Goal: Communication & Community: Answer question/provide support

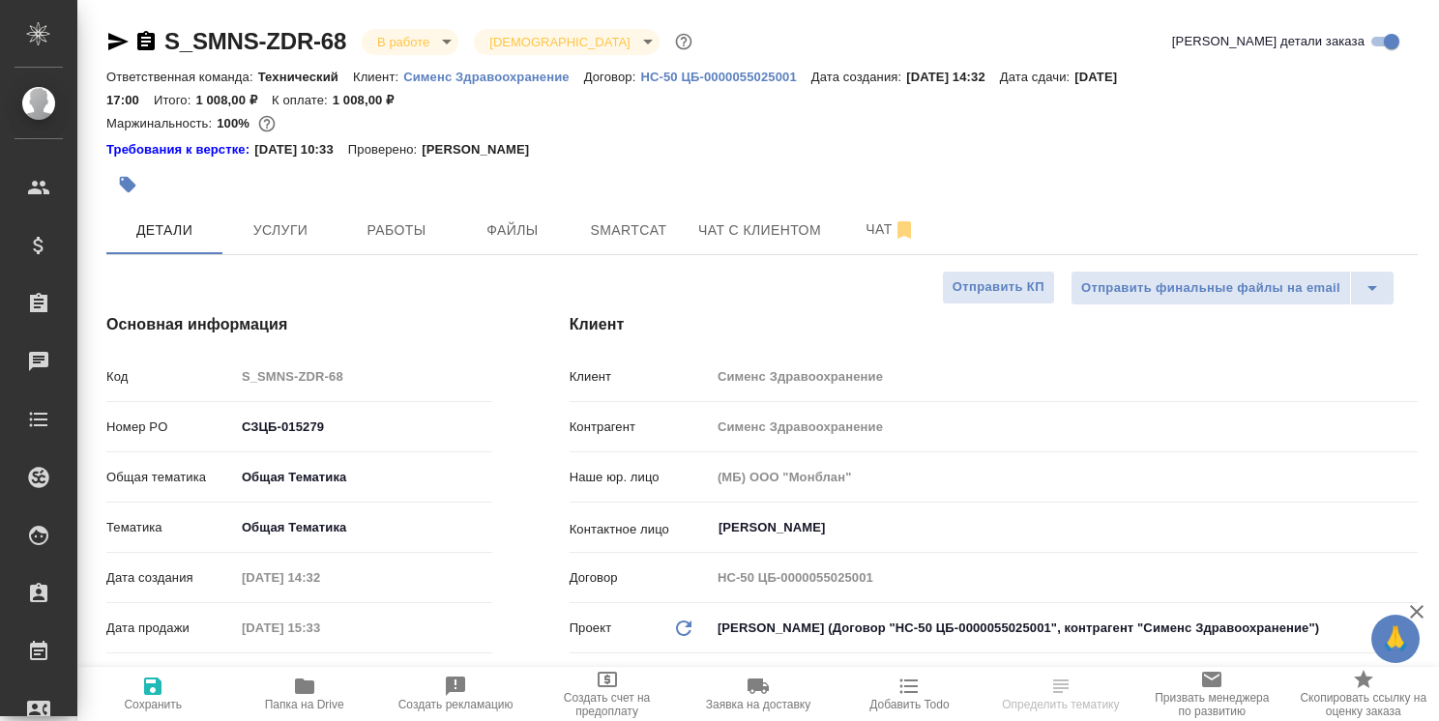
select select "RU"
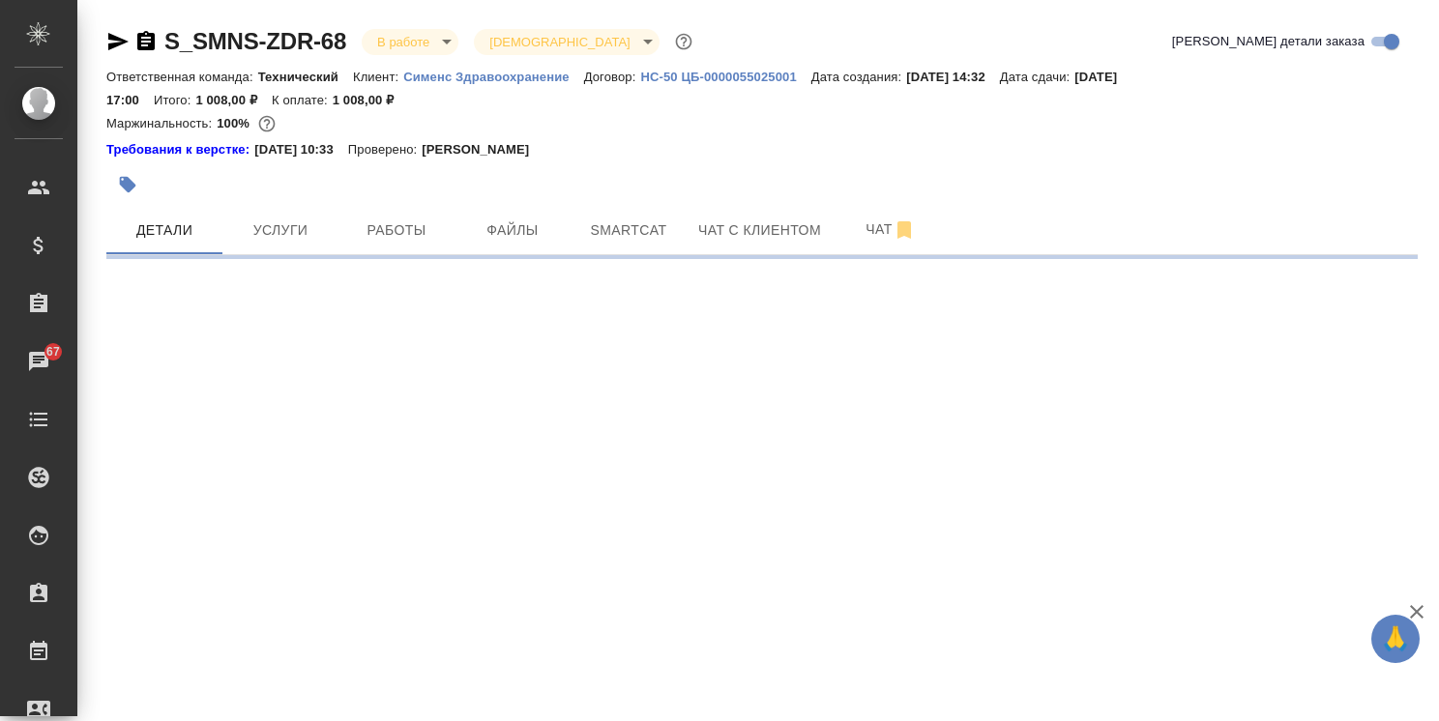
select select "RU"
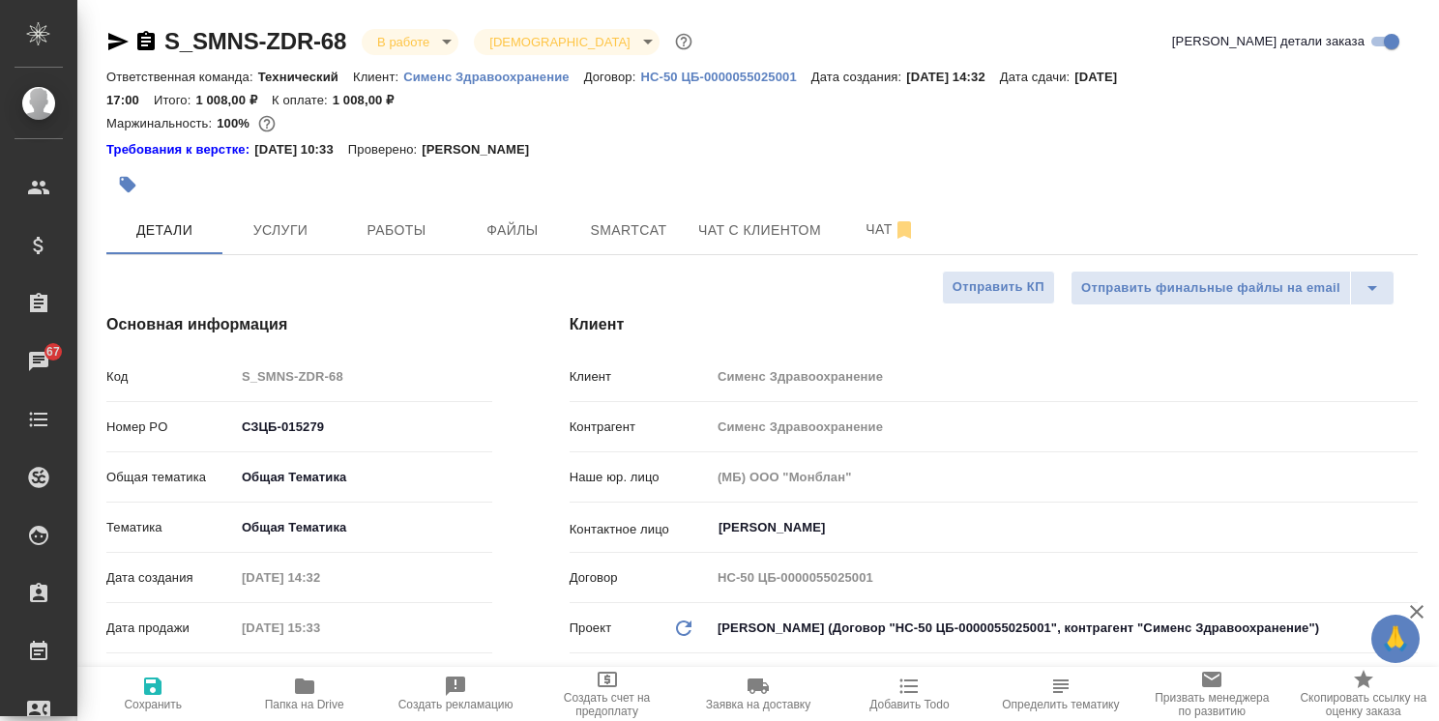
type textarea "x"
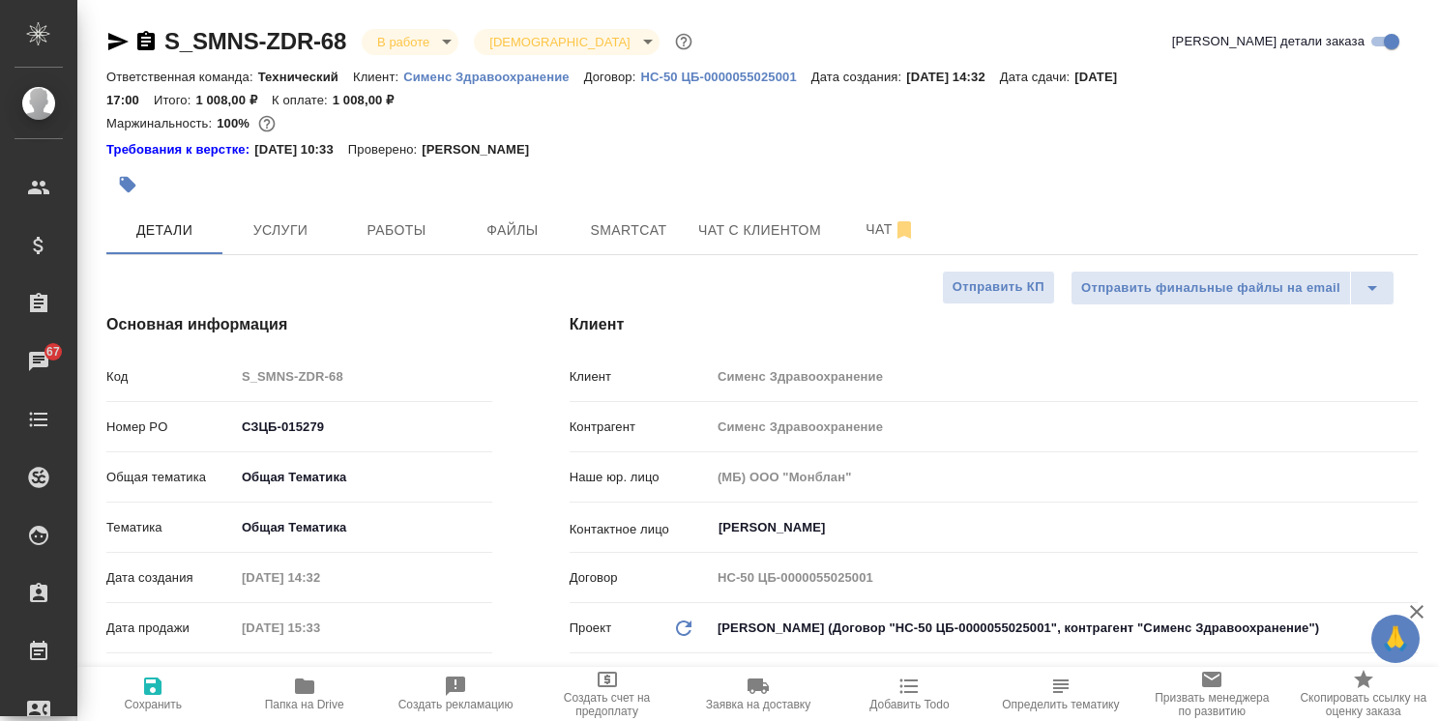
type textarea "x"
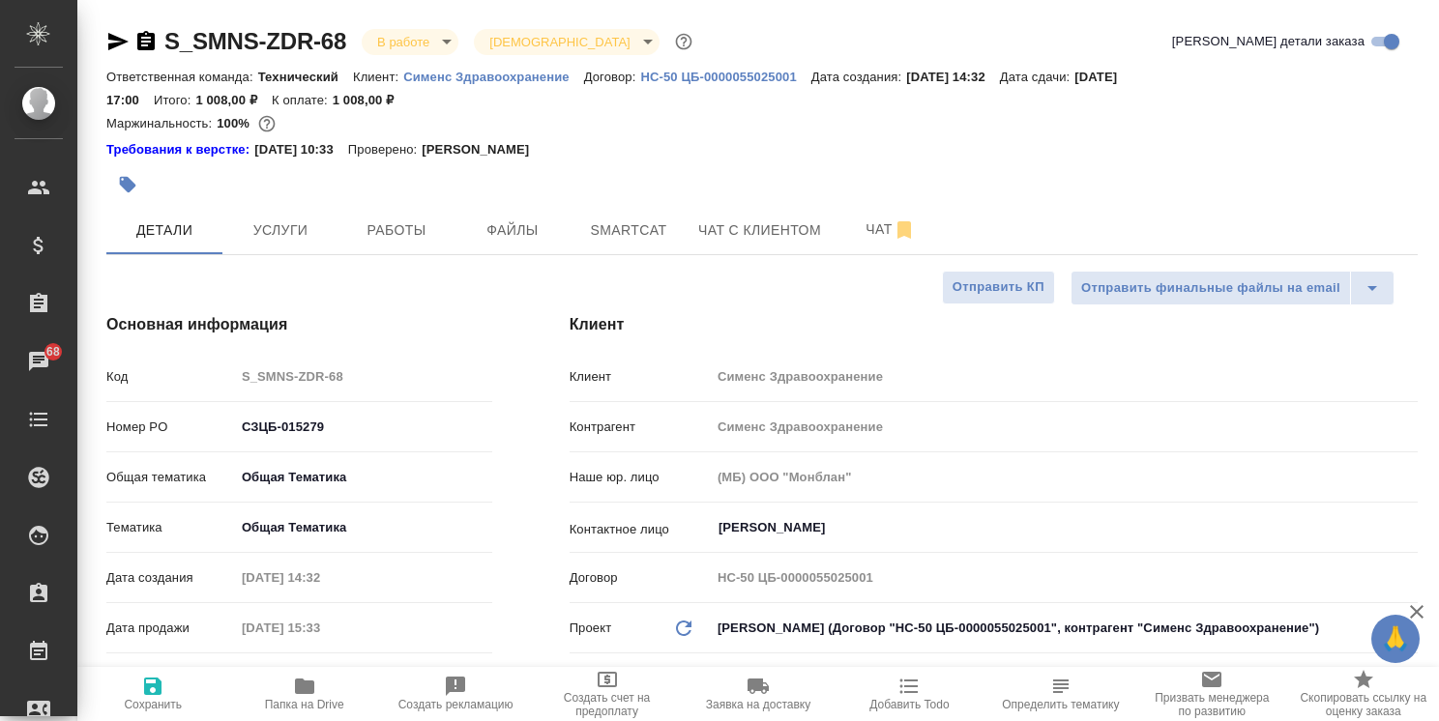
type textarea "x"
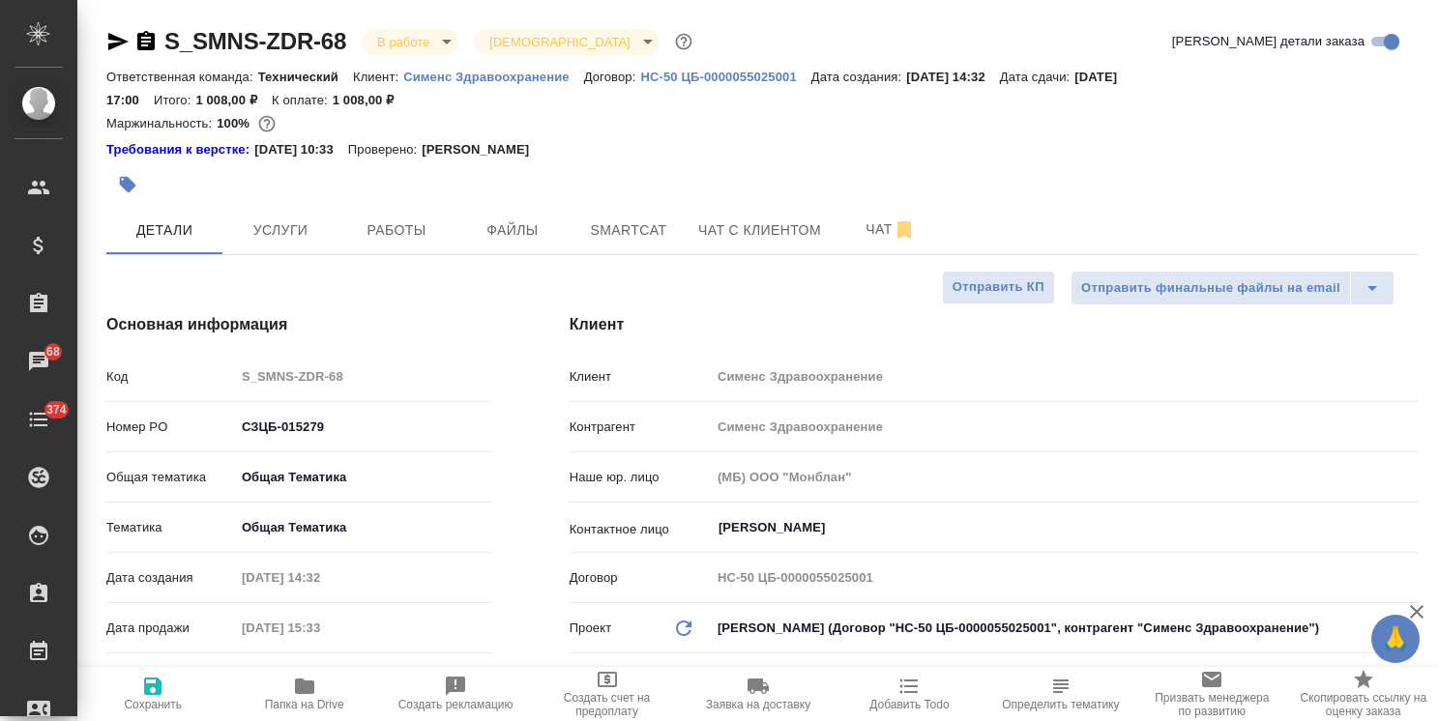
type textarea "x"
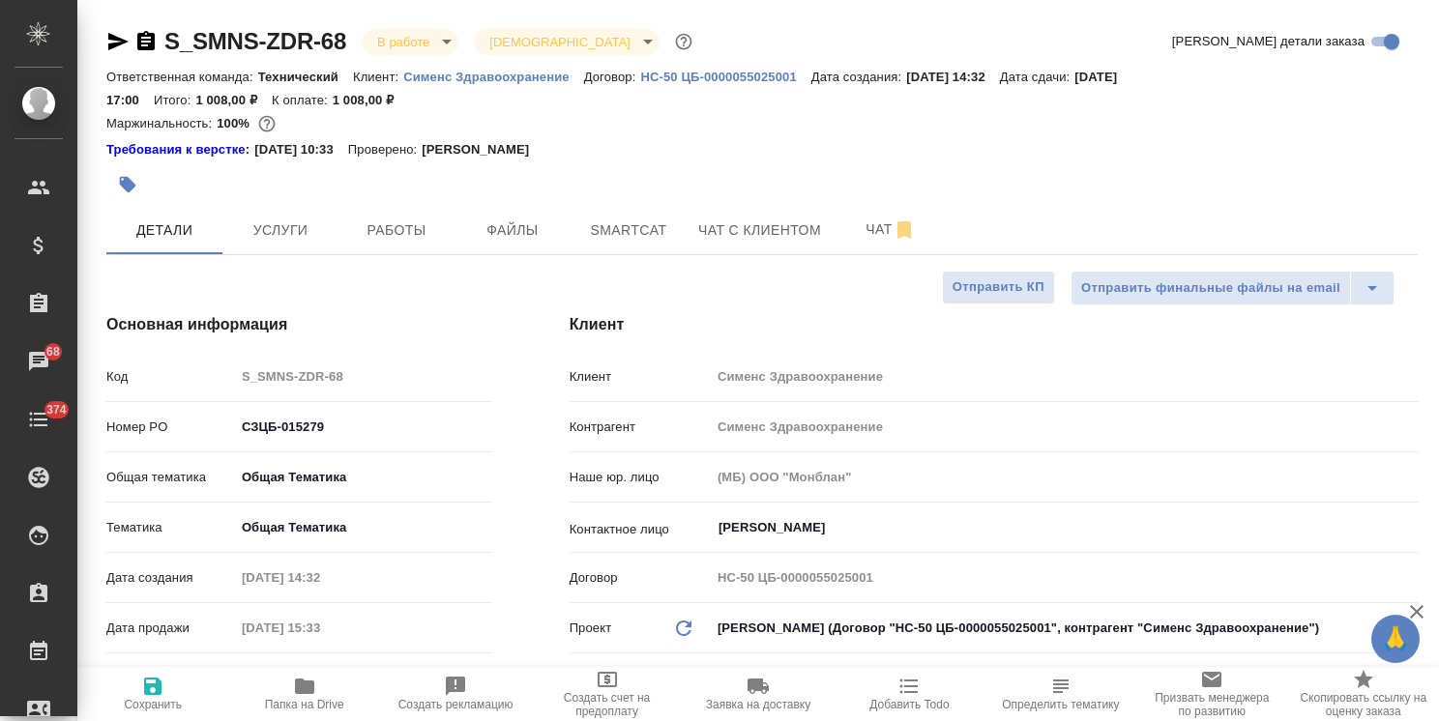
type textarea "x"
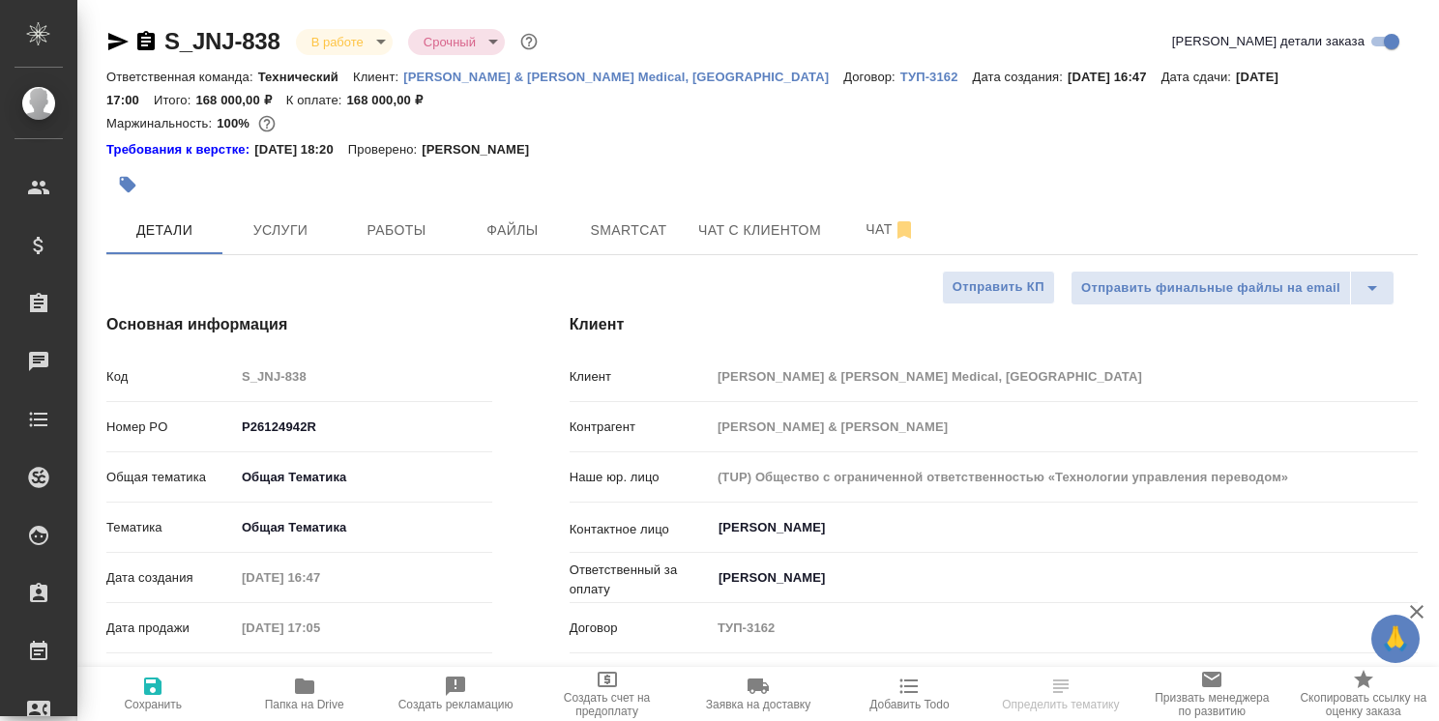
select select "RU"
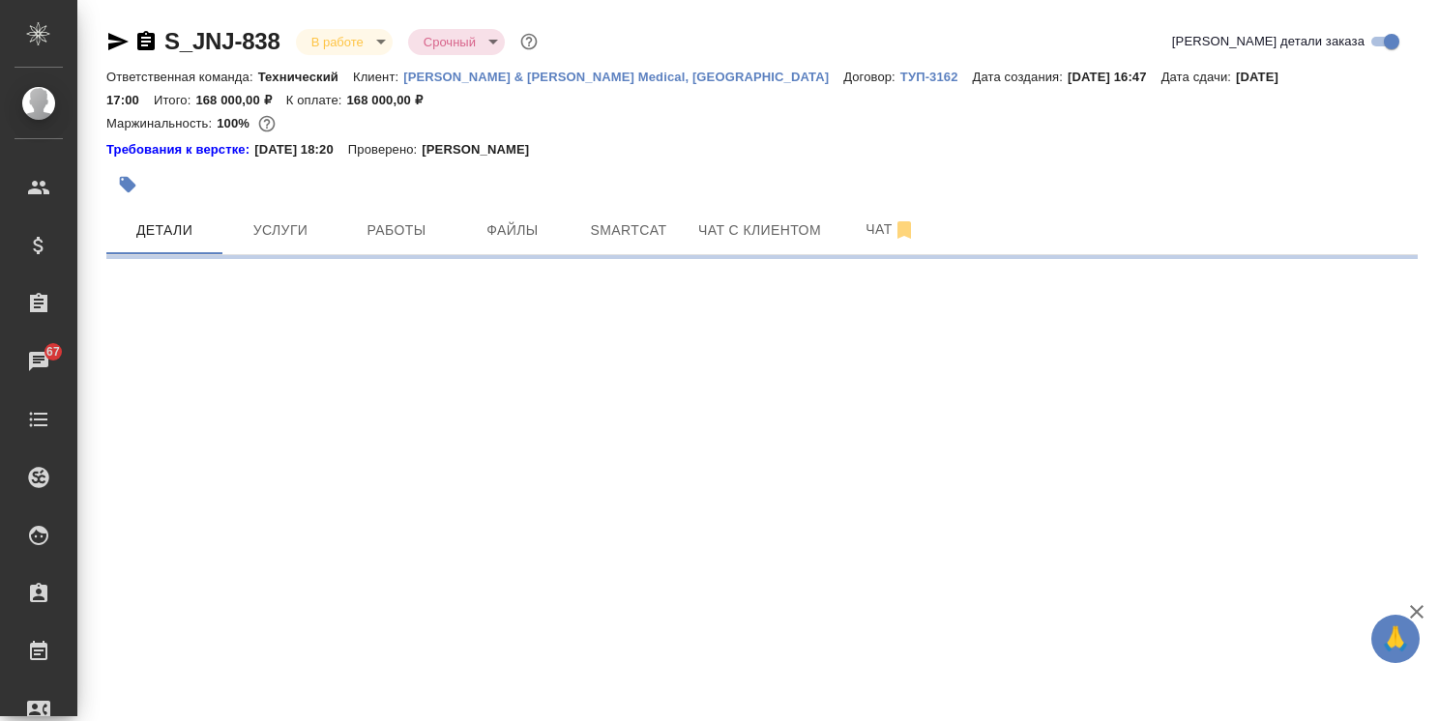
select select "RU"
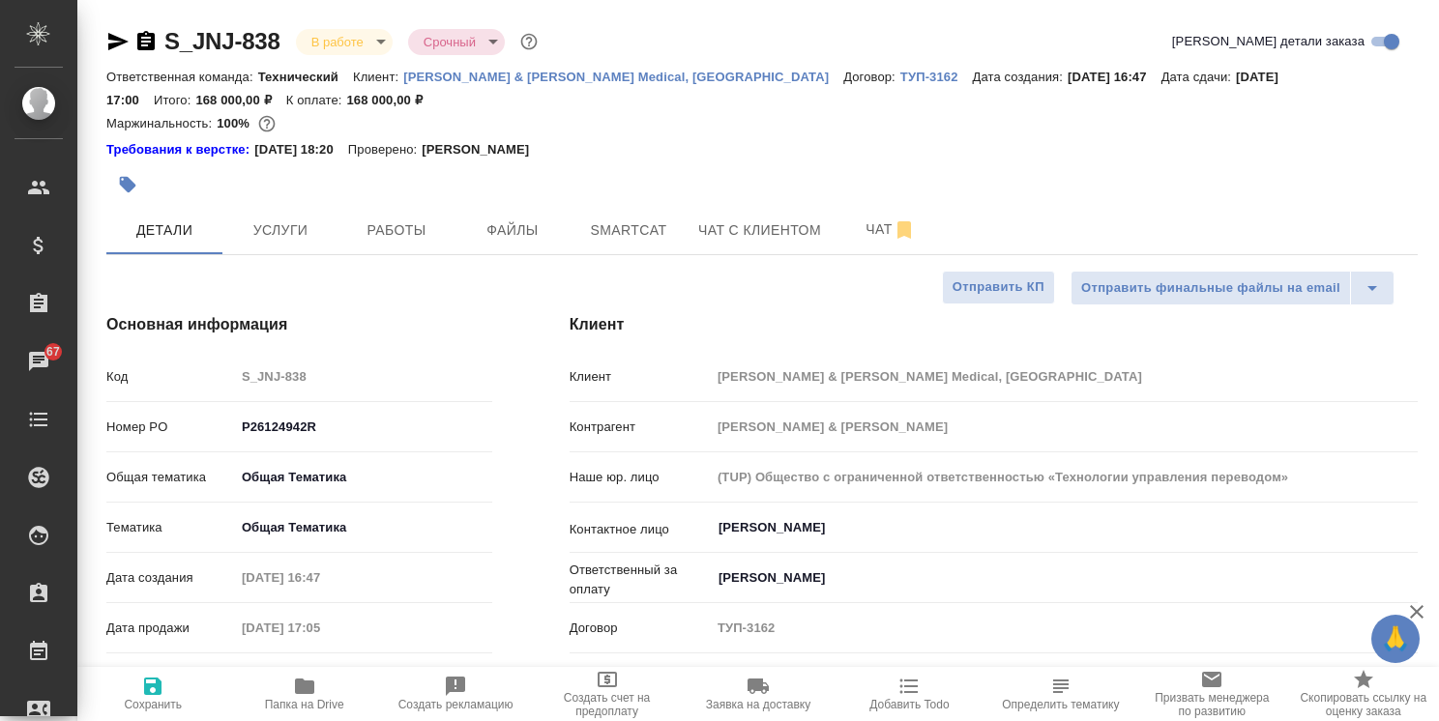
type textarea "x"
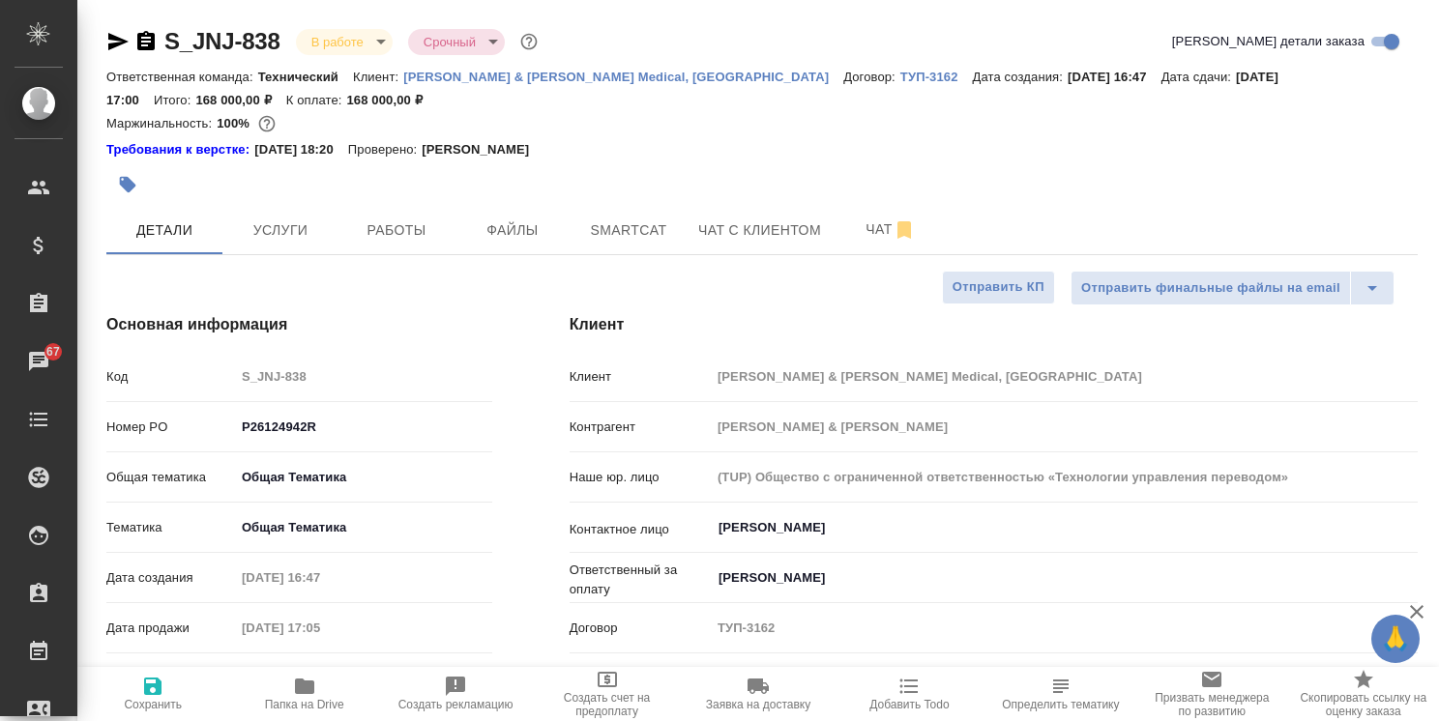
type textarea "x"
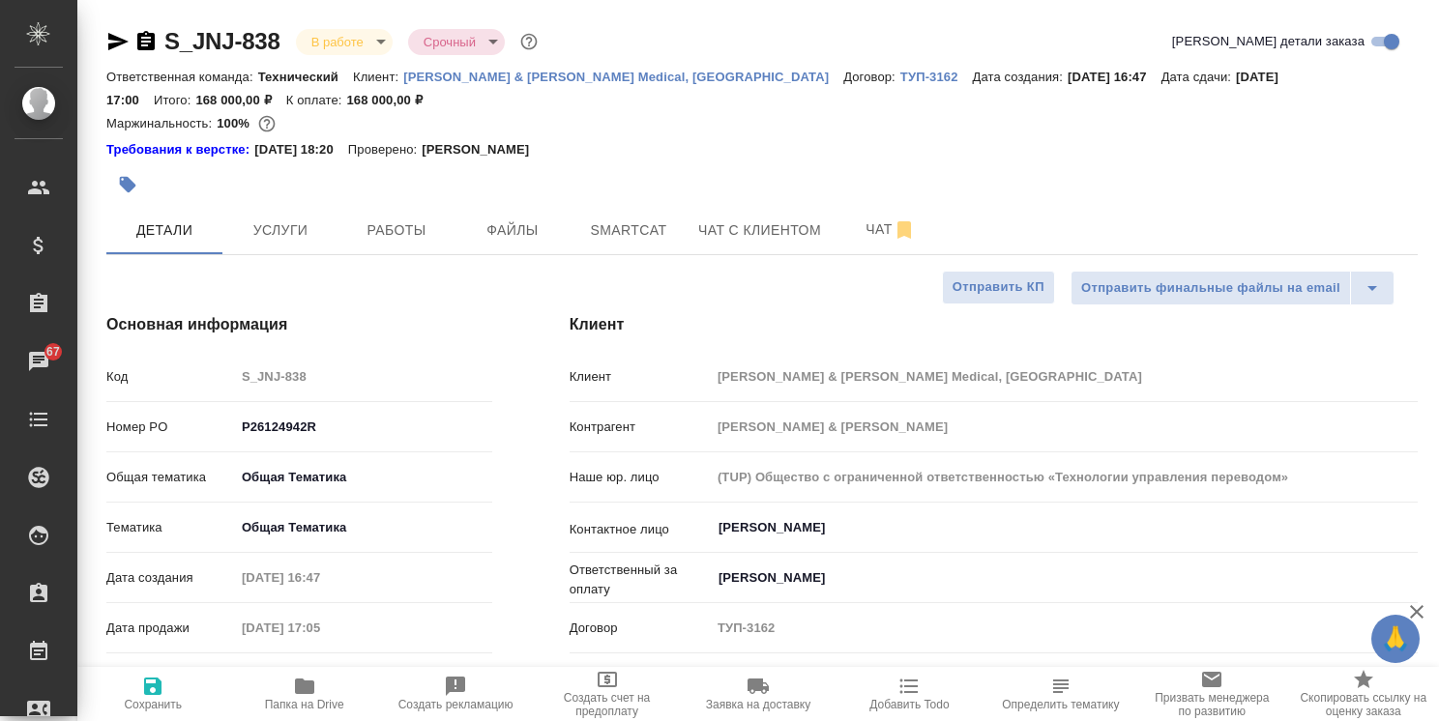
type textarea "x"
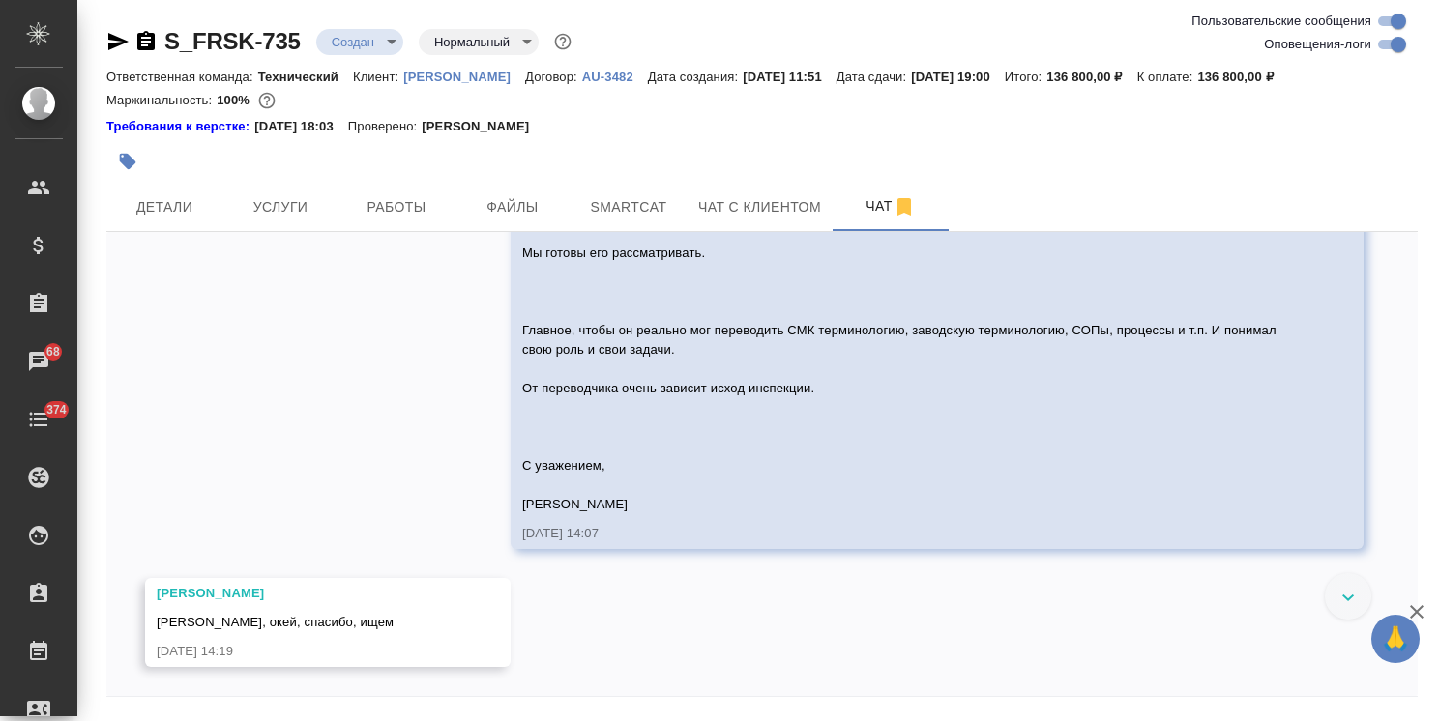
scroll to position [1688, 0]
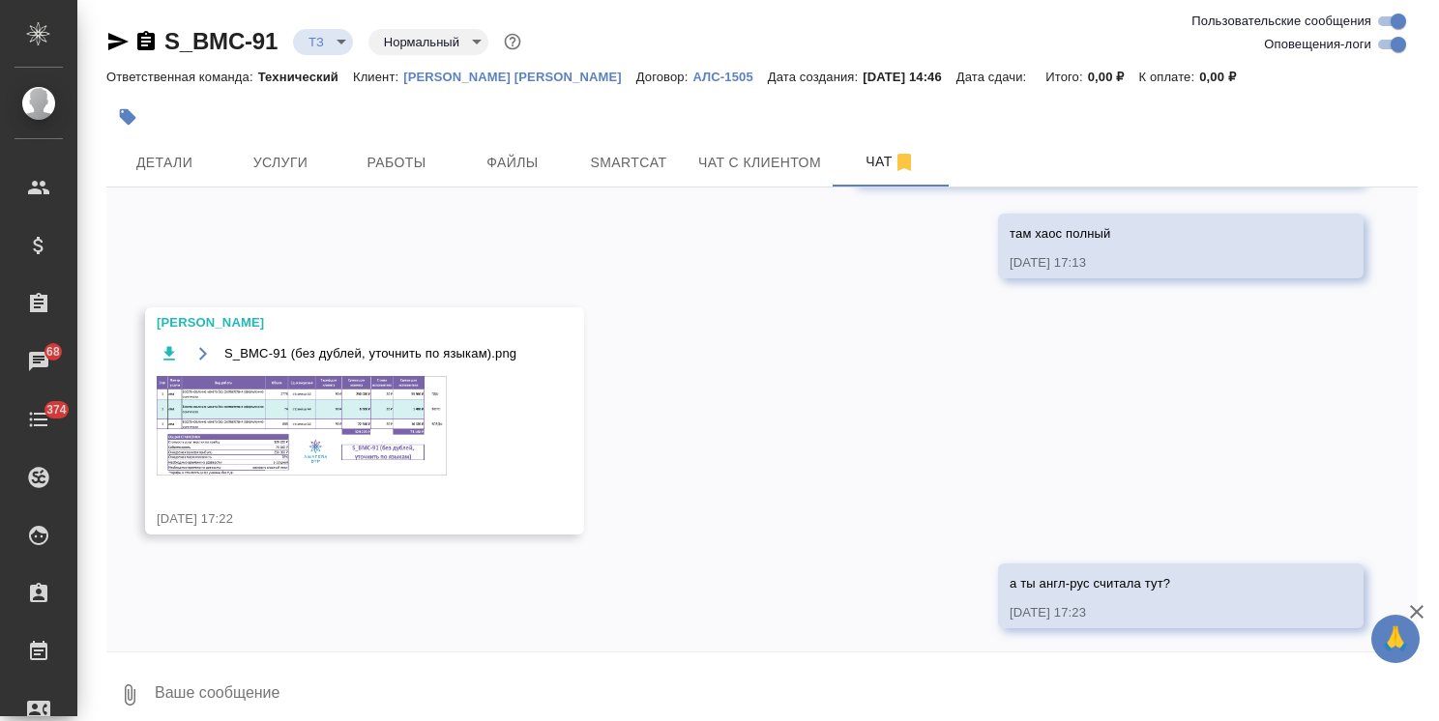
scroll to position [4126, 0]
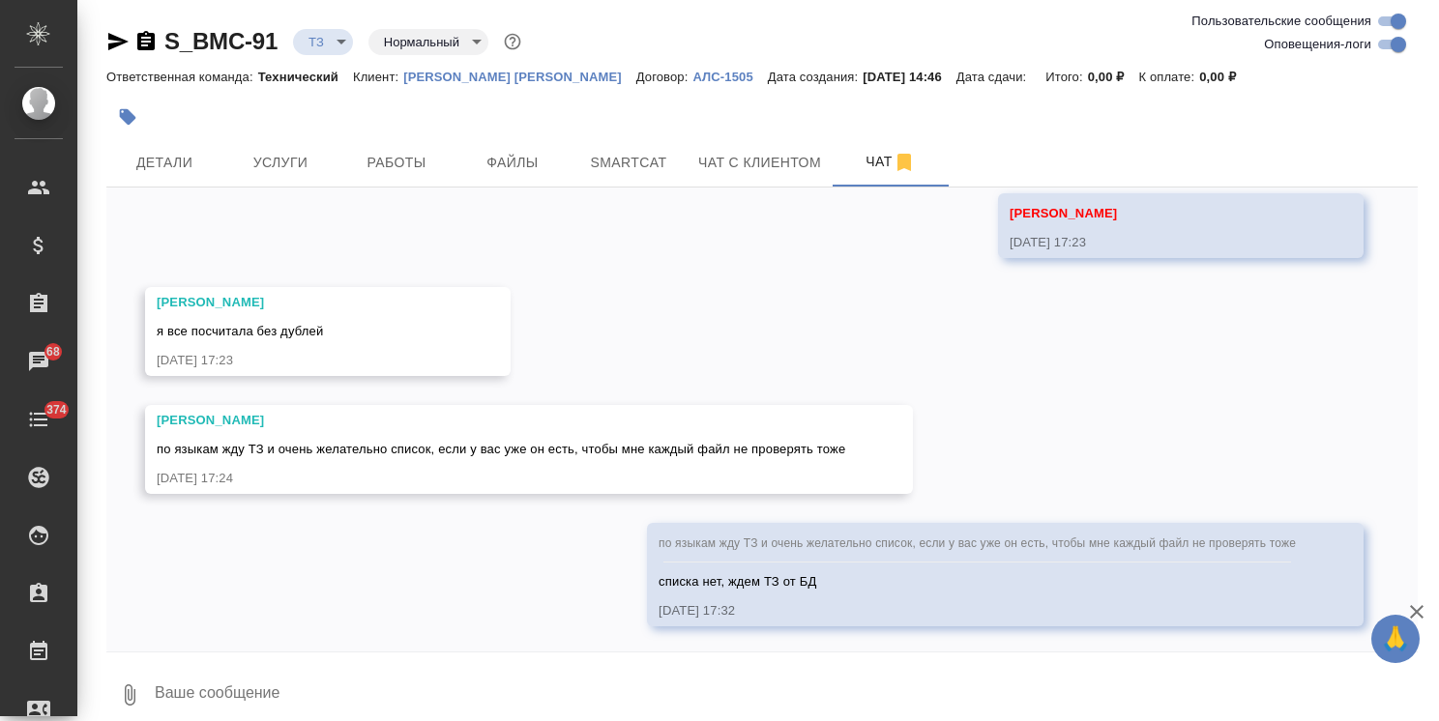
click at [263, 685] on textarea at bounding box center [785, 695] width 1265 height 66
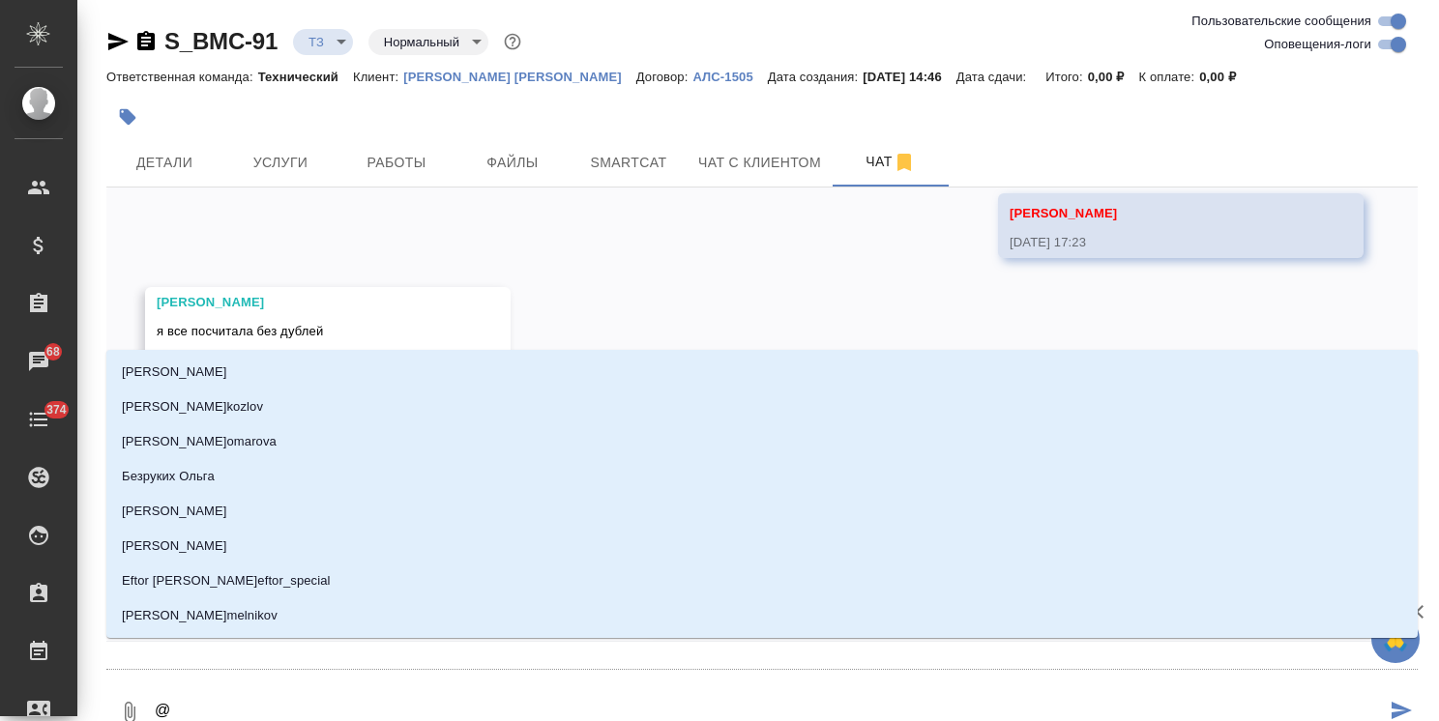
click at [263, 688] on textarea "@" at bounding box center [769, 713] width 1233 height 66
type textarea "@п"
type input "п"
type textarea "@пе"
type input "пе"
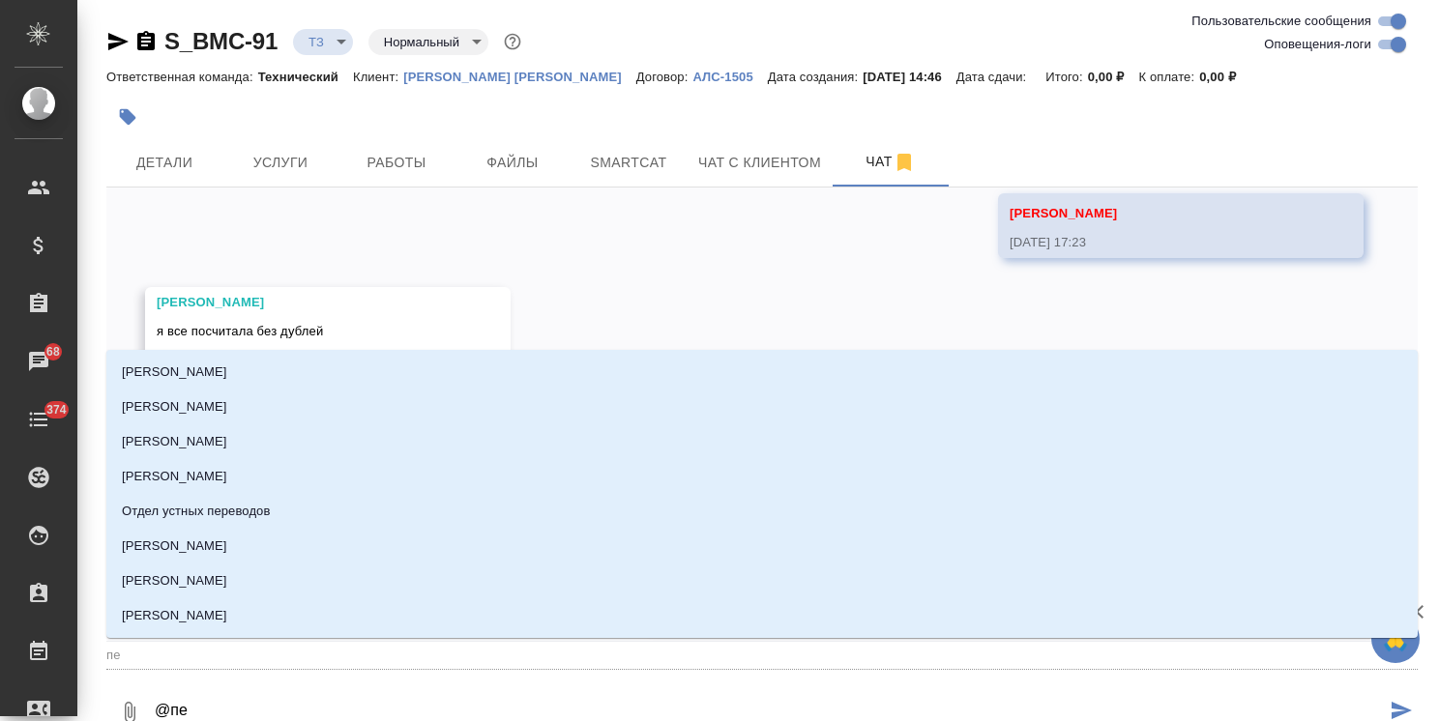
type textarea "@пет"
type input "пет"
type textarea "@петр"
type input "петр"
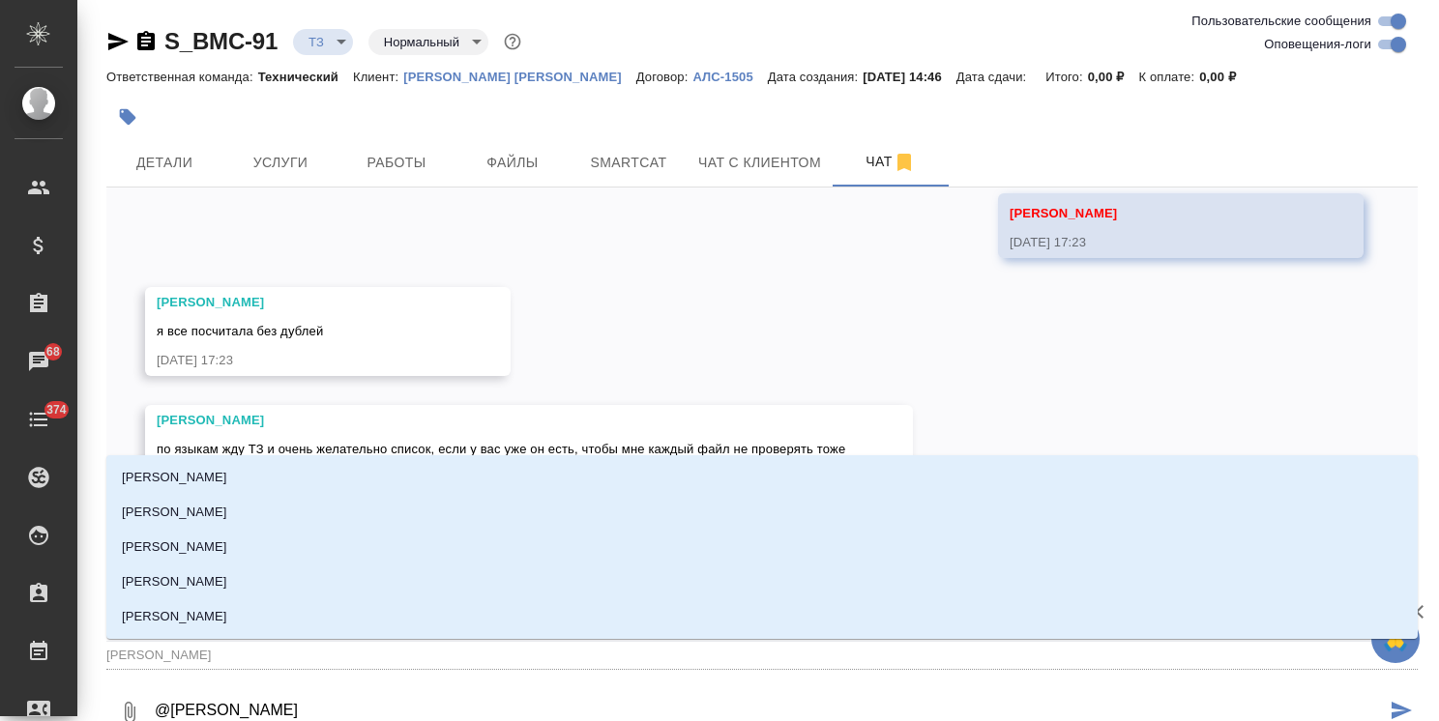
type textarea "@петро"
type input "петро"
type textarea "@петров"
type input "петров"
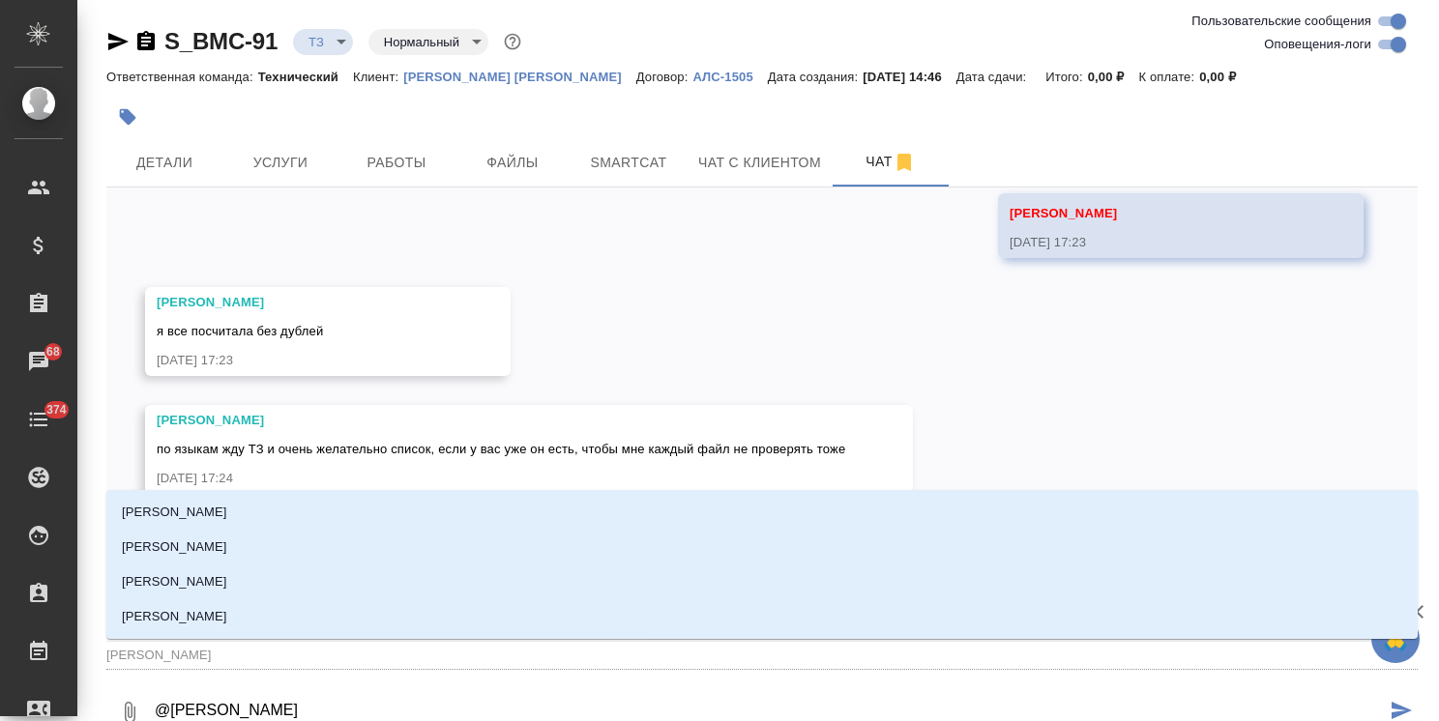
type textarea "@петрова"
type input "петрова"
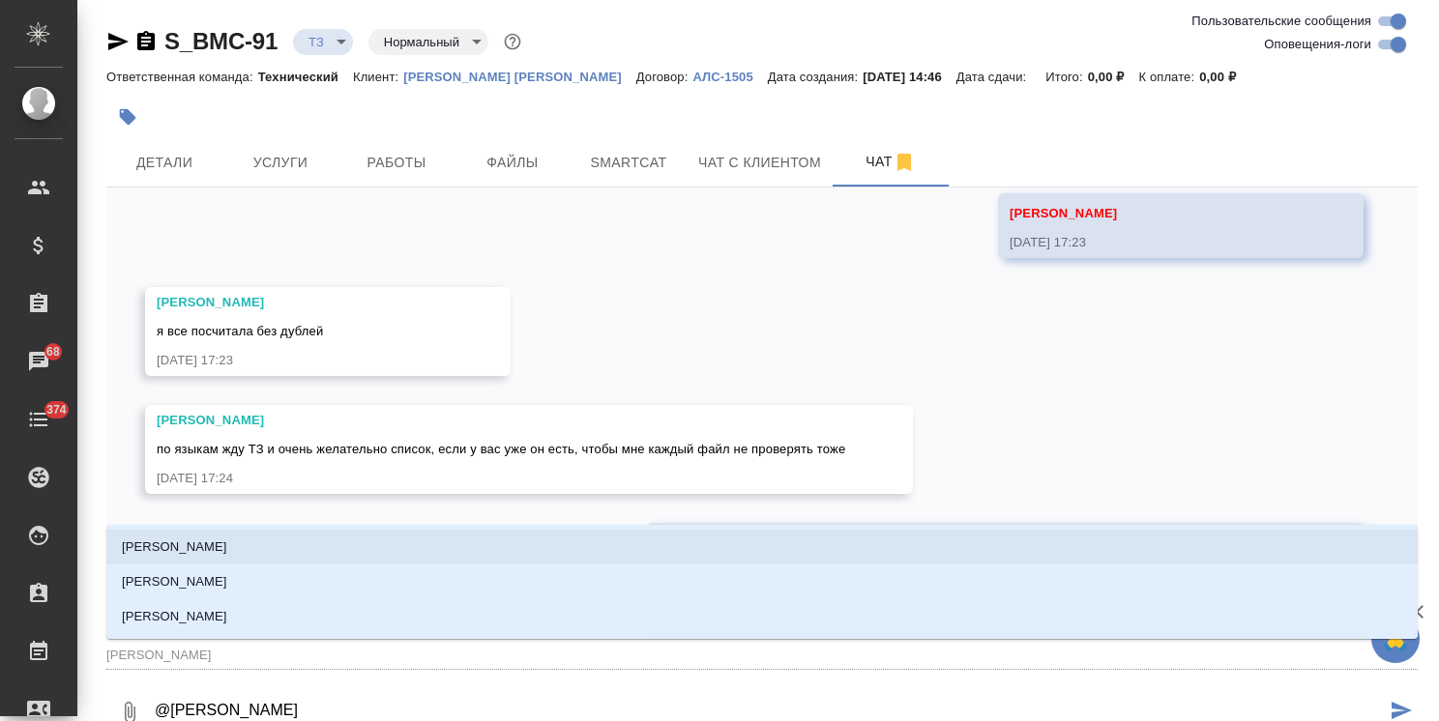
click at [273, 555] on li "Петрова Валерия" at bounding box center [761, 547] width 1311 height 35
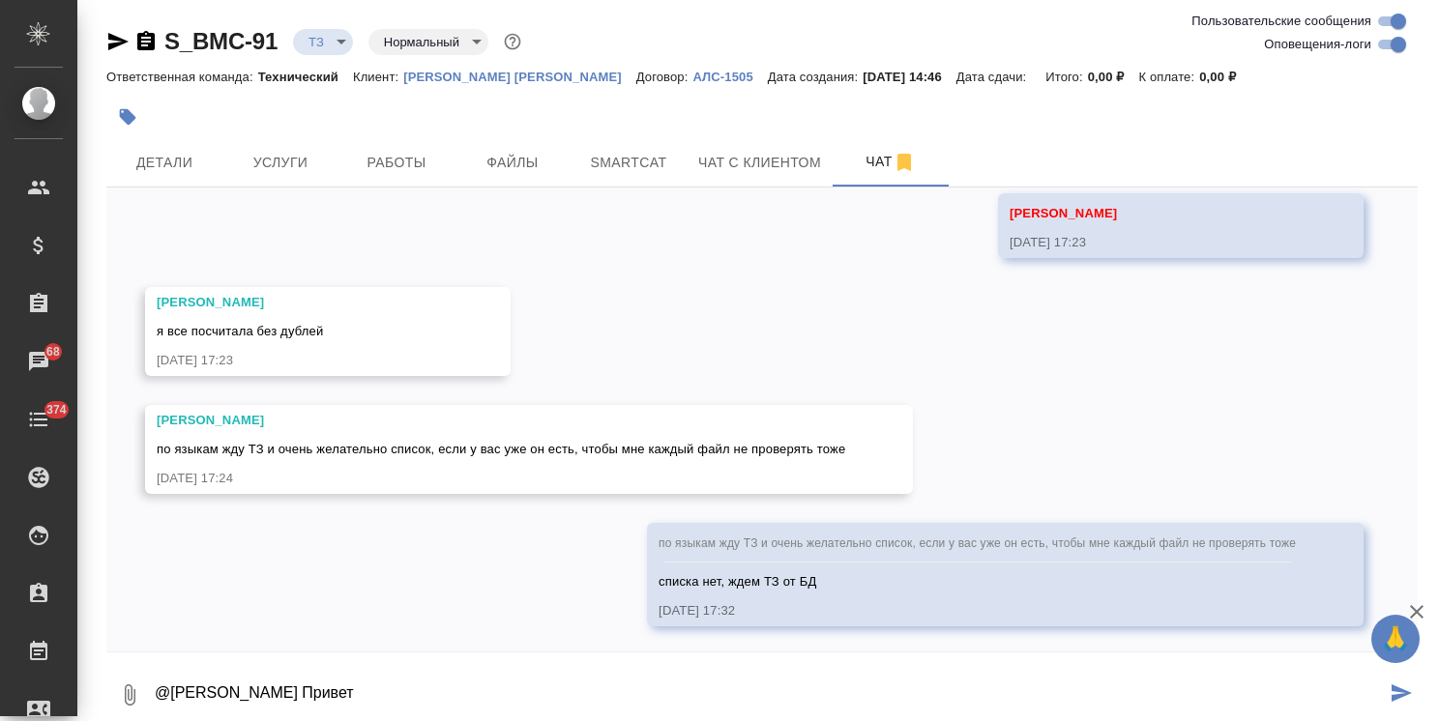
paste textarea
type textarea "@Петрова Валерия Привет"
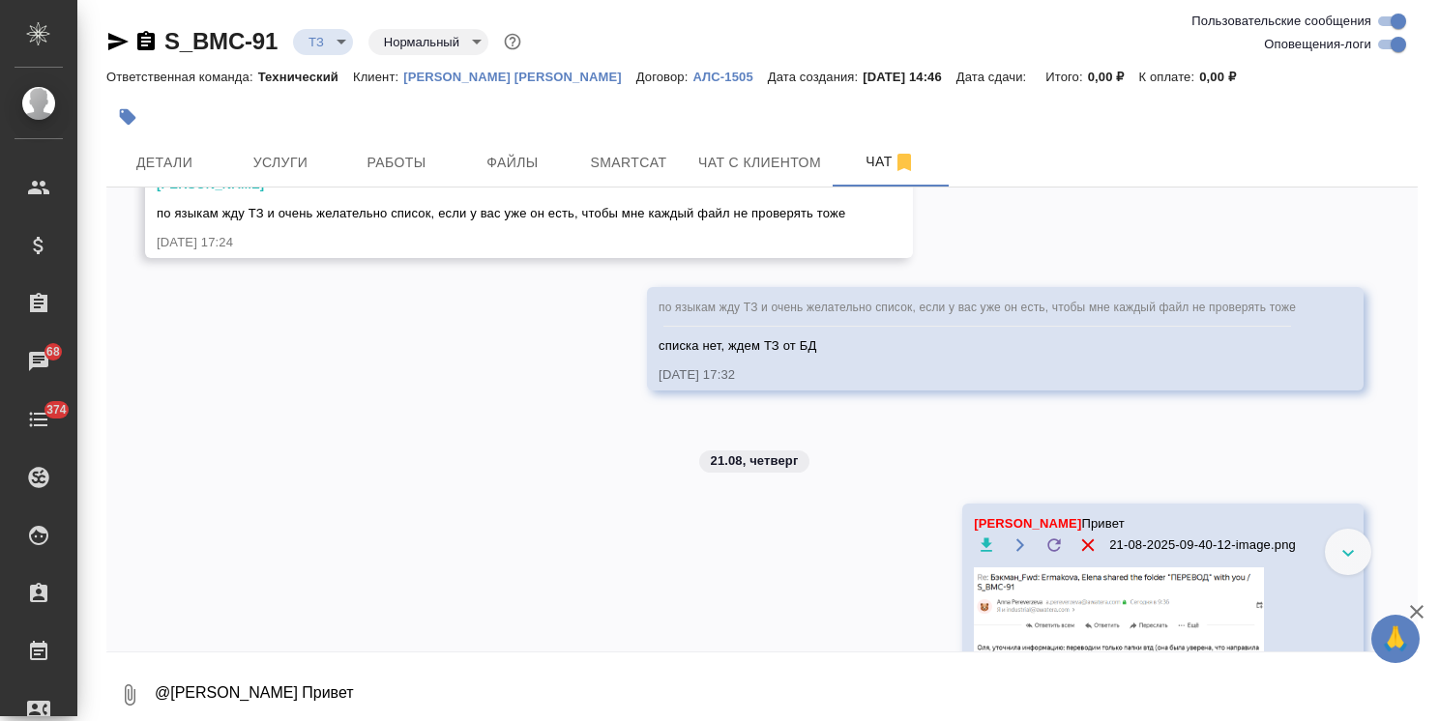
scroll to position [4468, 0]
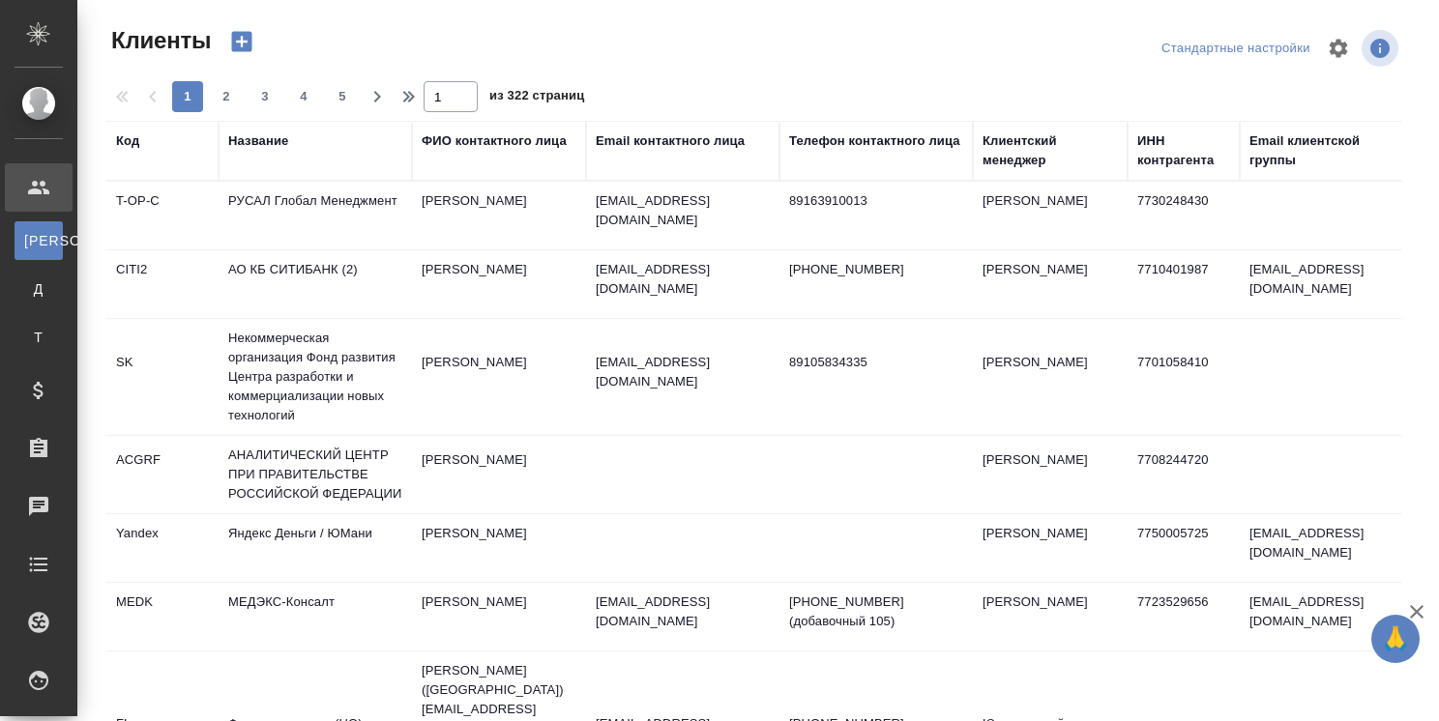
select select "RU"
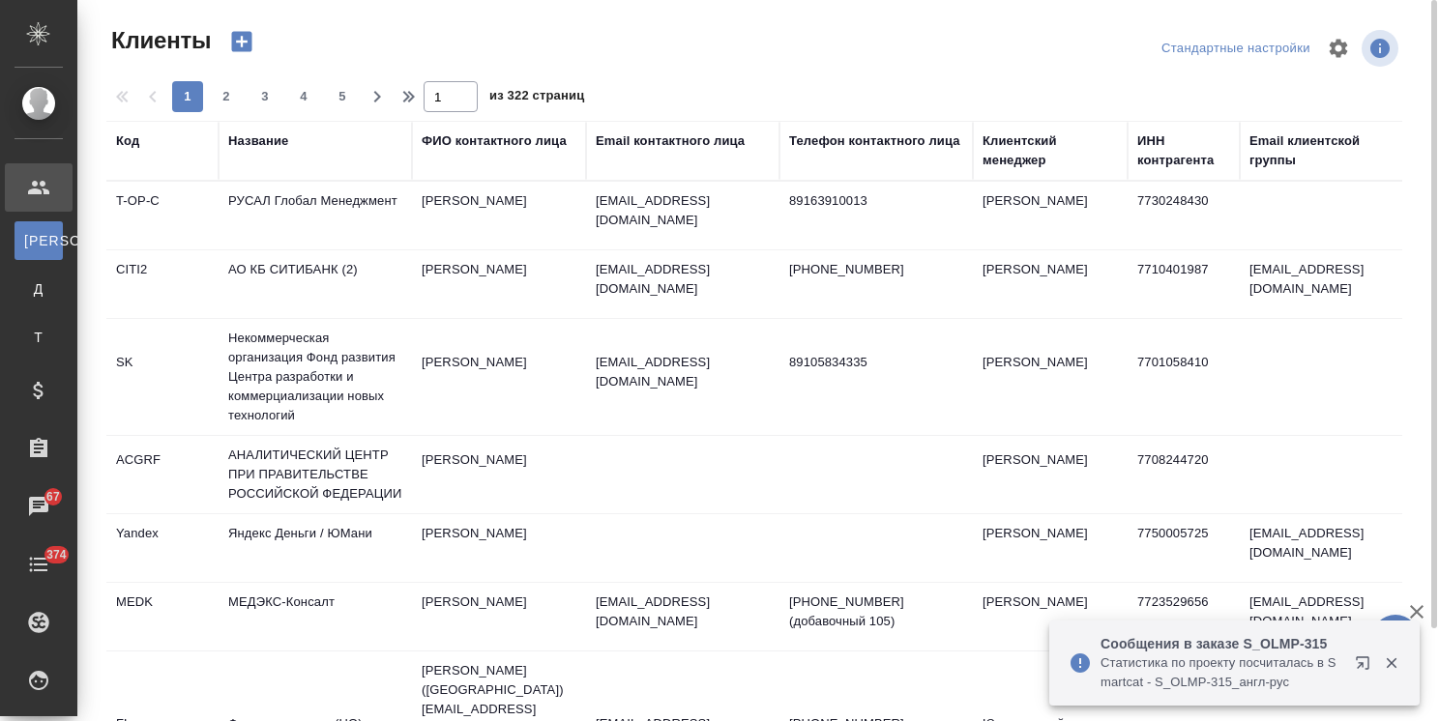
click at [1009, 157] on div "Клиентский менеджер" at bounding box center [1049, 150] width 135 height 39
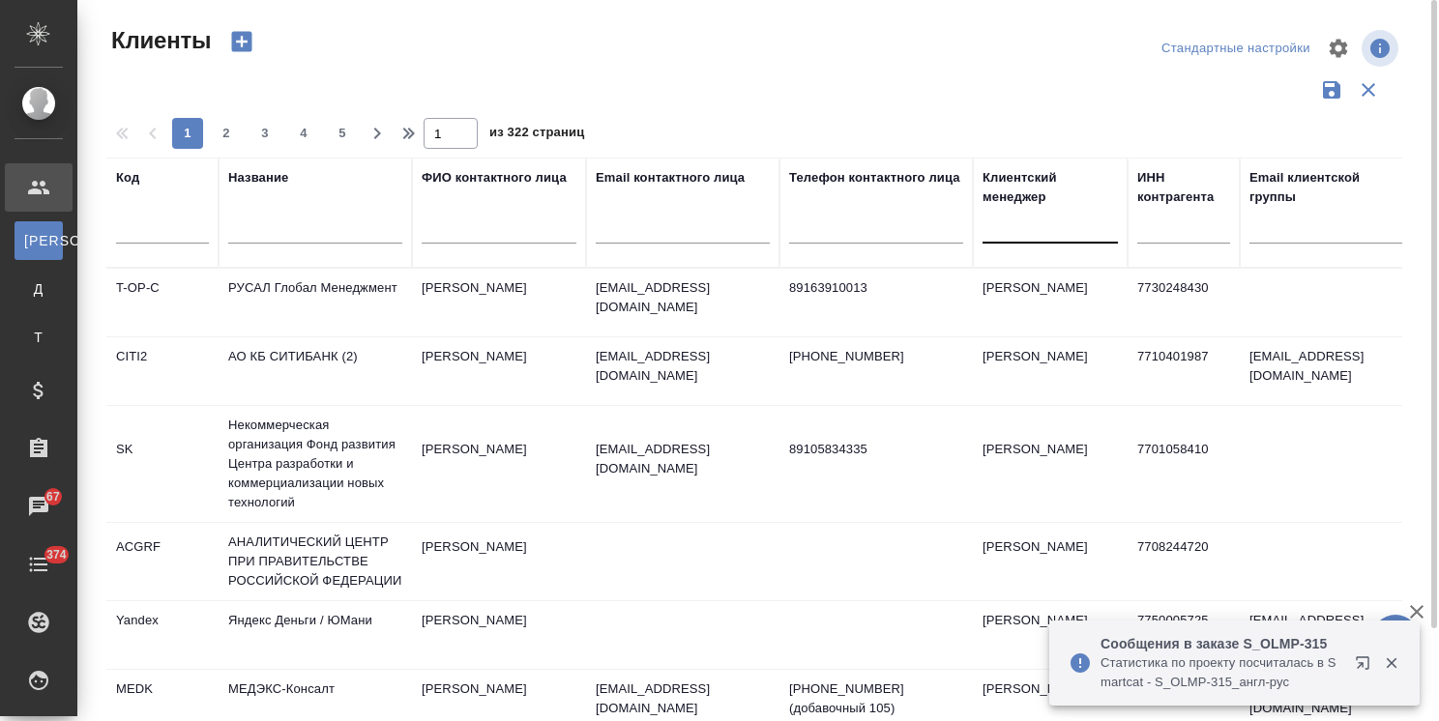
click at [1006, 230] on div at bounding box center [1049, 224] width 135 height 28
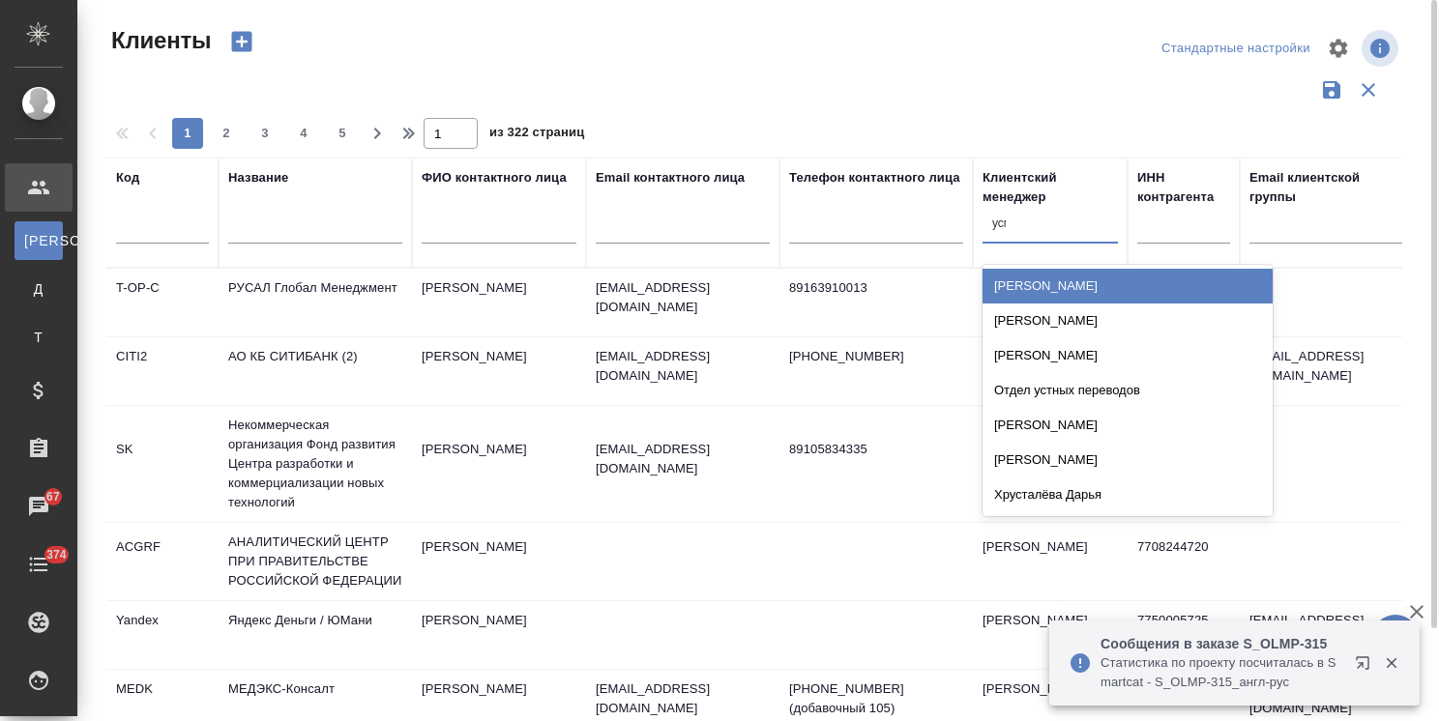
type input "усма"
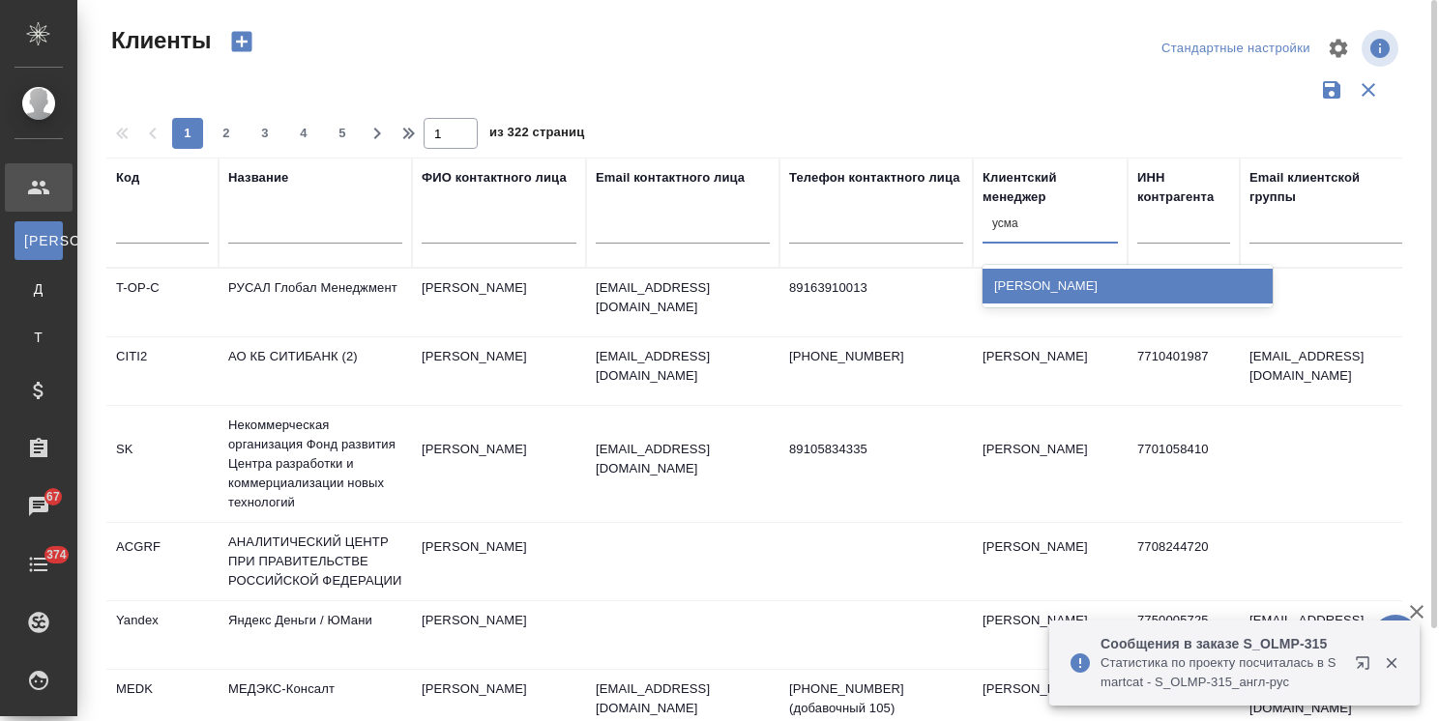
click at [1013, 284] on div "[PERSON_NAME]" at bounding box center [1127, 286] width 290 height 35
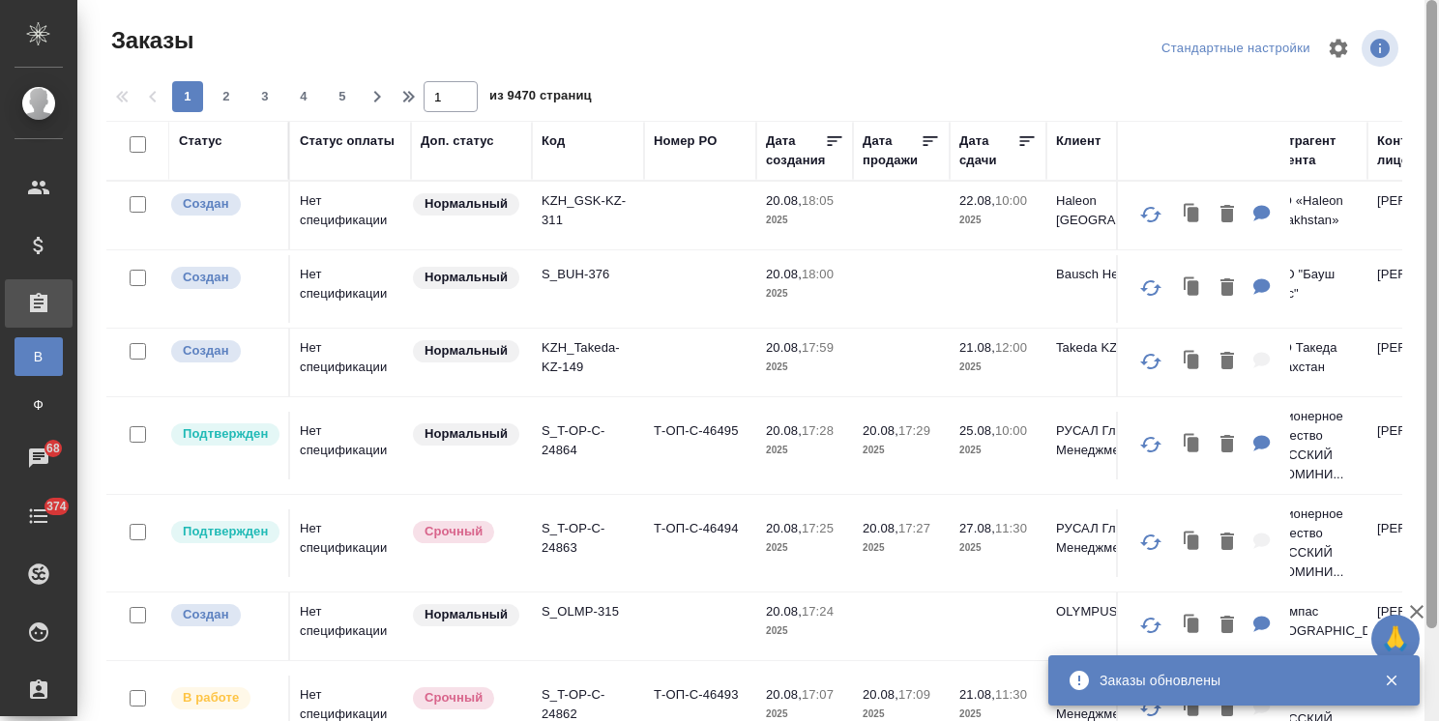
click at [1417, 613] on icon "button" at bounding box center [1417, 612] width 14 height 14
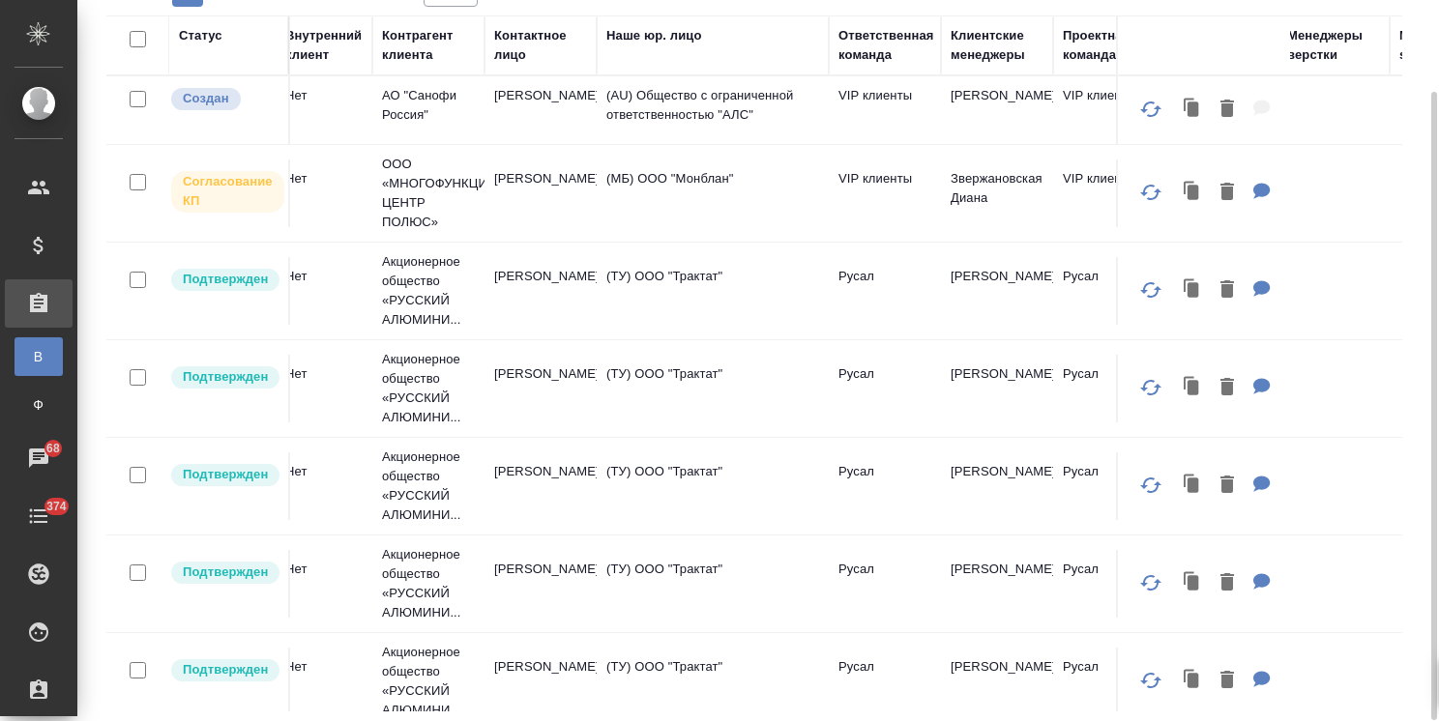
scroll to position [0, 890]
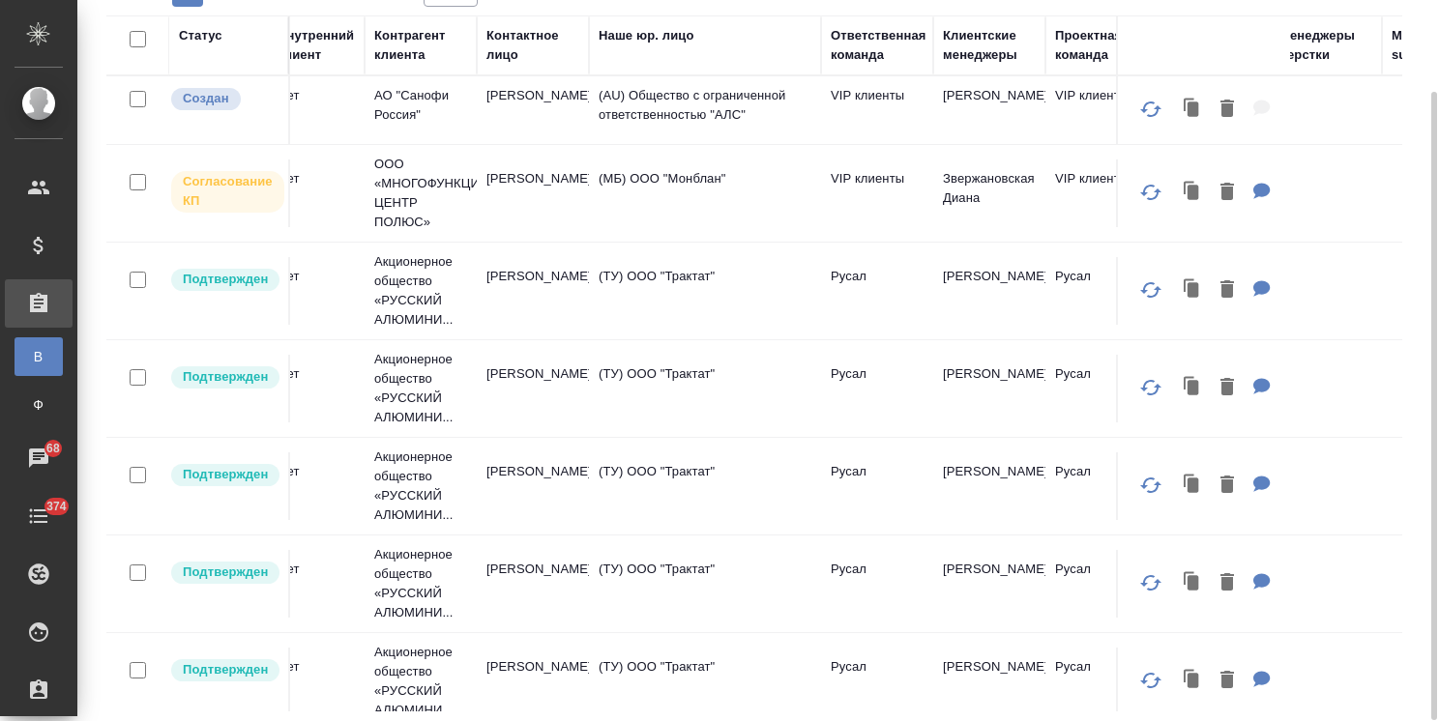
click at [969, 48] on div "Клиентские менеджеры" at bounding box center [989, 45] width 93 height 39
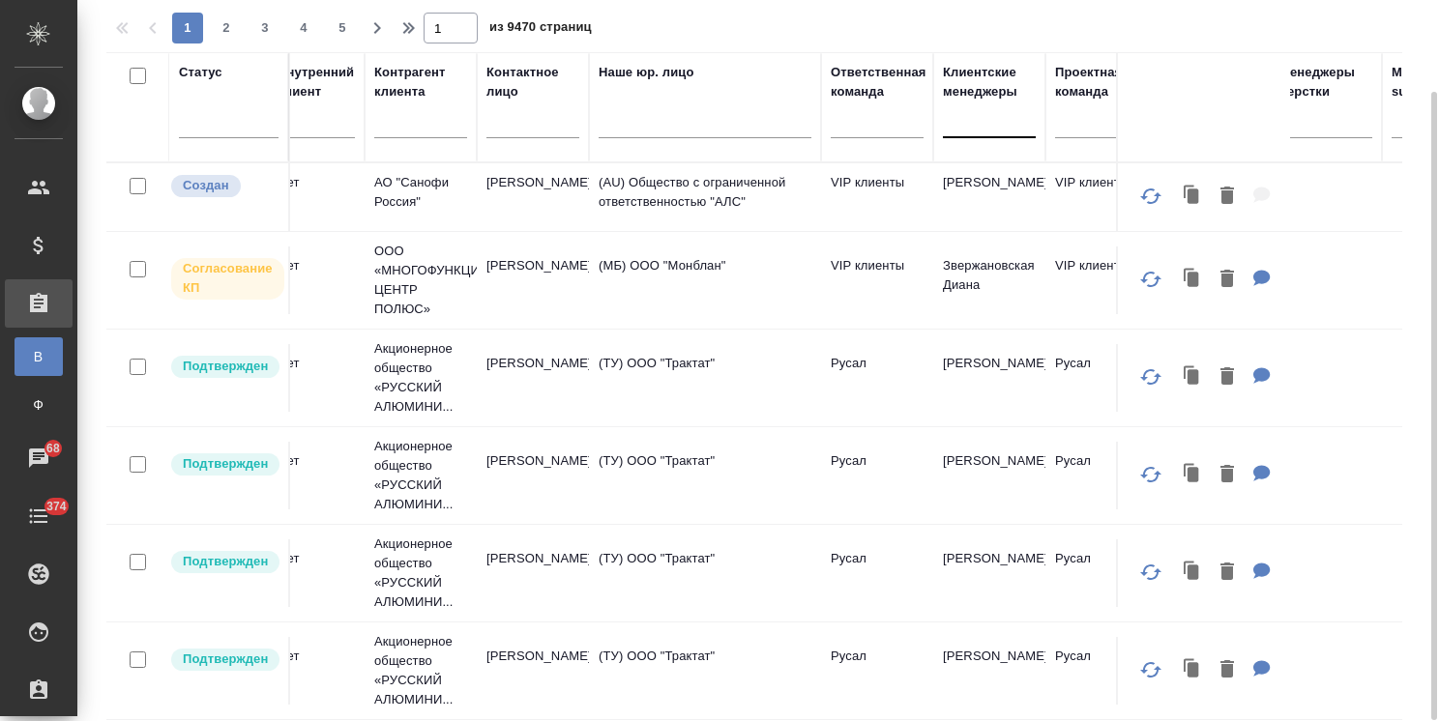
click at [971, 122] on div at bounding box center [989, 118] width 93 height 28
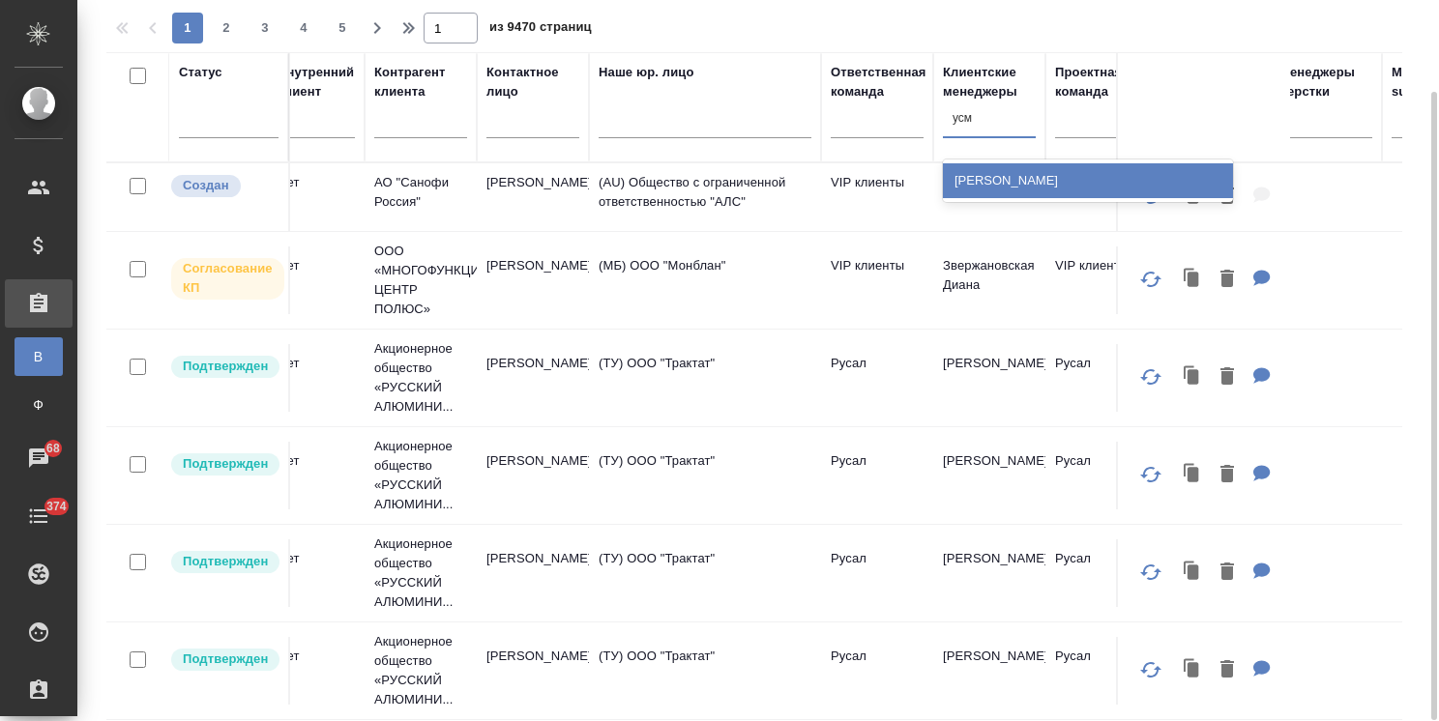
type input "усма"
click at [969, 183] on div "[PERSON_NAME]" at bounding box center [1088, 180] width 290 height 35
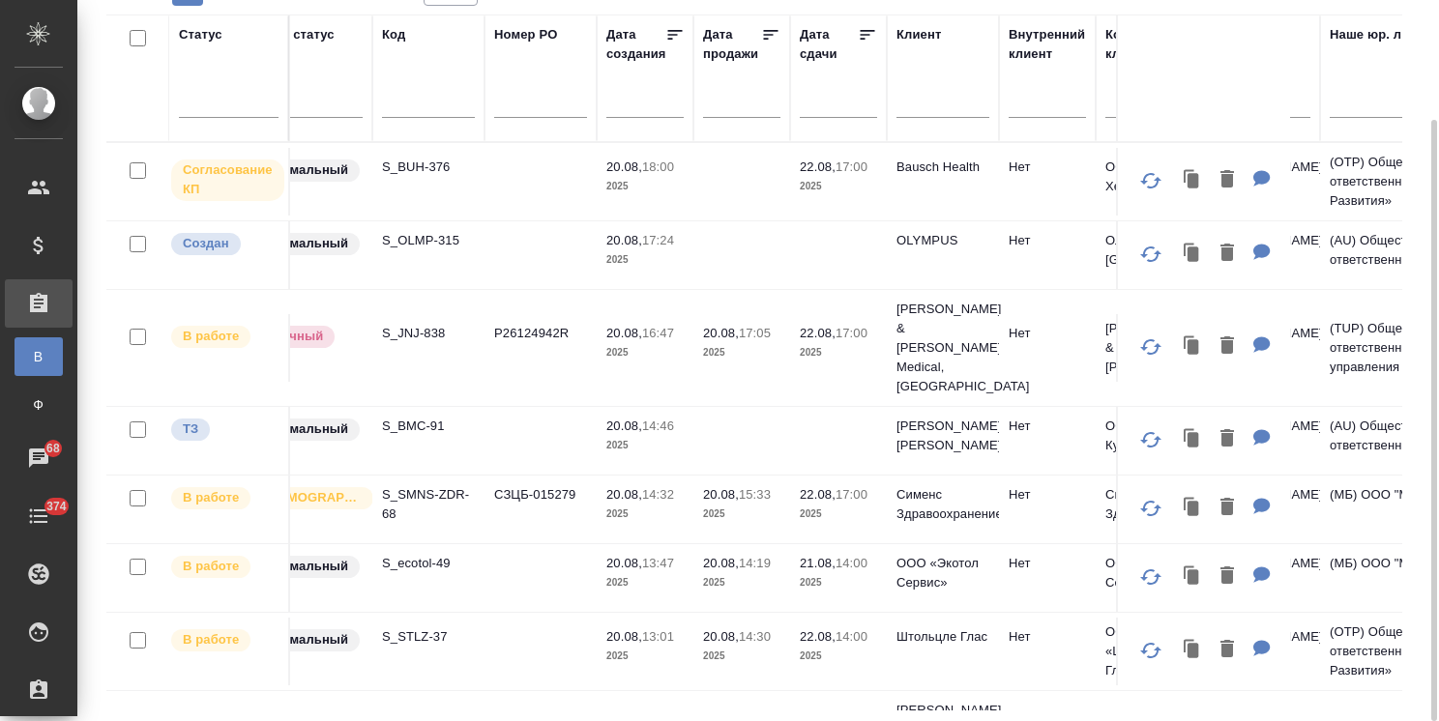
scroll to position [0, 0]
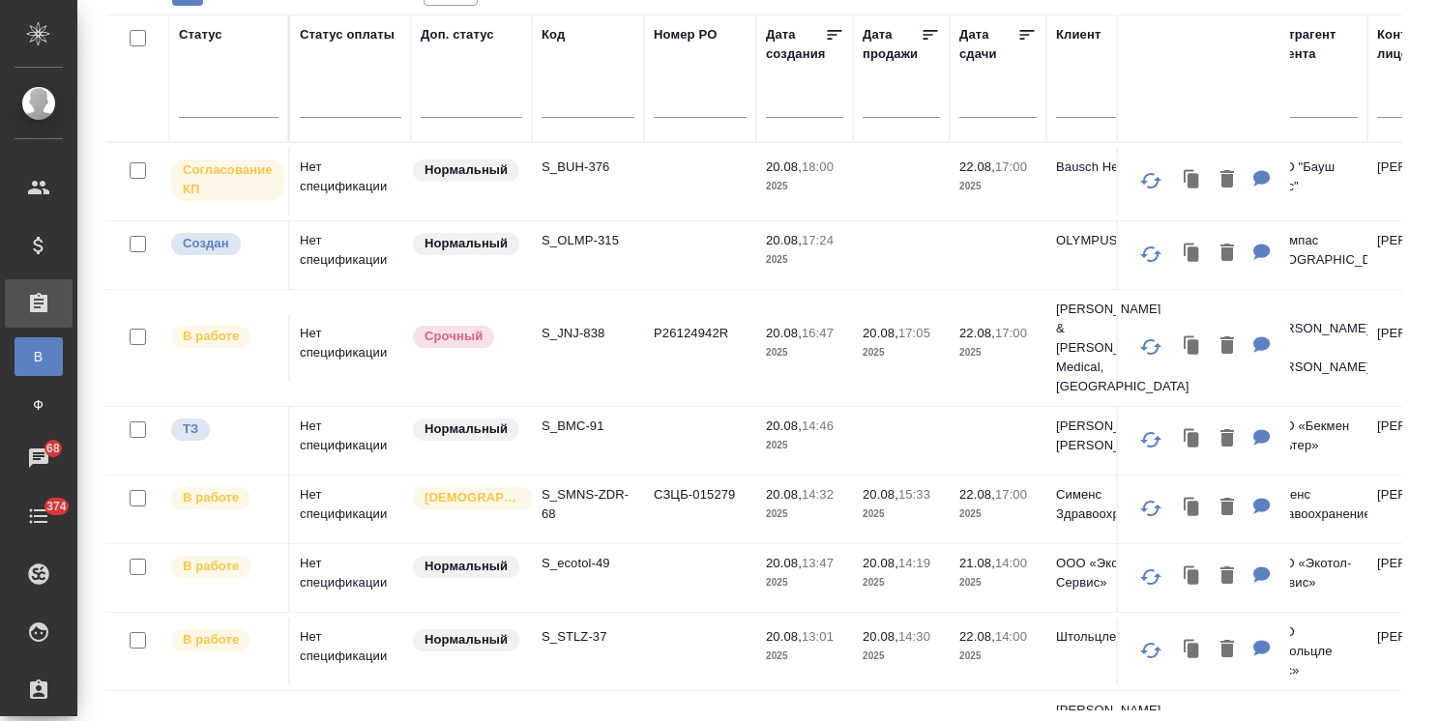
click at [897, 98] on input "text" at bounding box center [907, 101] width 66 height 27
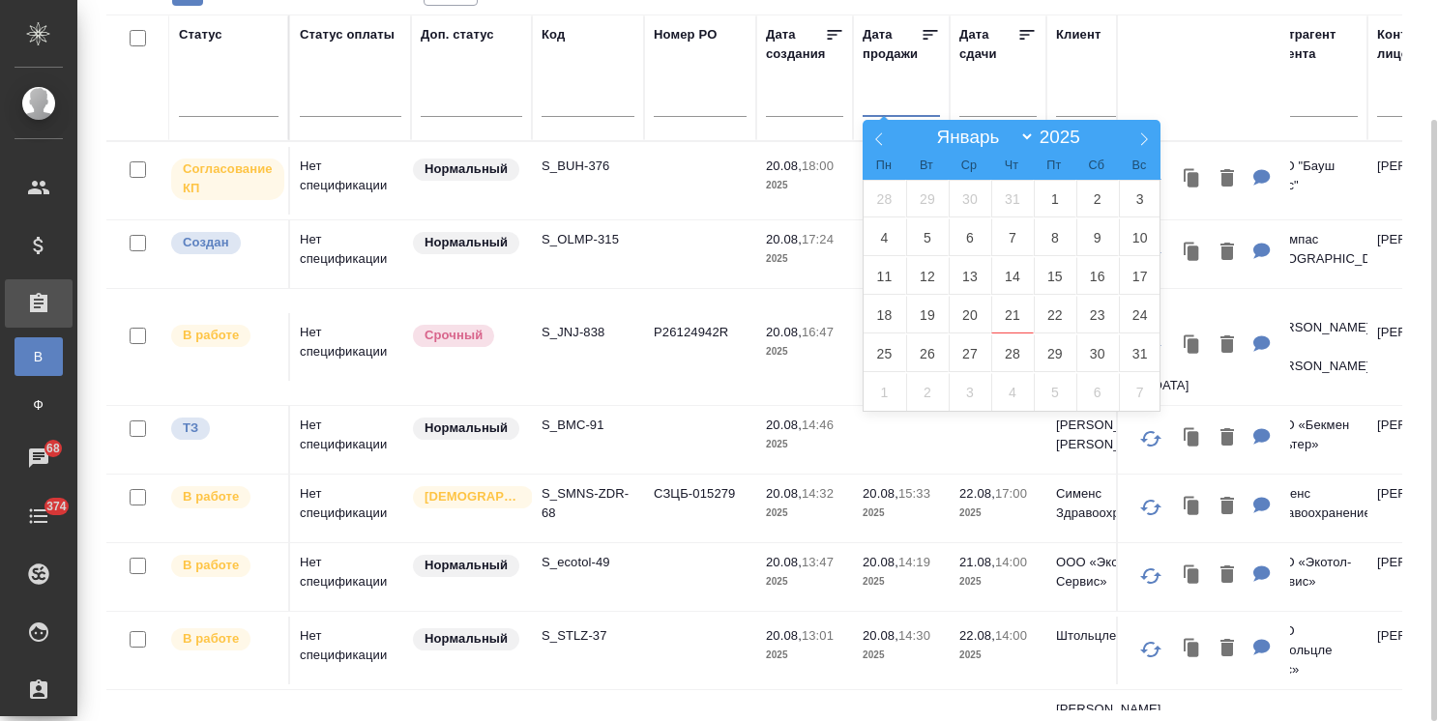
click at [1351, 20] on th "Контрагент клиента" at bounding box center [1311, 78] width 112 height 127
click at [989, 103] on input "text" at bounding box center [1004, 100] width 66 height 27
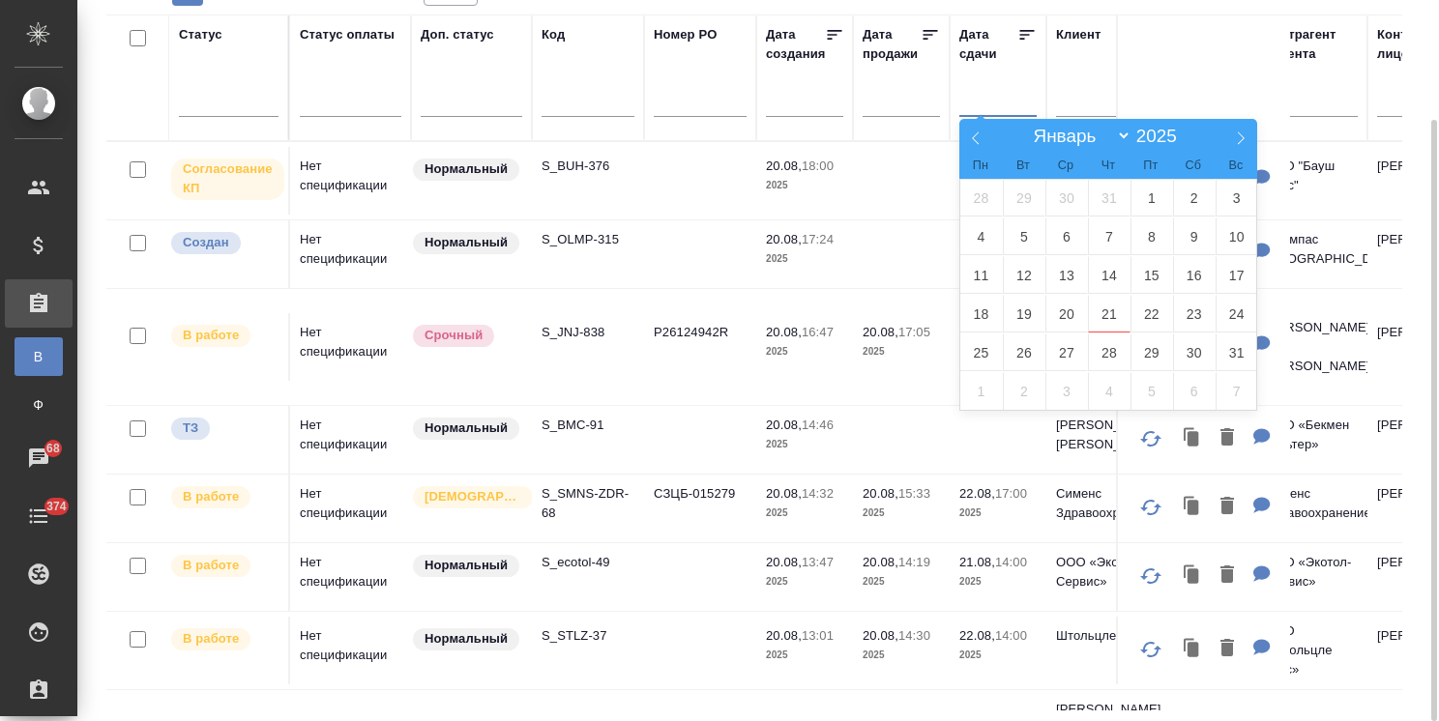
click at [915, 92] on input "text" at bounding box center [907, 100] width 66 height 27
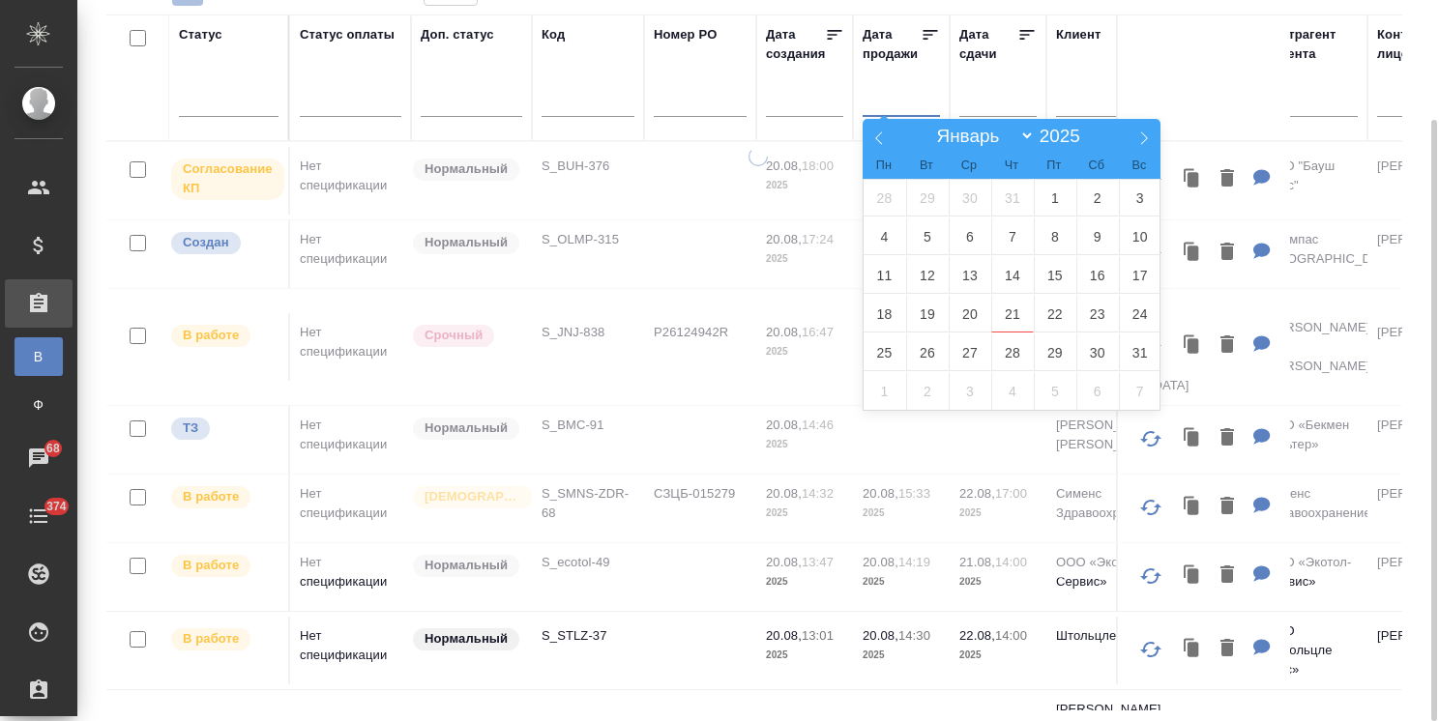
click at [973, 95] on input "text" at bounding box center [1004, 100] width 66 height 27
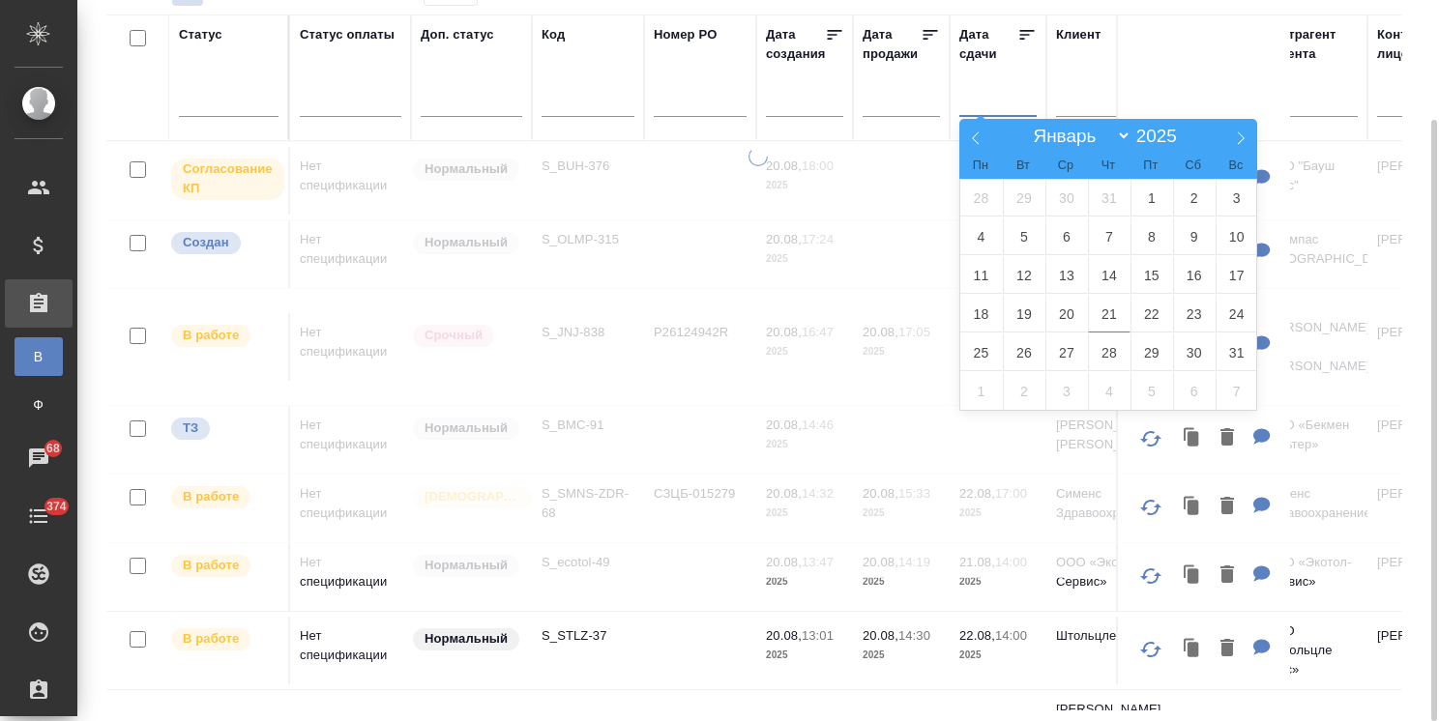
type div "2025-08-20T21:00:00.000Z"
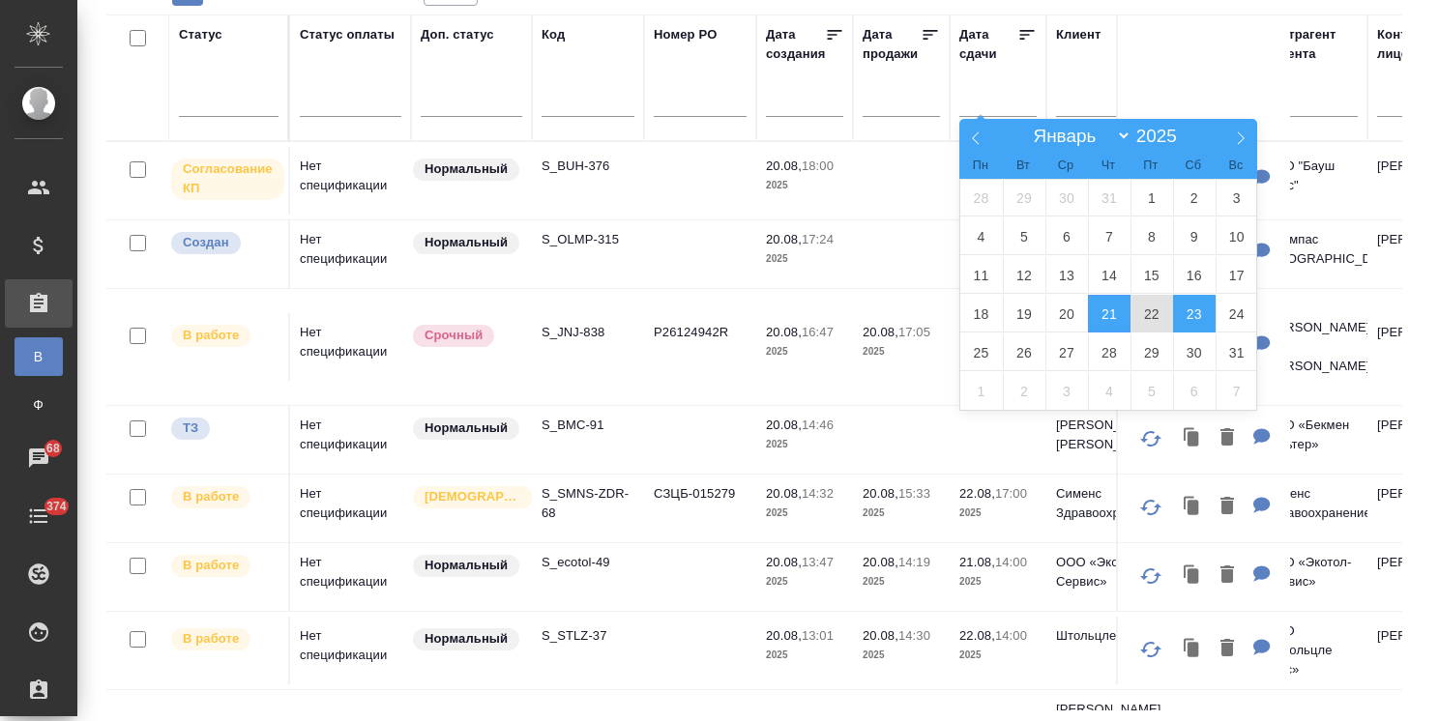
click at [1194, 319] on span "23" at bounding box center [1194, 314] width 43 height 38
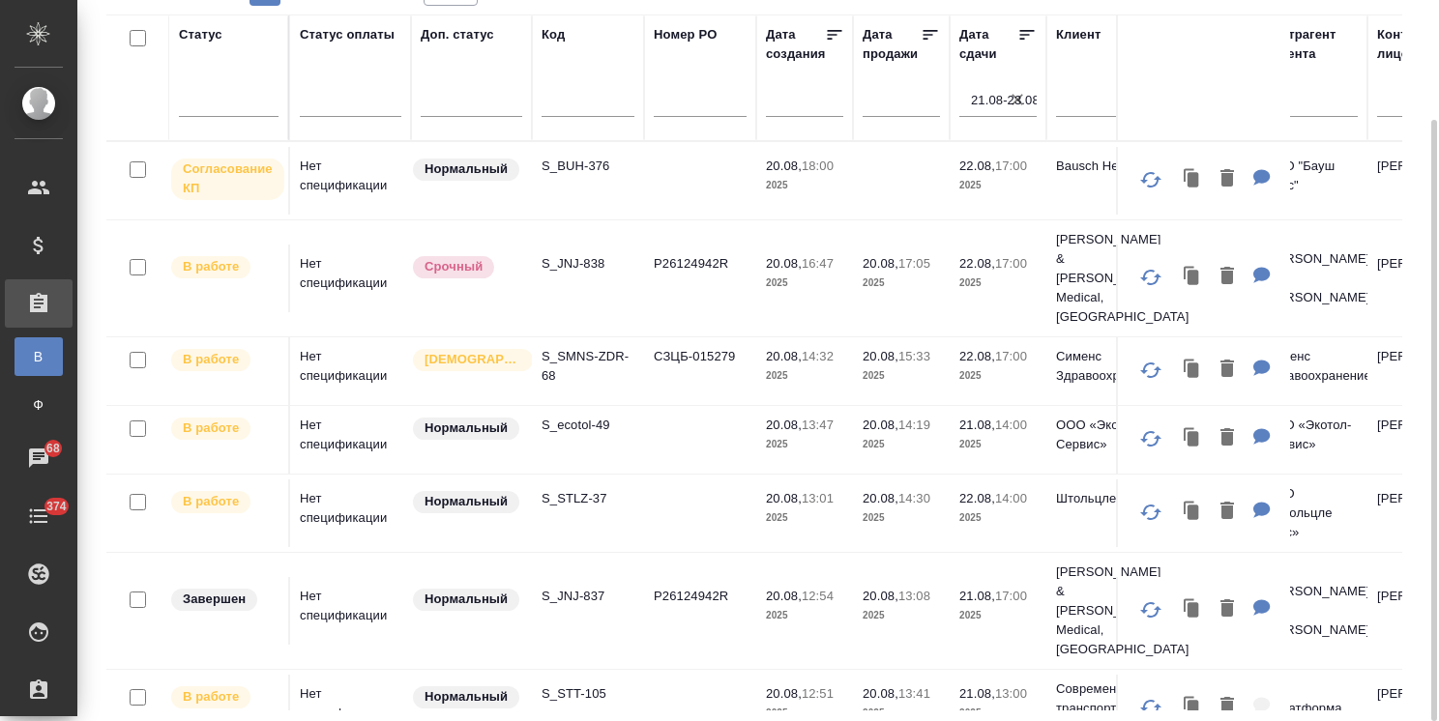
click at [588, 172] on p "S_BUH-376" at bounding box center [587, 166] width 93 height 19
click at [576, 258] on p "S_JNJ-838" at bounding box center [587, 263] width 93 height 19
click at [584, 347] on p "S_SMNS-ZDR-68" at bounding box center [587, 366] width 93 height 39
click at [592, 347] on p "S_SMNS-ZDR-68" at bounding box center [587, 366] width 93 height 39
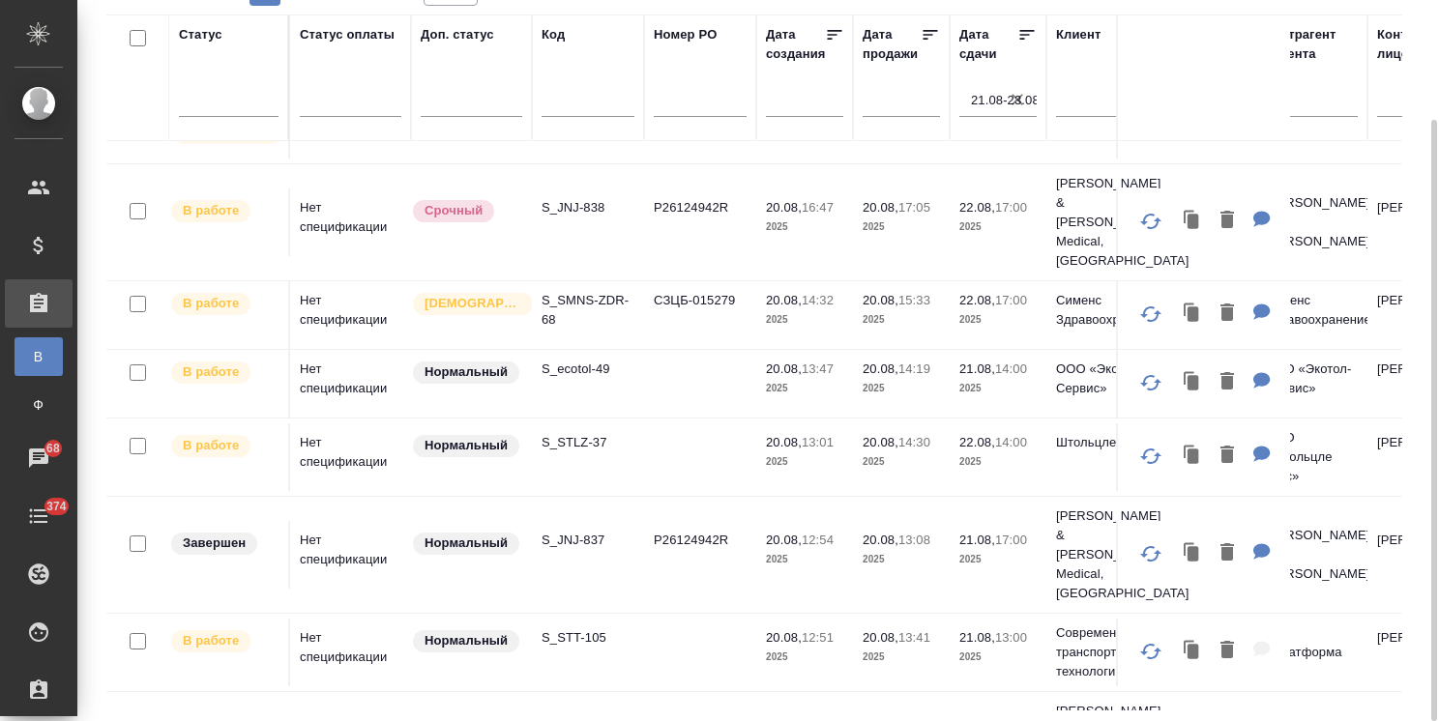
scroll to position [97, 0]
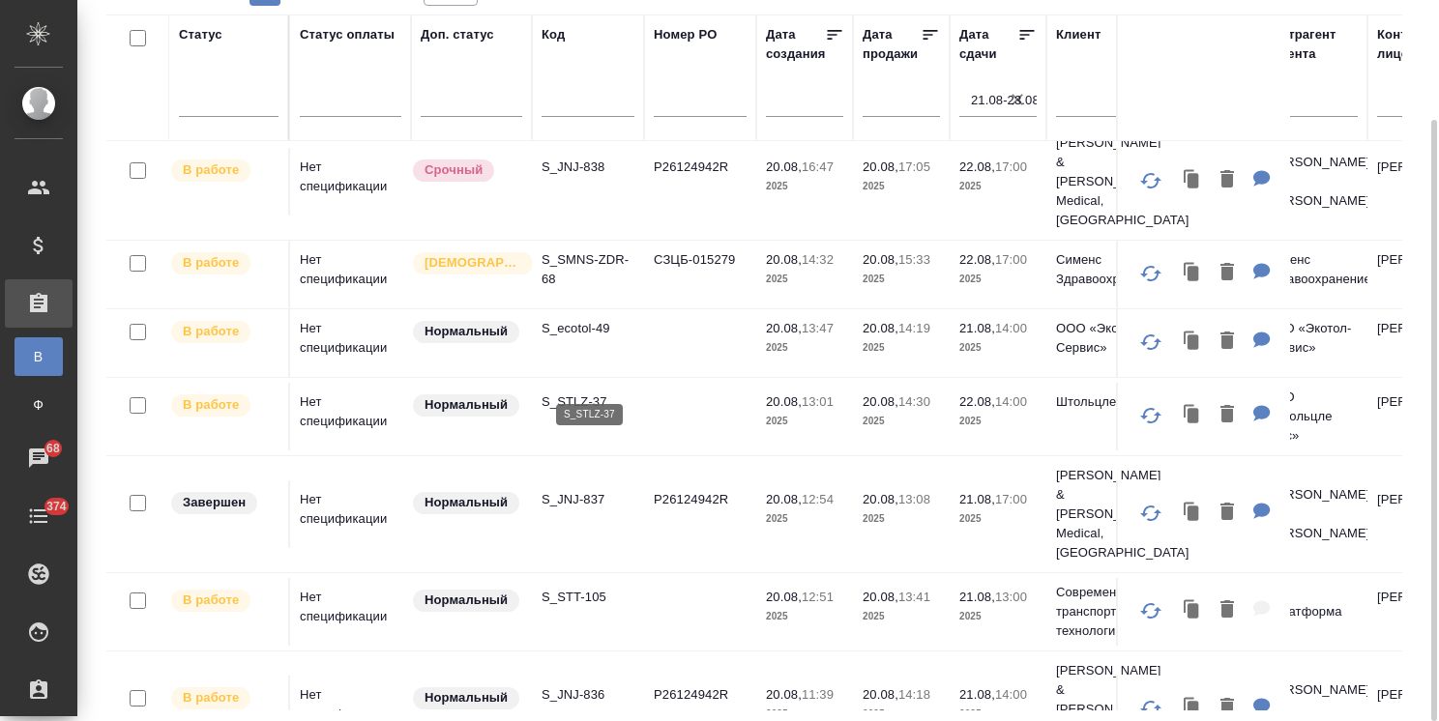
click at [586, 393] on p "S_STLZ-37" at bounding box center [587, 402] width 93 height 19
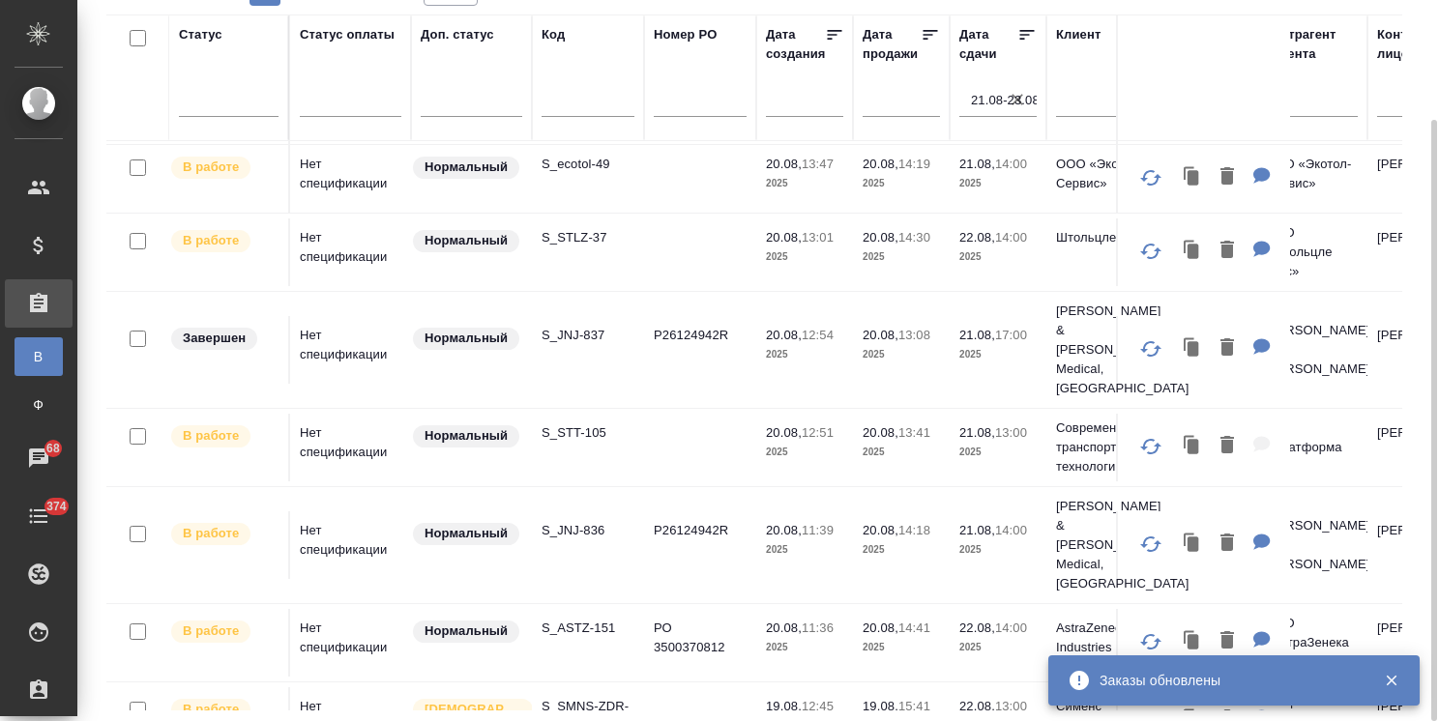
scroll to position [290, 0]
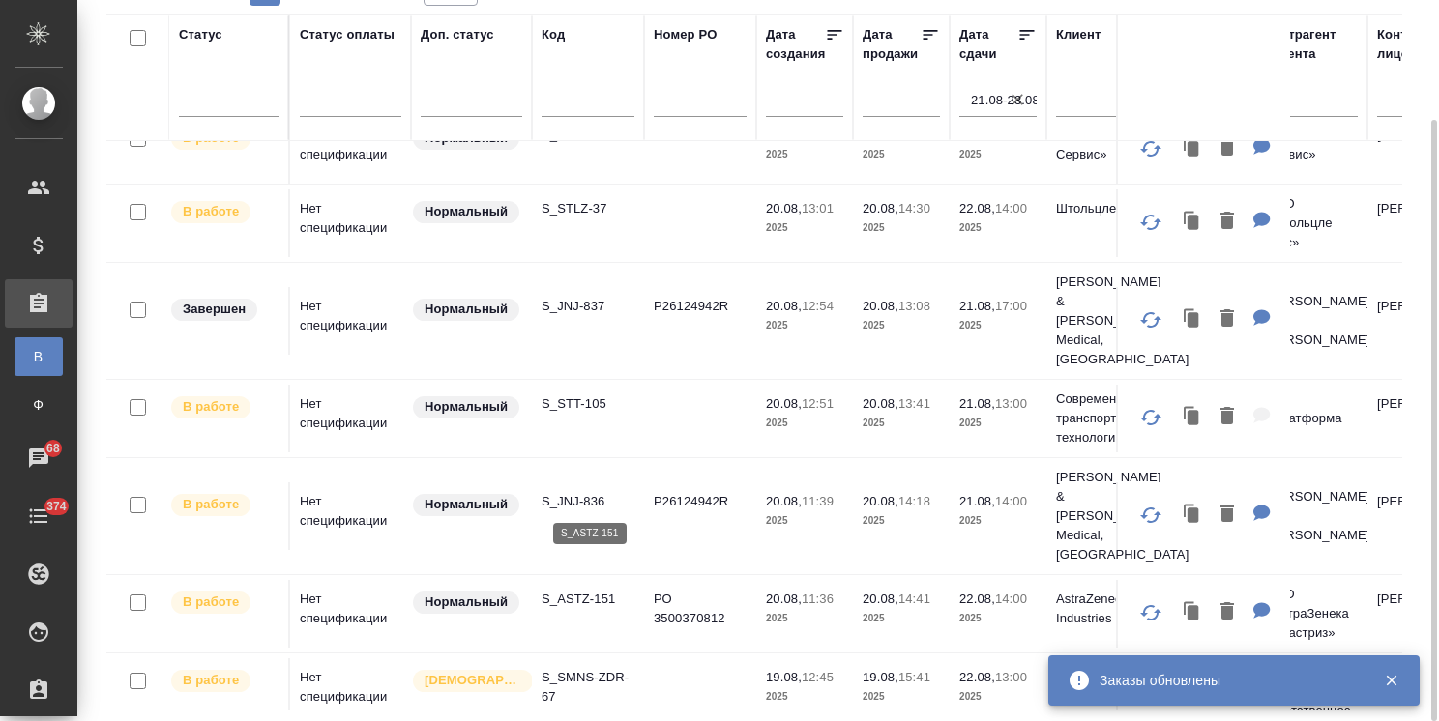
click at [572, 590] on p "S_ASTZ-151" at bounding box center [587, 599] width 93 height 19
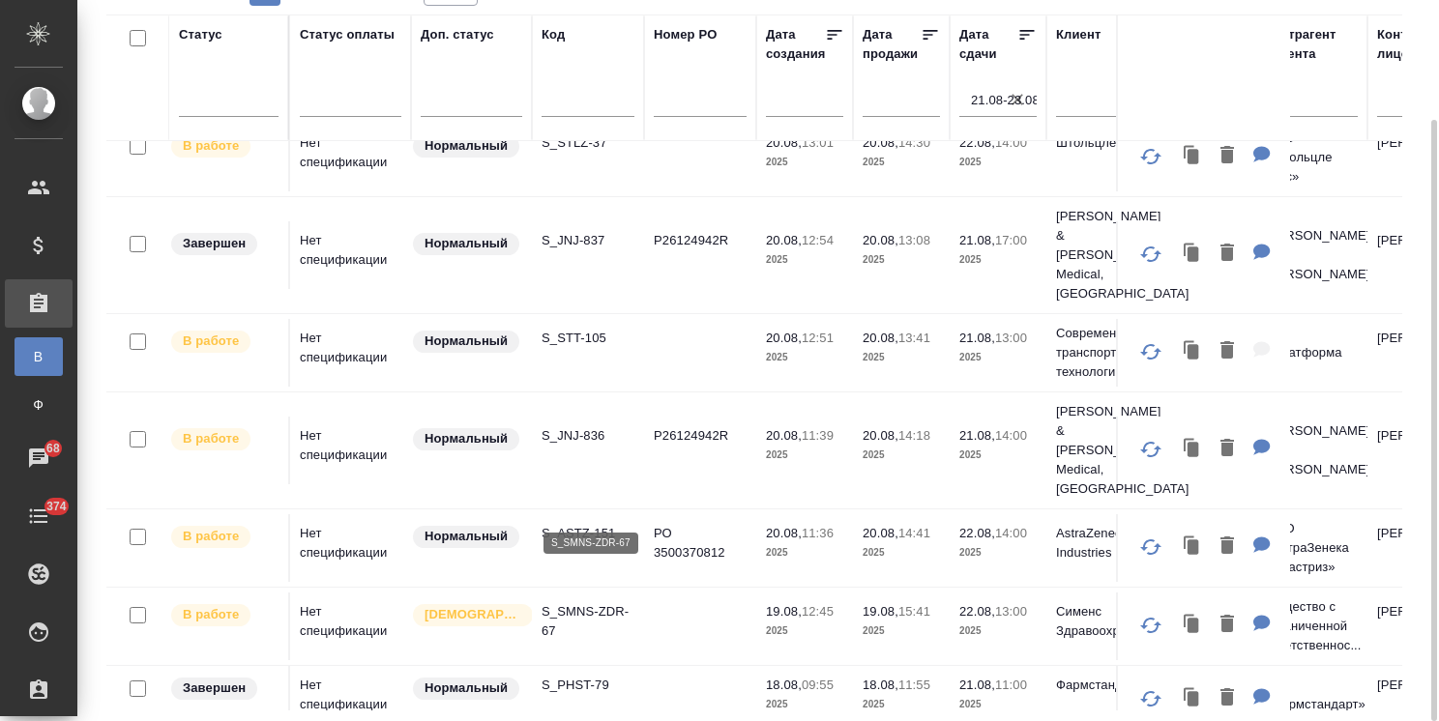
scroll to position [387, 0]
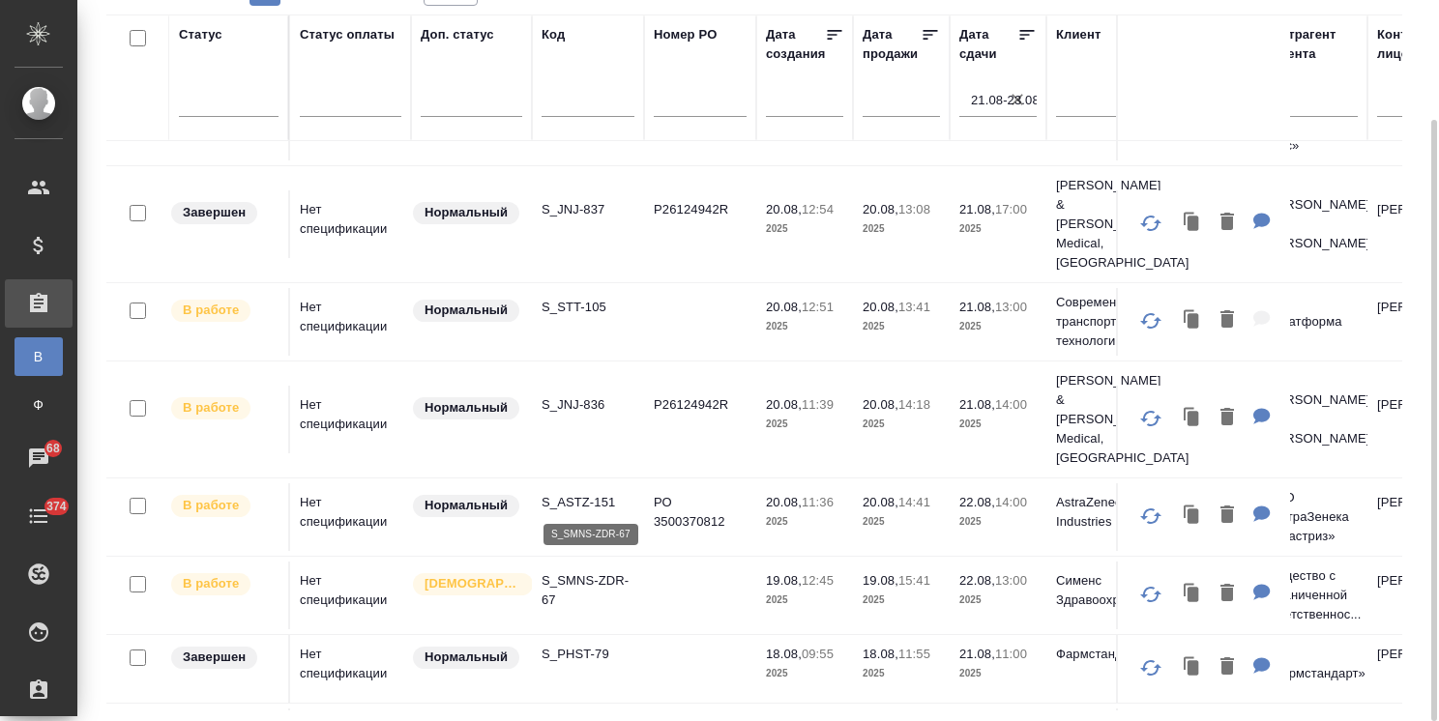
click at [588, 571] on p "S_SMNS-ZDR-67" at bounding box center [587, 590] width 93 height 39
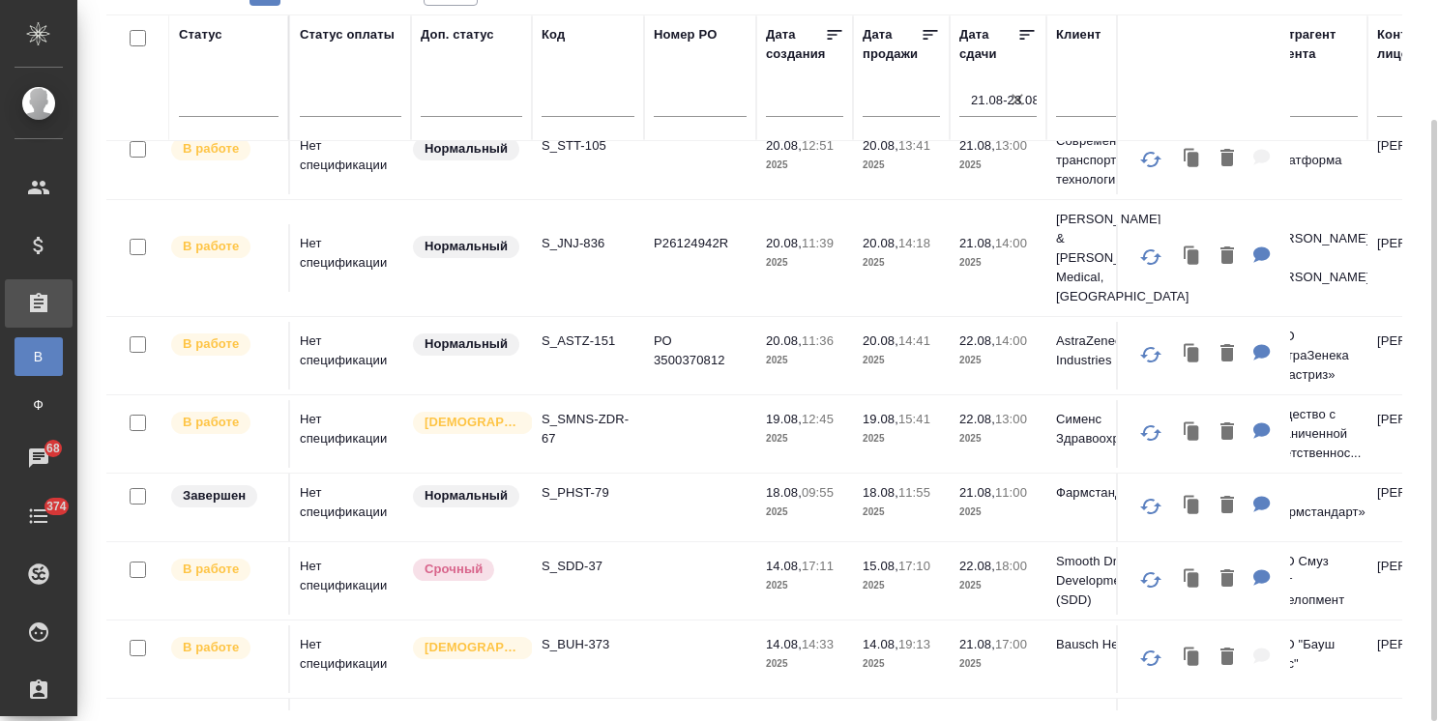
scroll to position [580, 0]
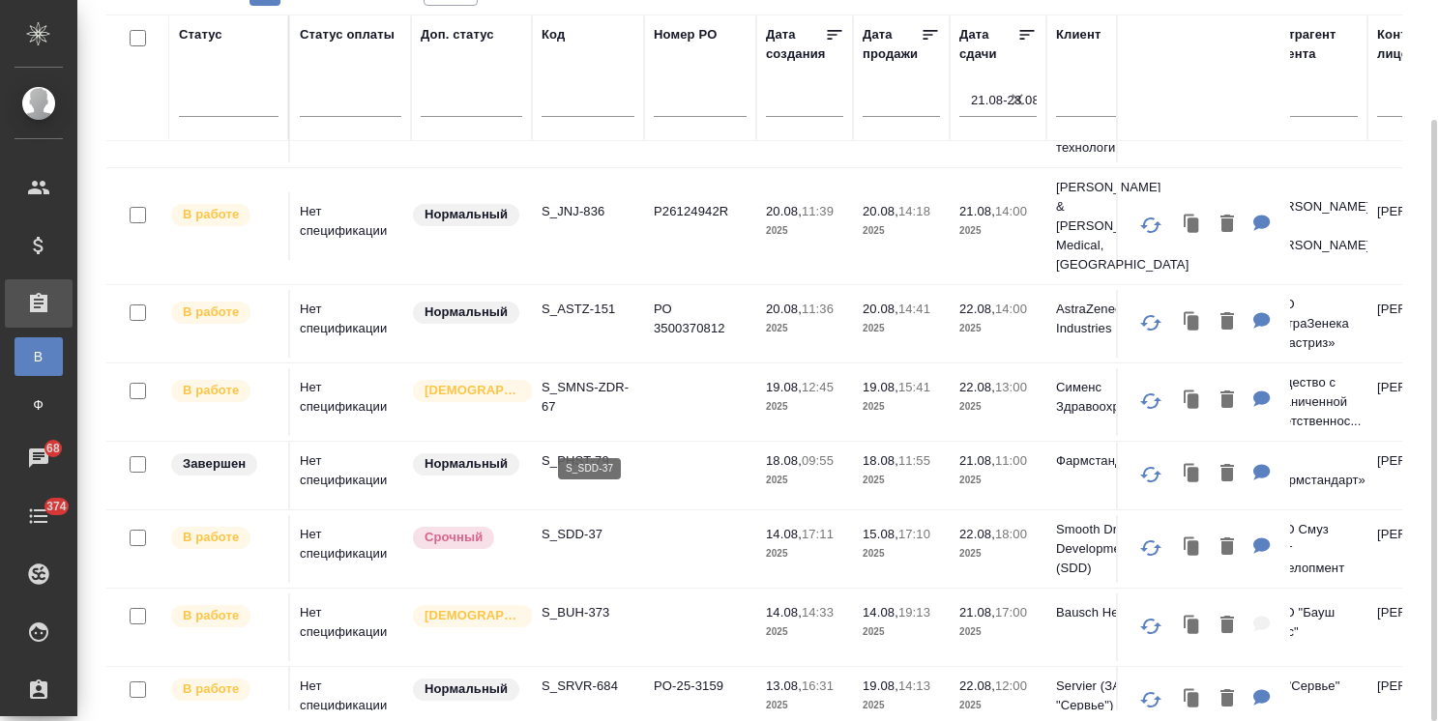
click at [576, 525] on p "S_SDD-37" at bounding box center [587, 534] width 93 height 19
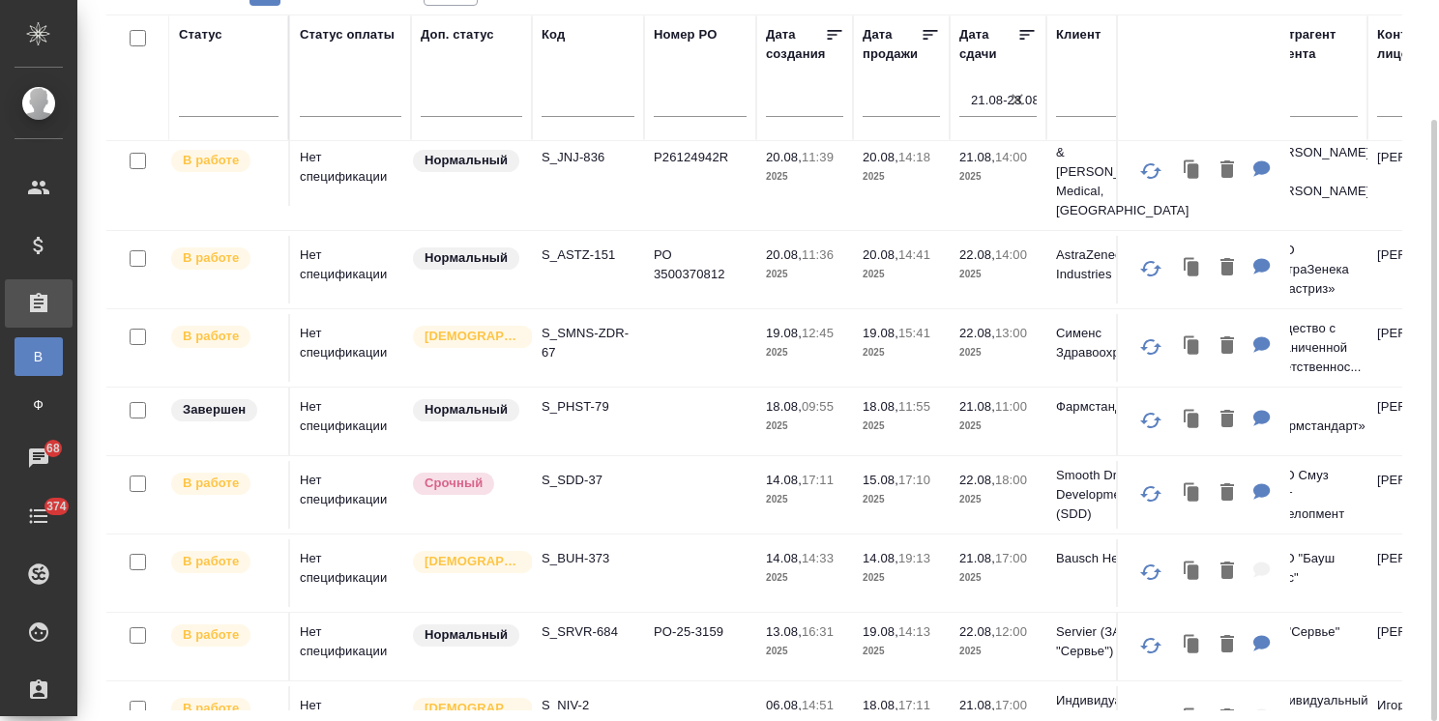
scroll to position [675, 0]
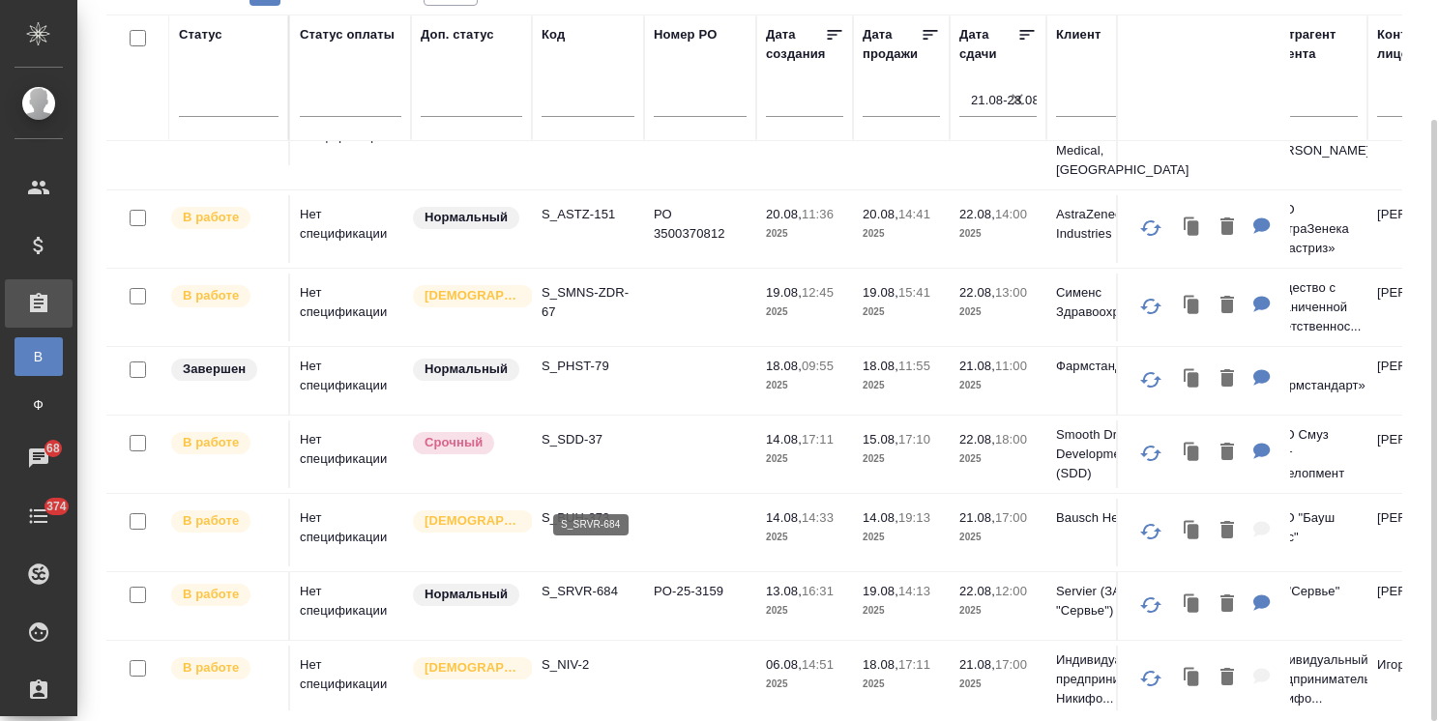
click at [587, 582] on p "S_SRVR-684" at bounding box center [587, 591] width 93 height 19
drag, startPoint x: 578, startPoint y: 649, endPoint x: 589, endPoint y: 646, distance: 11.0
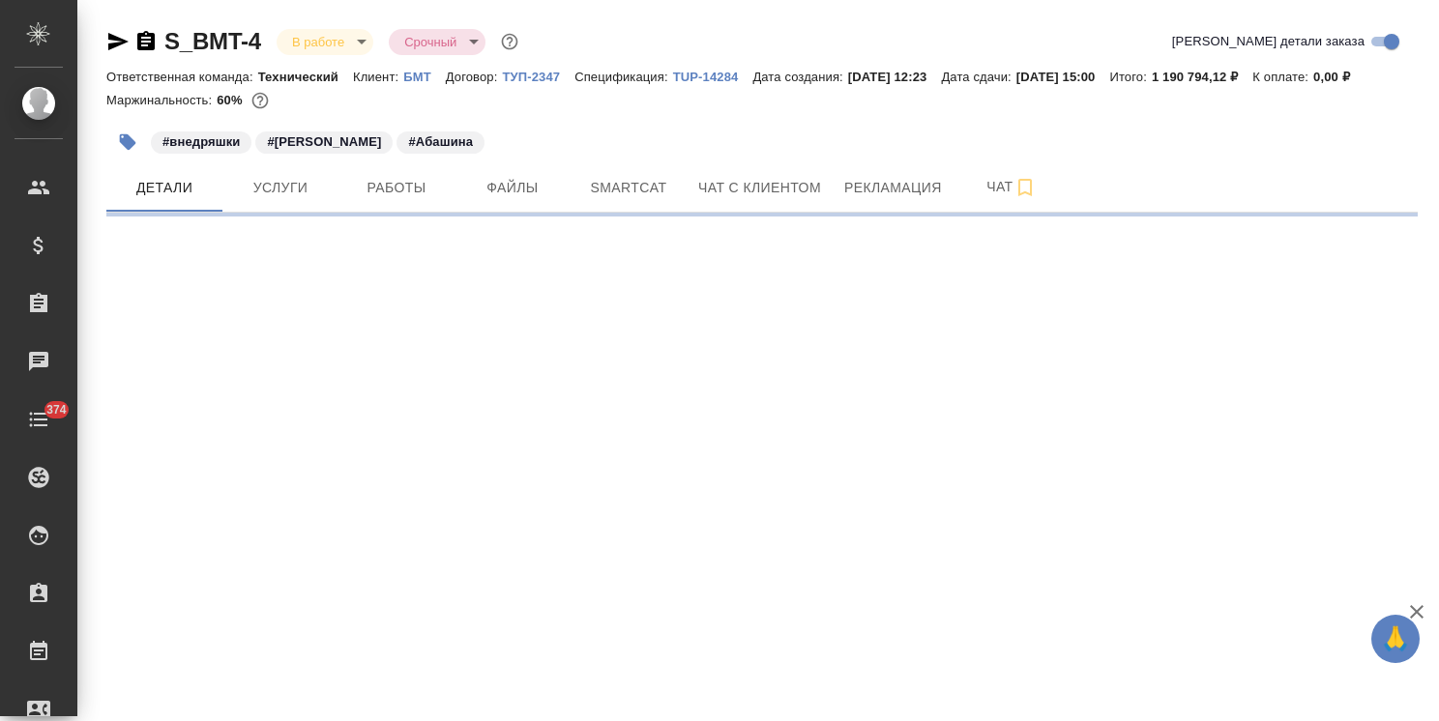
select select "RU"
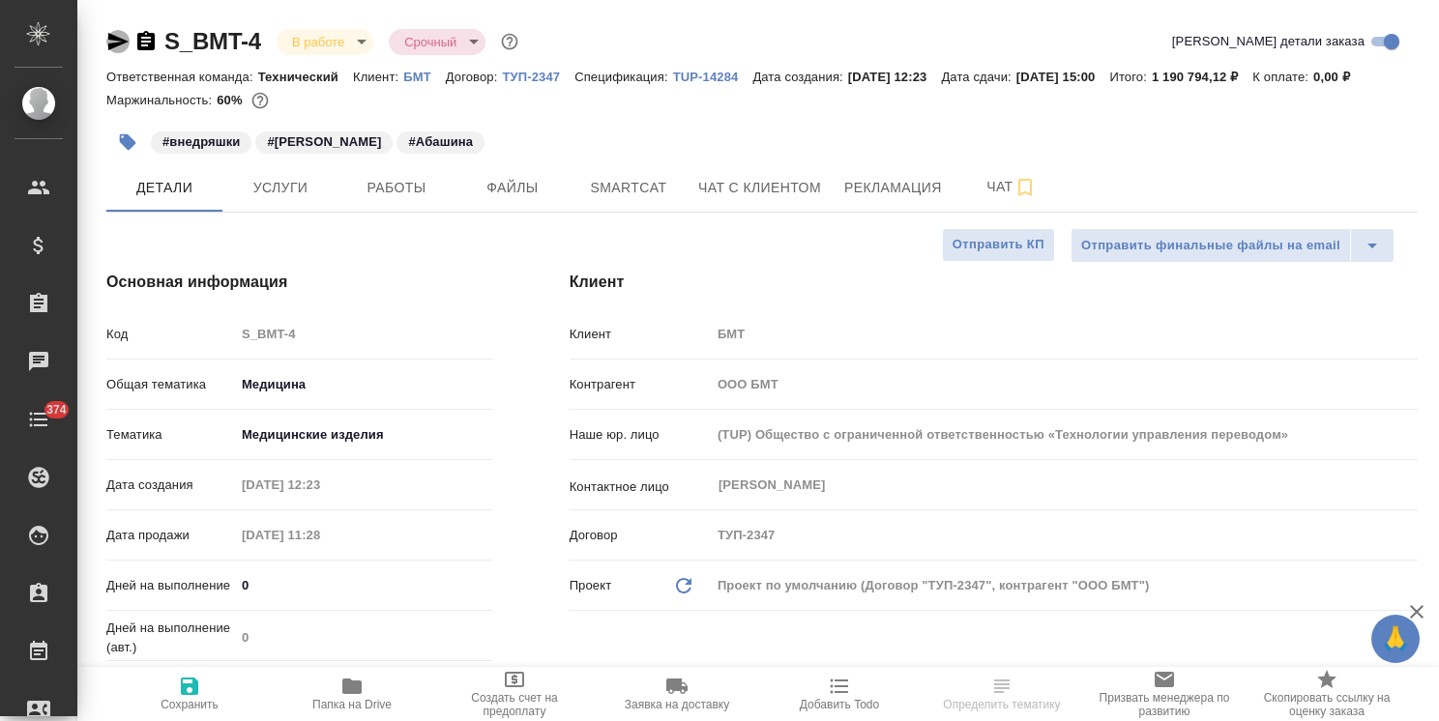
click at [124, 44] on icon "button" at bounding box center [117, 41] width 23 height 23
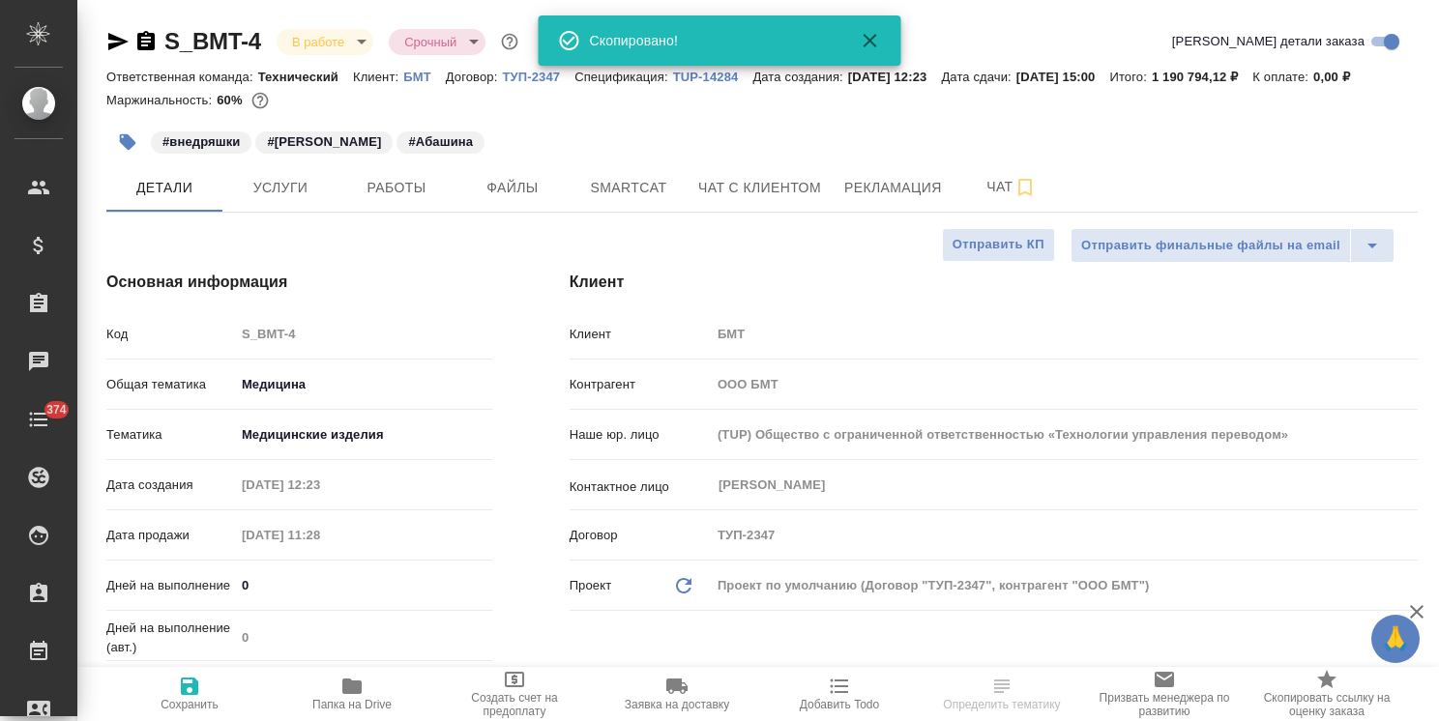
type textarea "x"
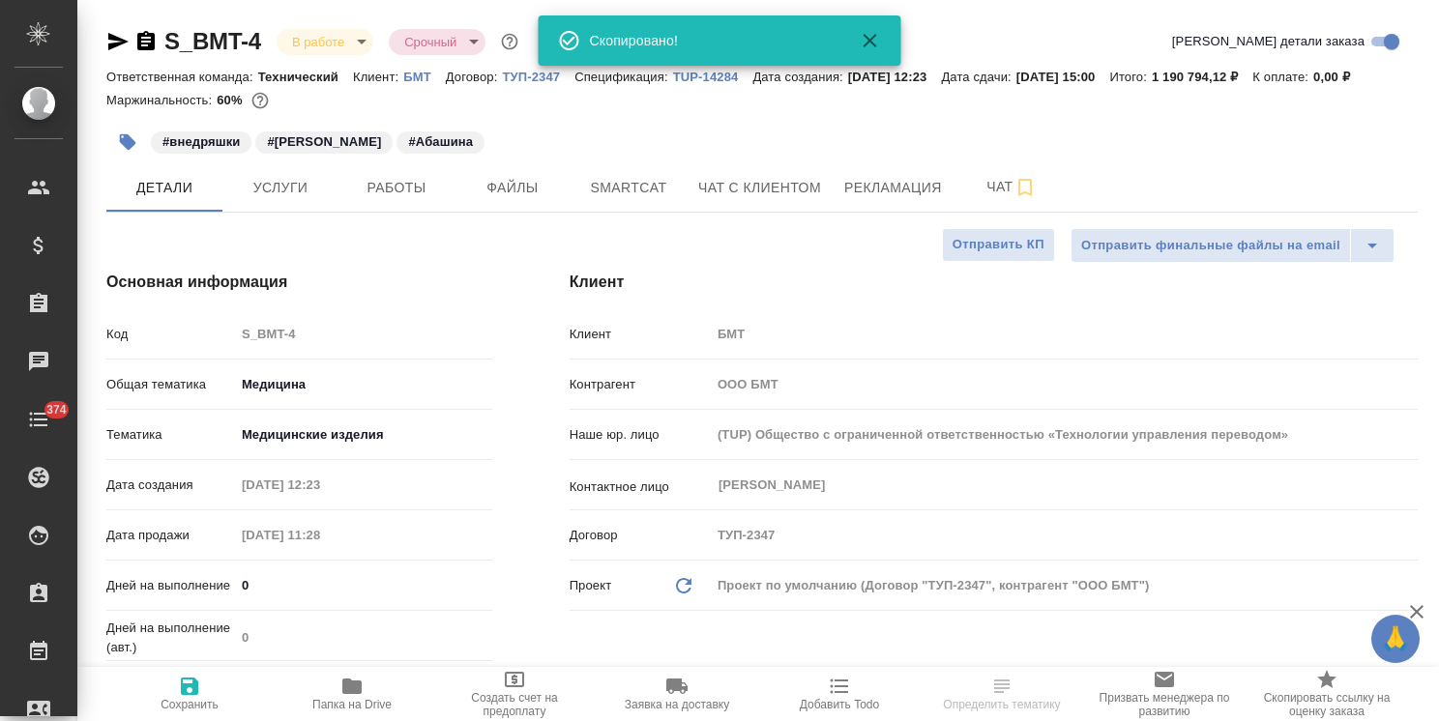
type textarea "x"
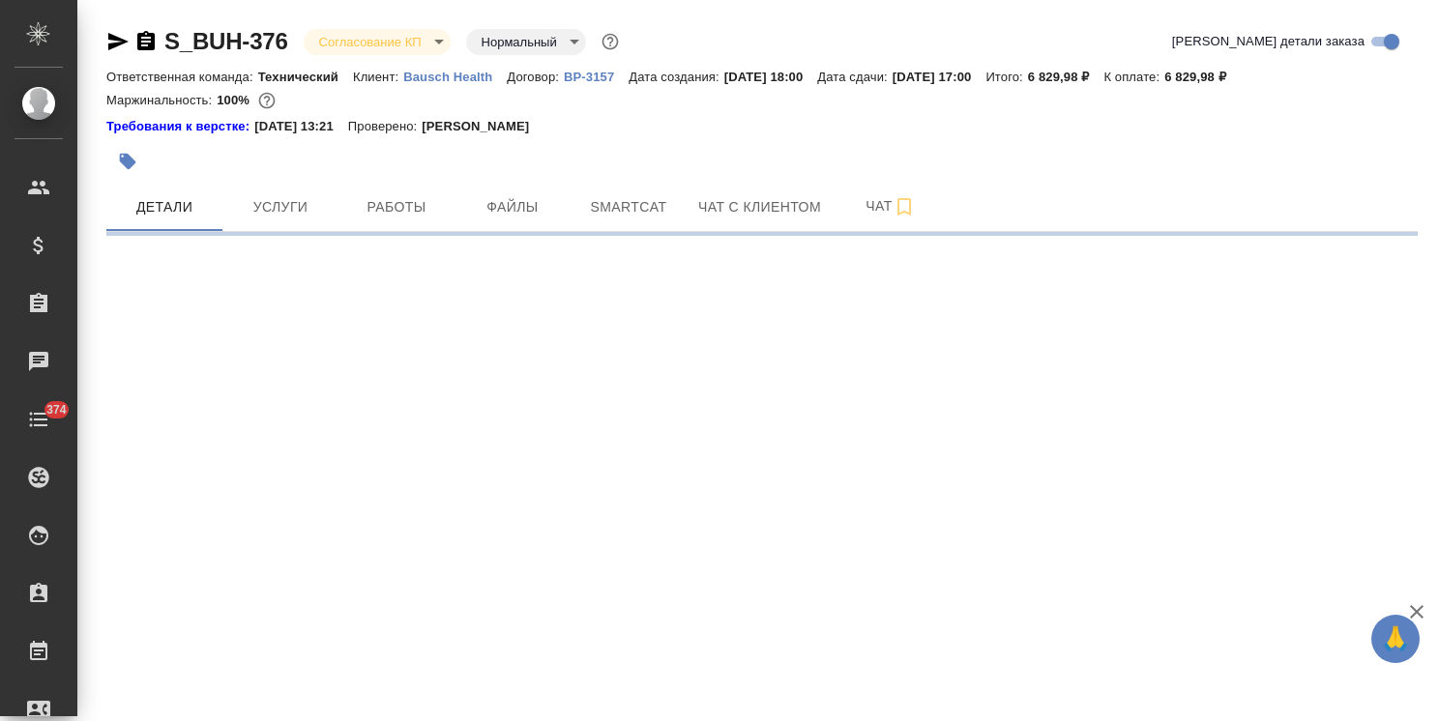
select select "RU"
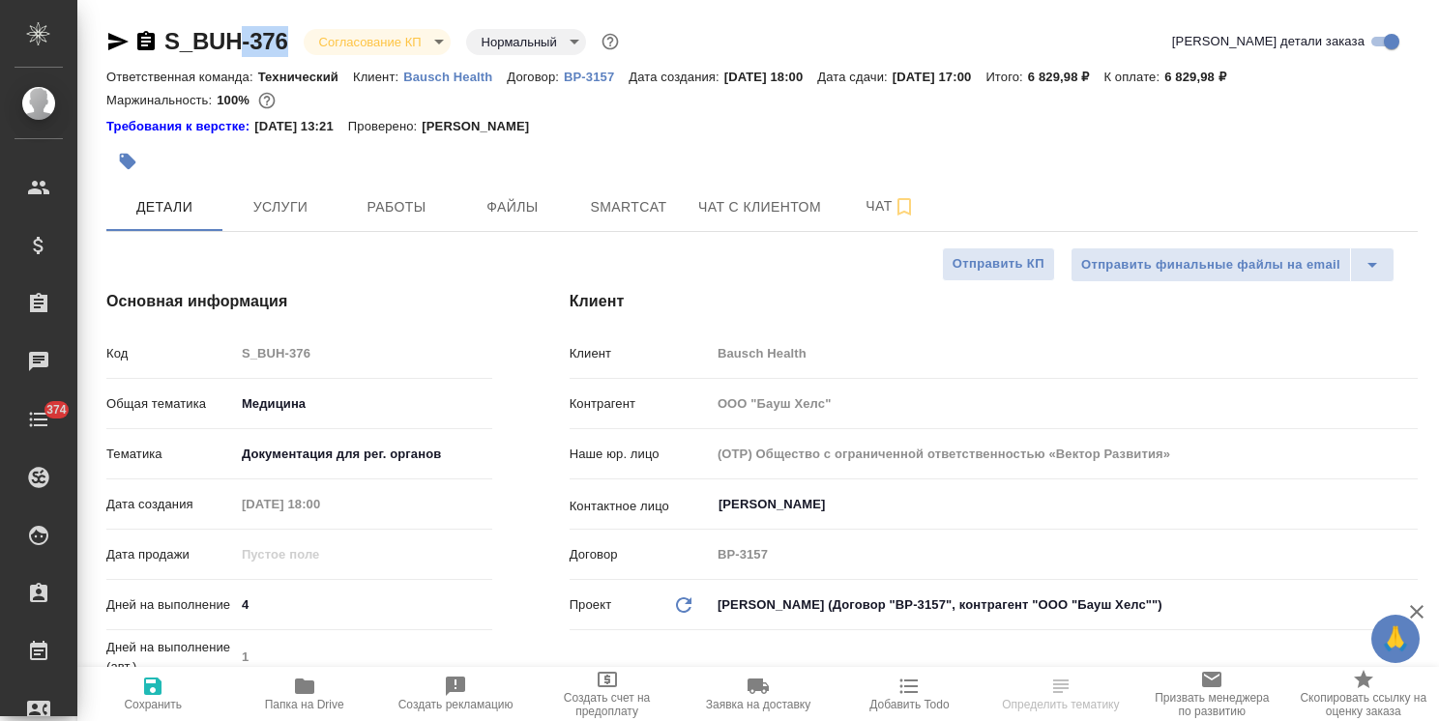
type textarea "x"
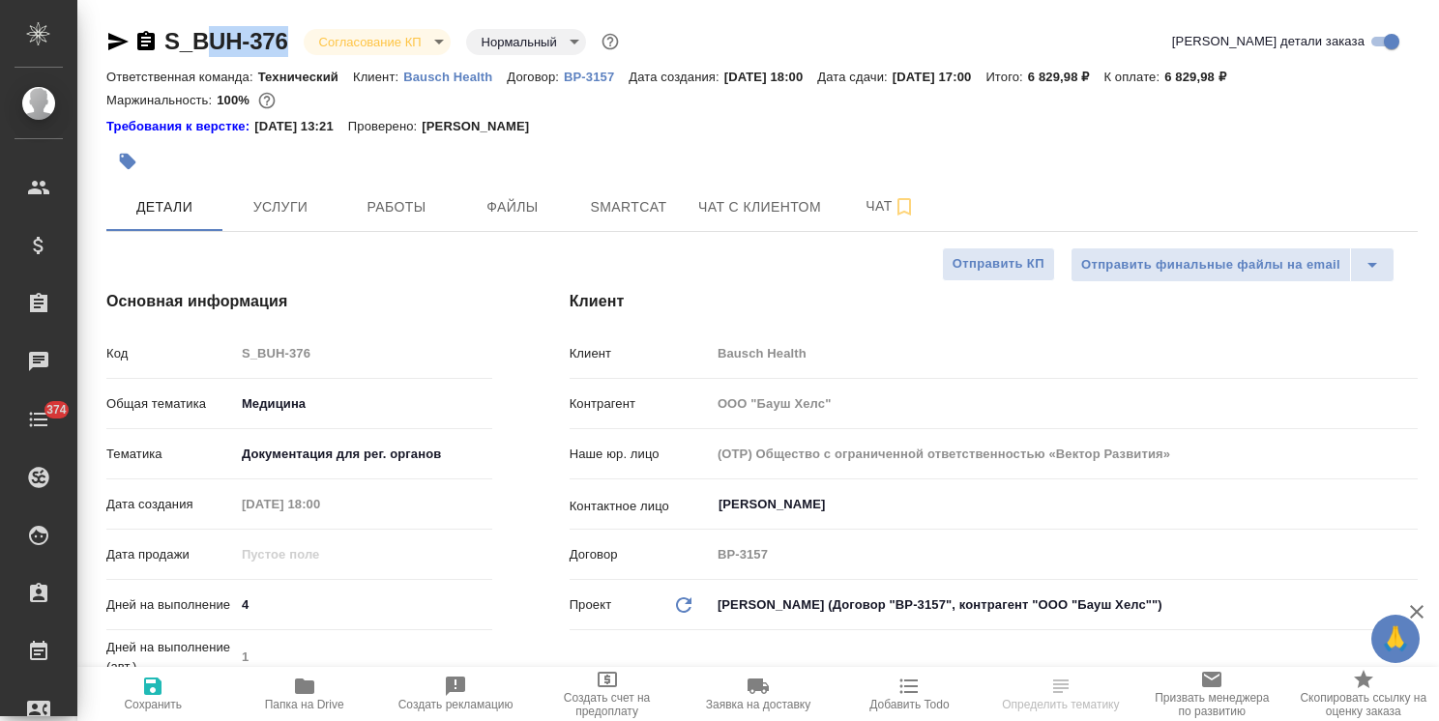
type textarea "x"
drag, startPoint x: 286, startPoint y: 21, endPoint x: 160, endPoint y: 15, distance: 126.8
type textarea "x"
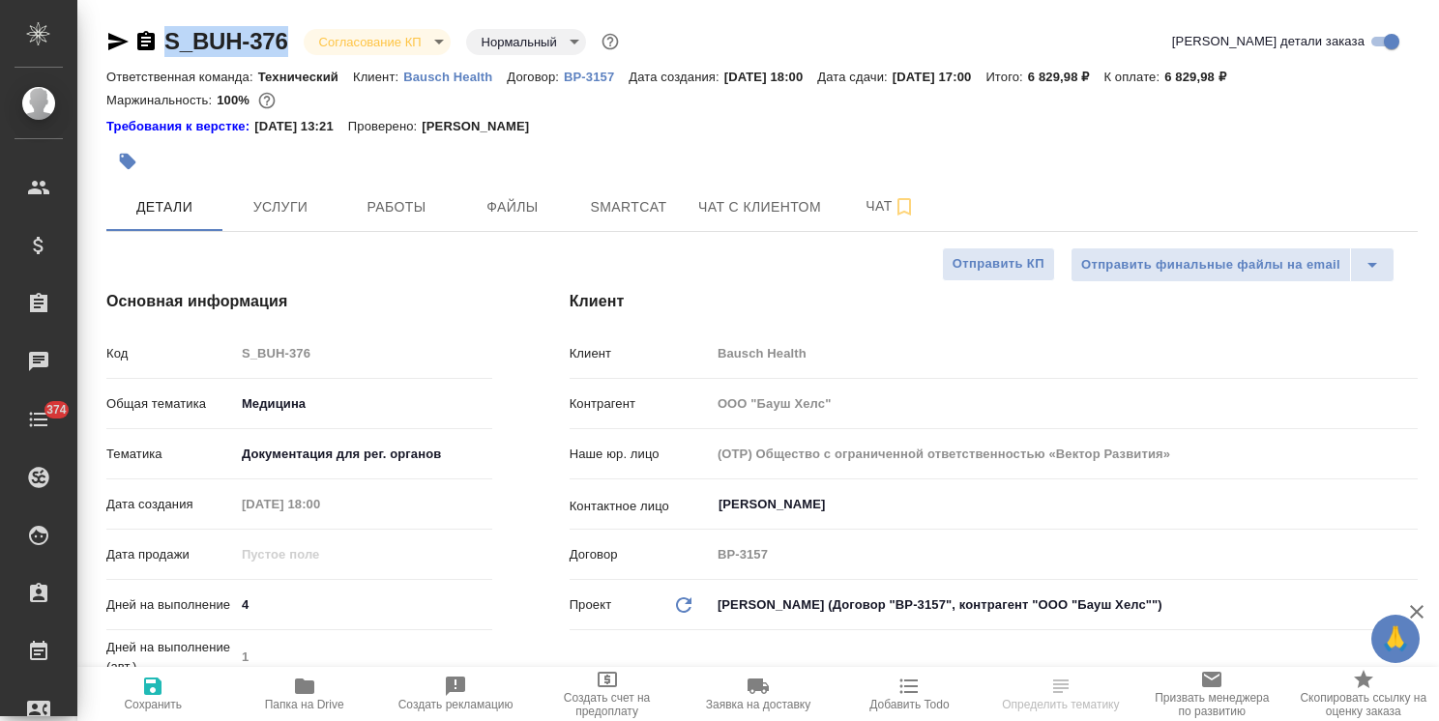
type textarea "x"
click at [510, 188] on button "Файлы" at bounding box center [512, 207] width 116 height 48
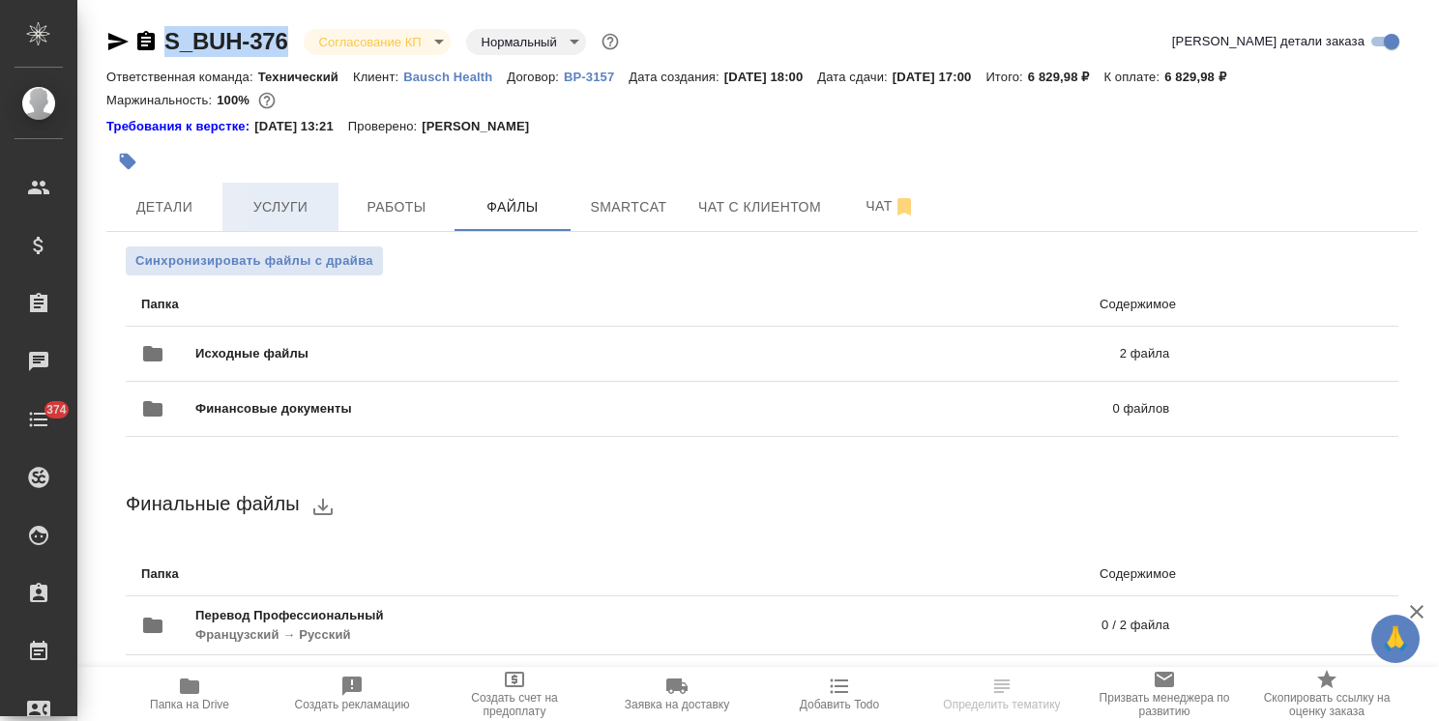
click at [275, 196] on span "Услуги" at bounding box center [280, 207] width 93 height 24
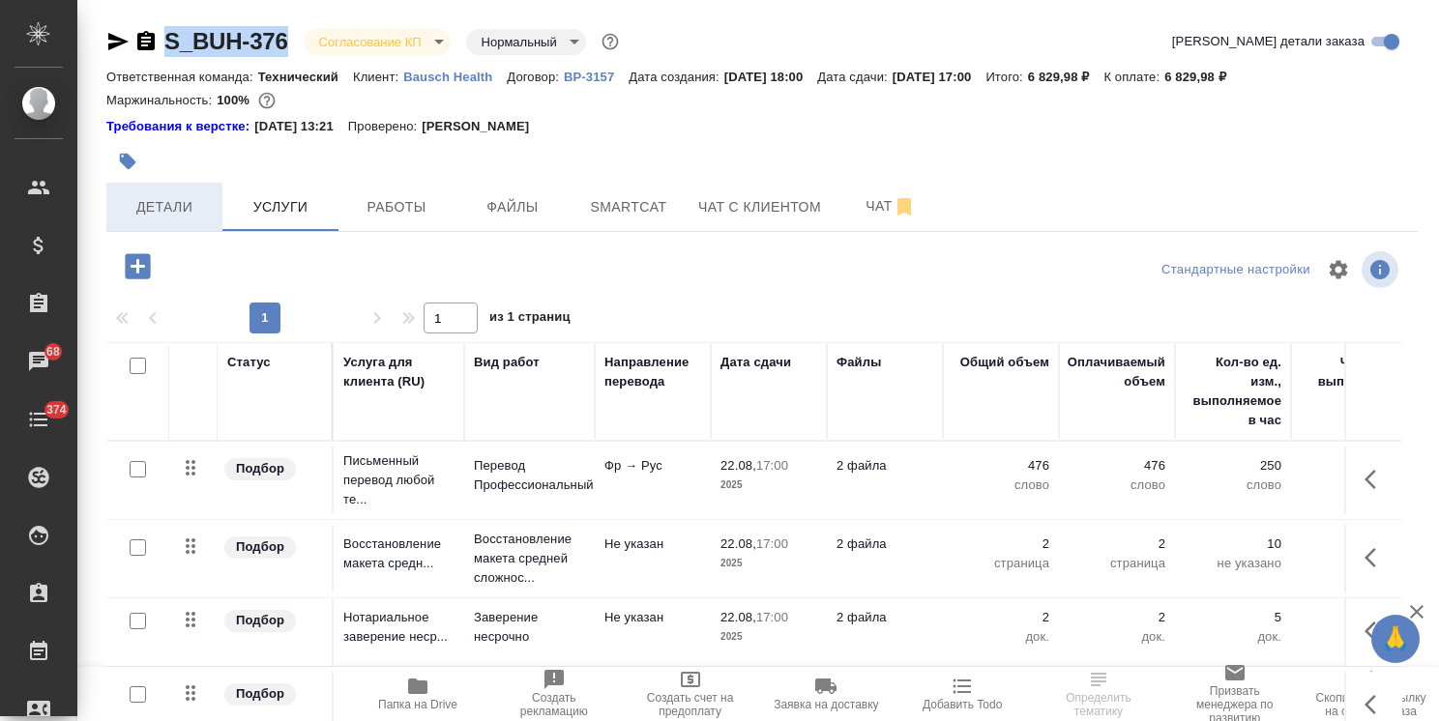
click at [149, 198] on span "Детали" at bounding box center [164, 207] width 93 height 24
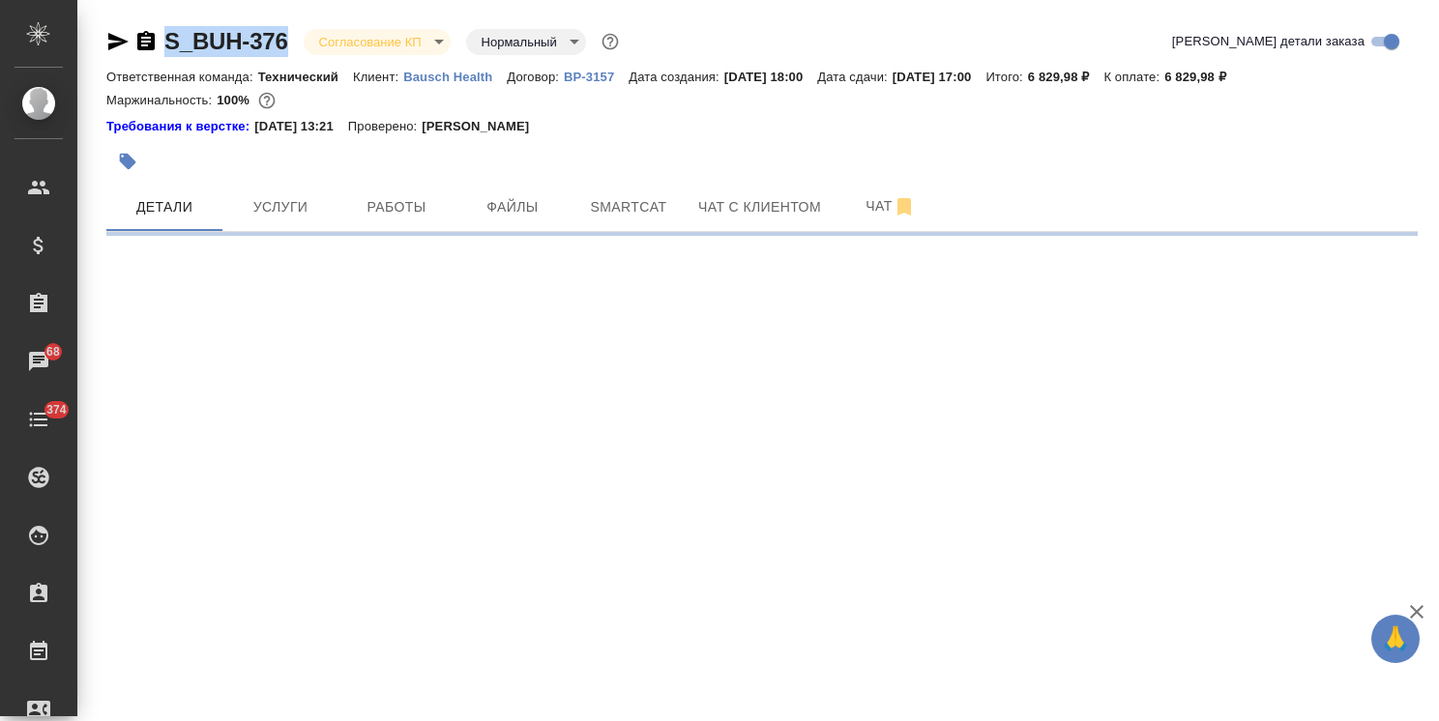
select select "RU"
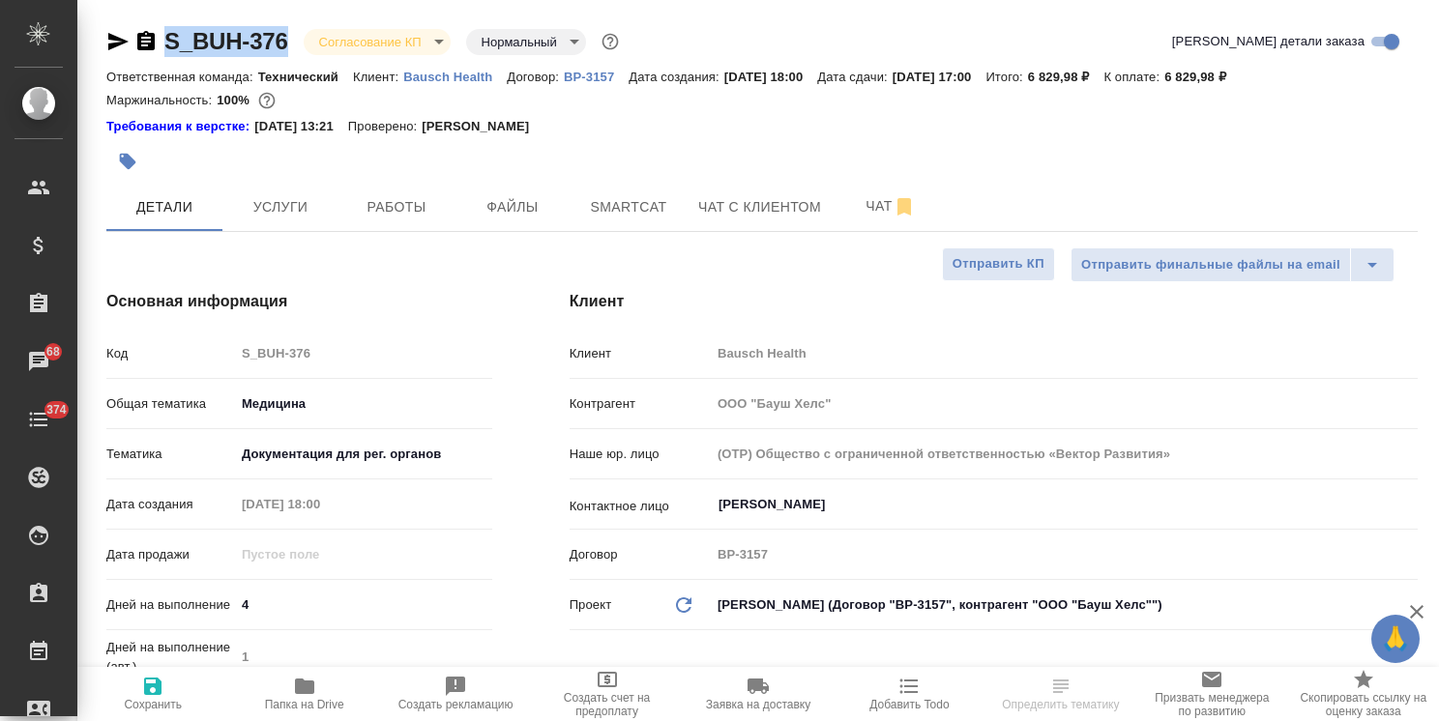
type textarea "x"
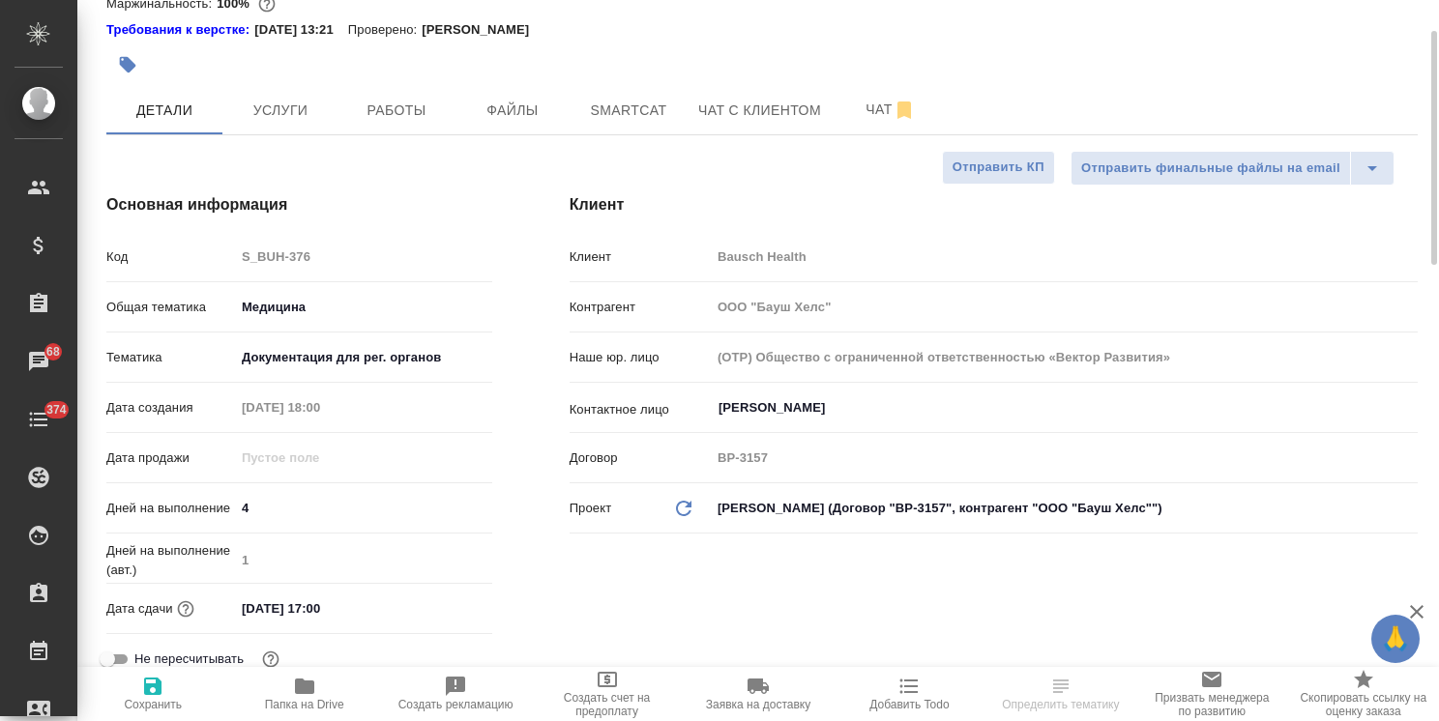
scroll to position [193, 0]
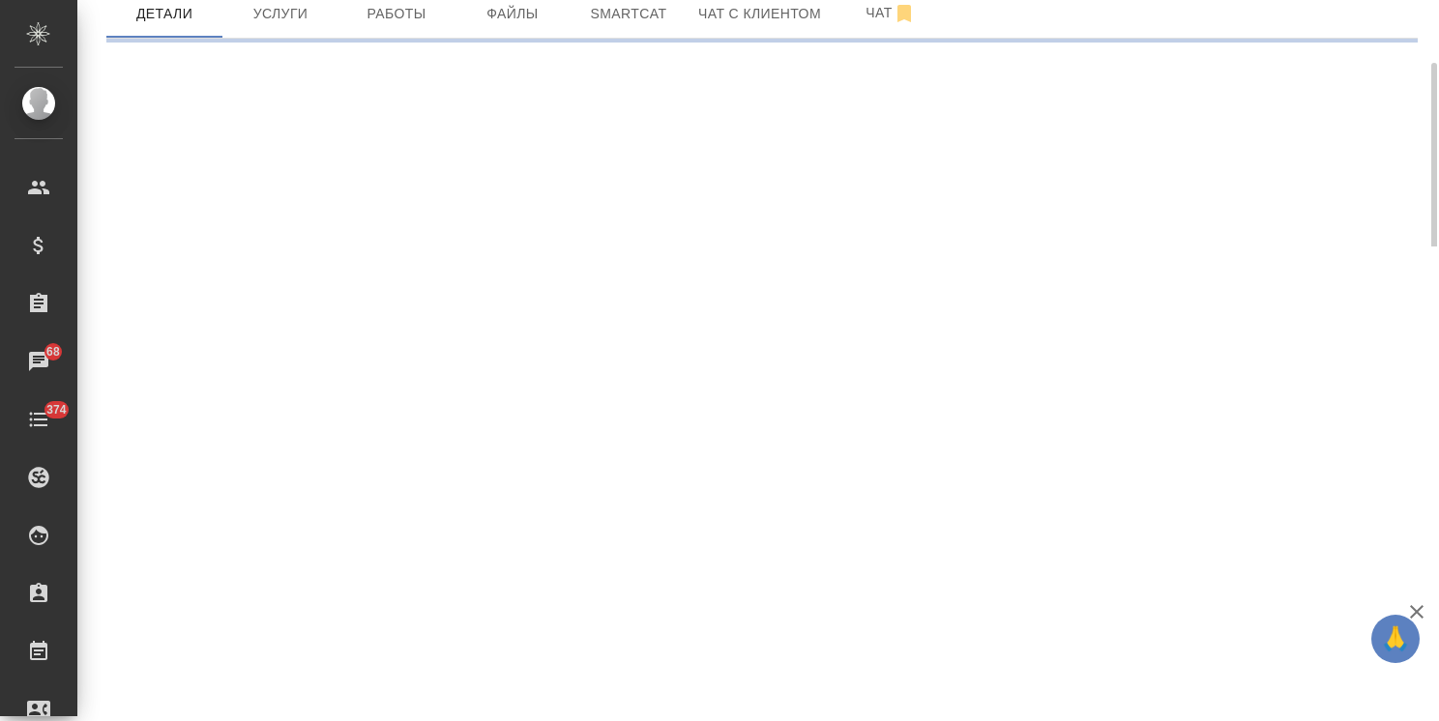
select select "RU"
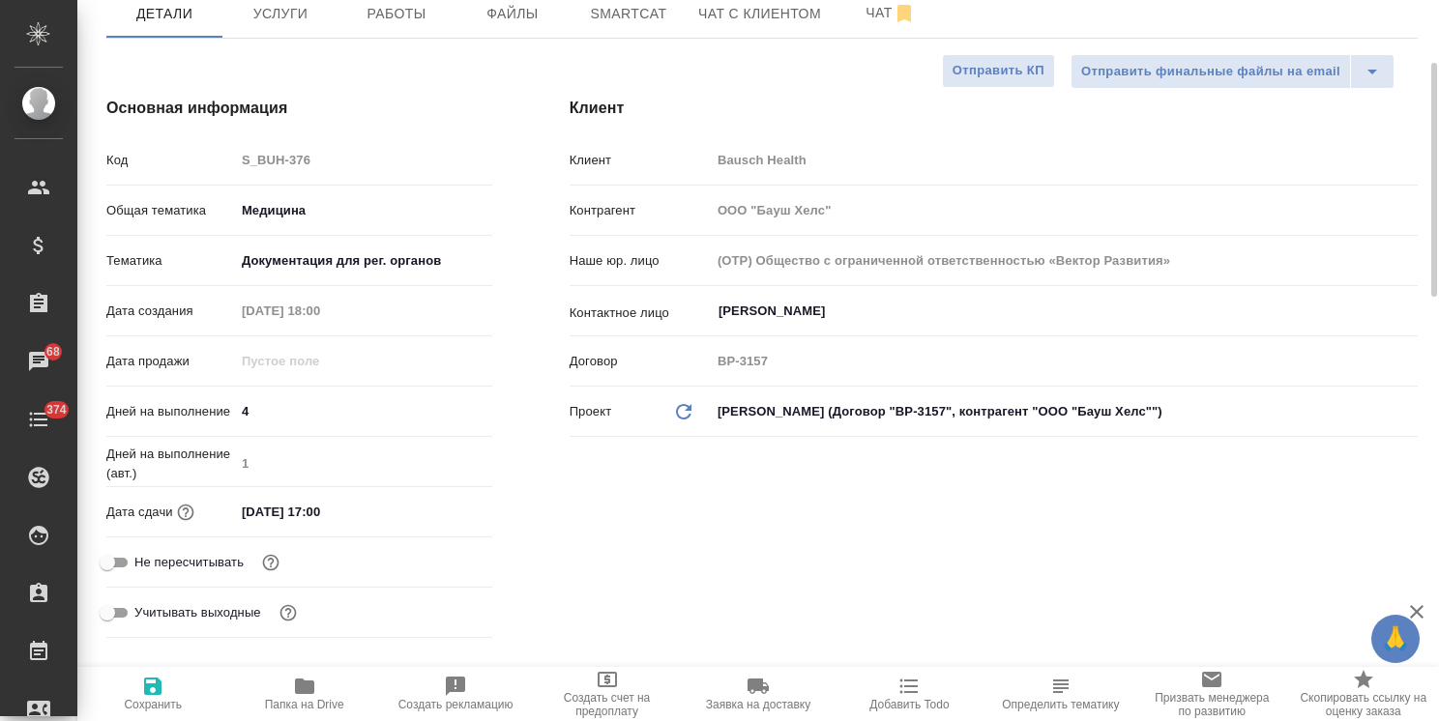
type textarea "x"
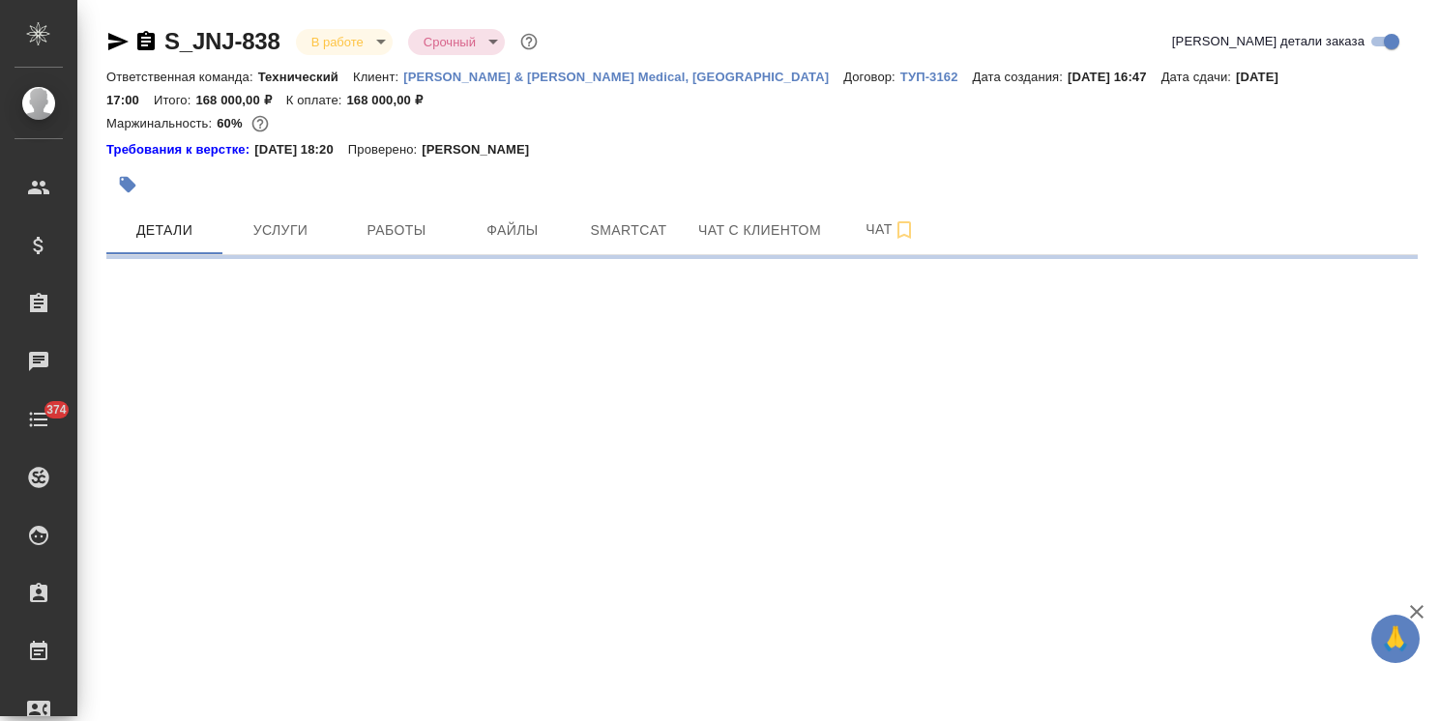
select select "RU"
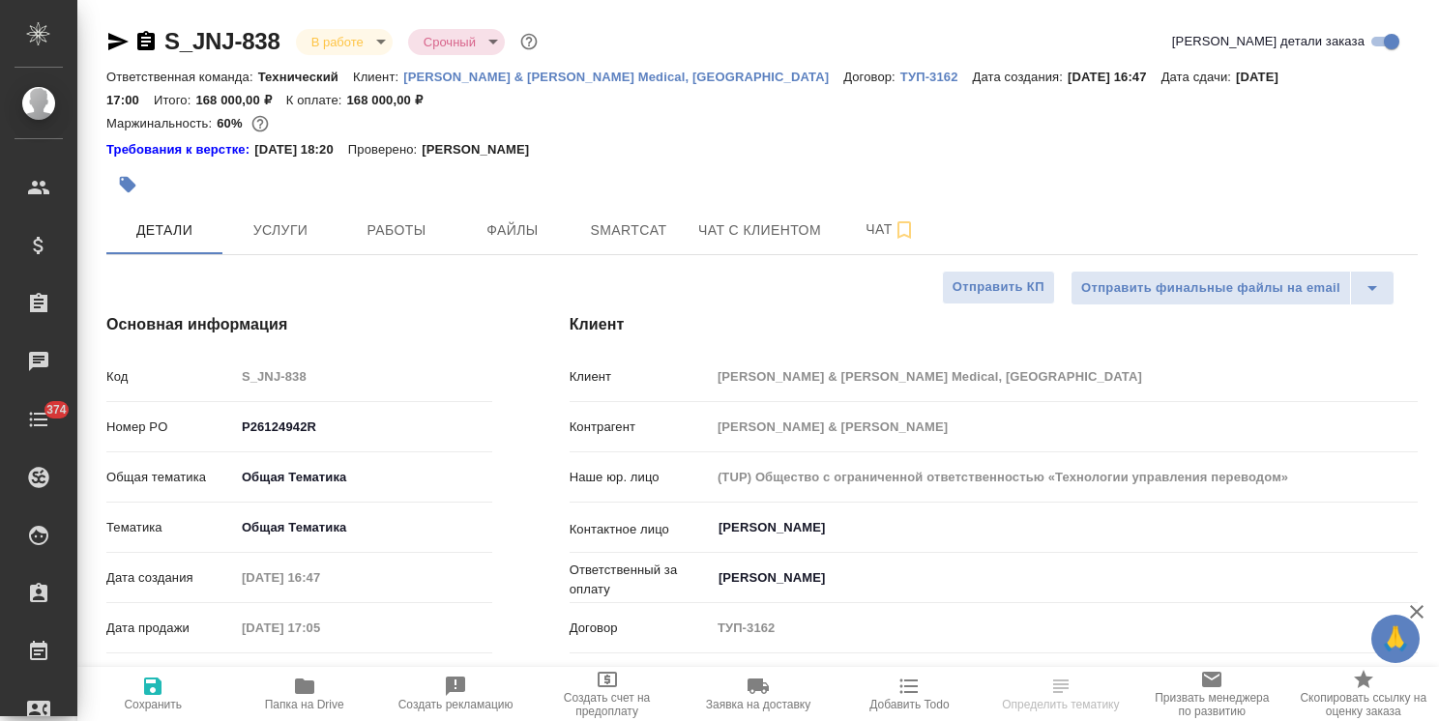
type textarea "x"
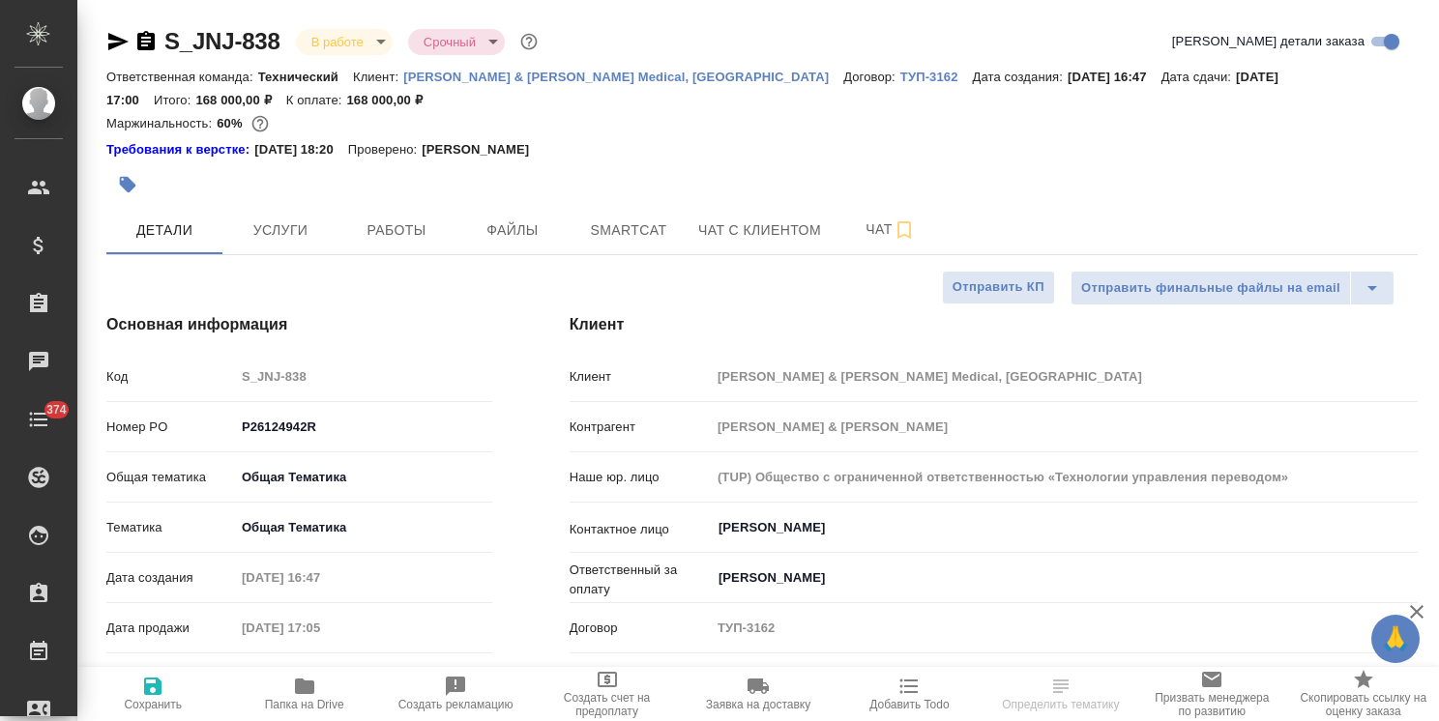
type textarea "x"
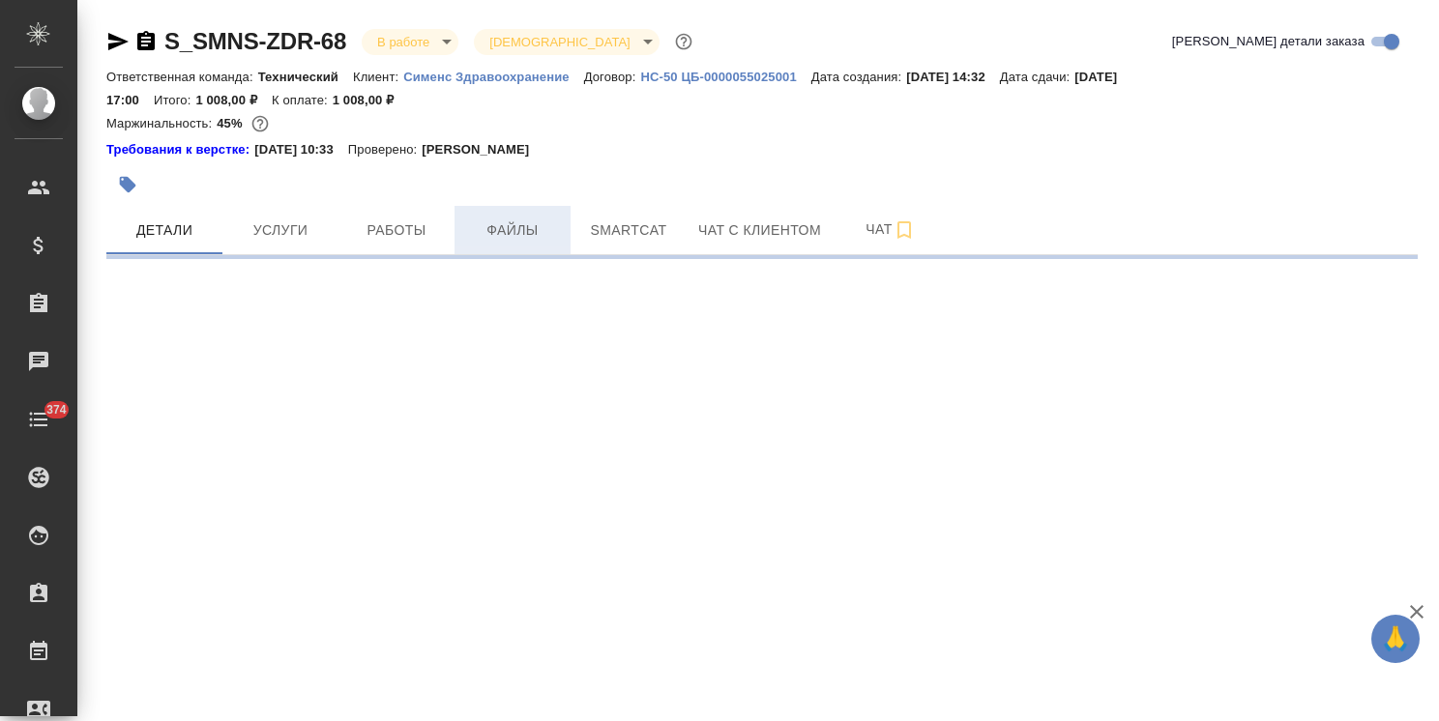
select select "RU"
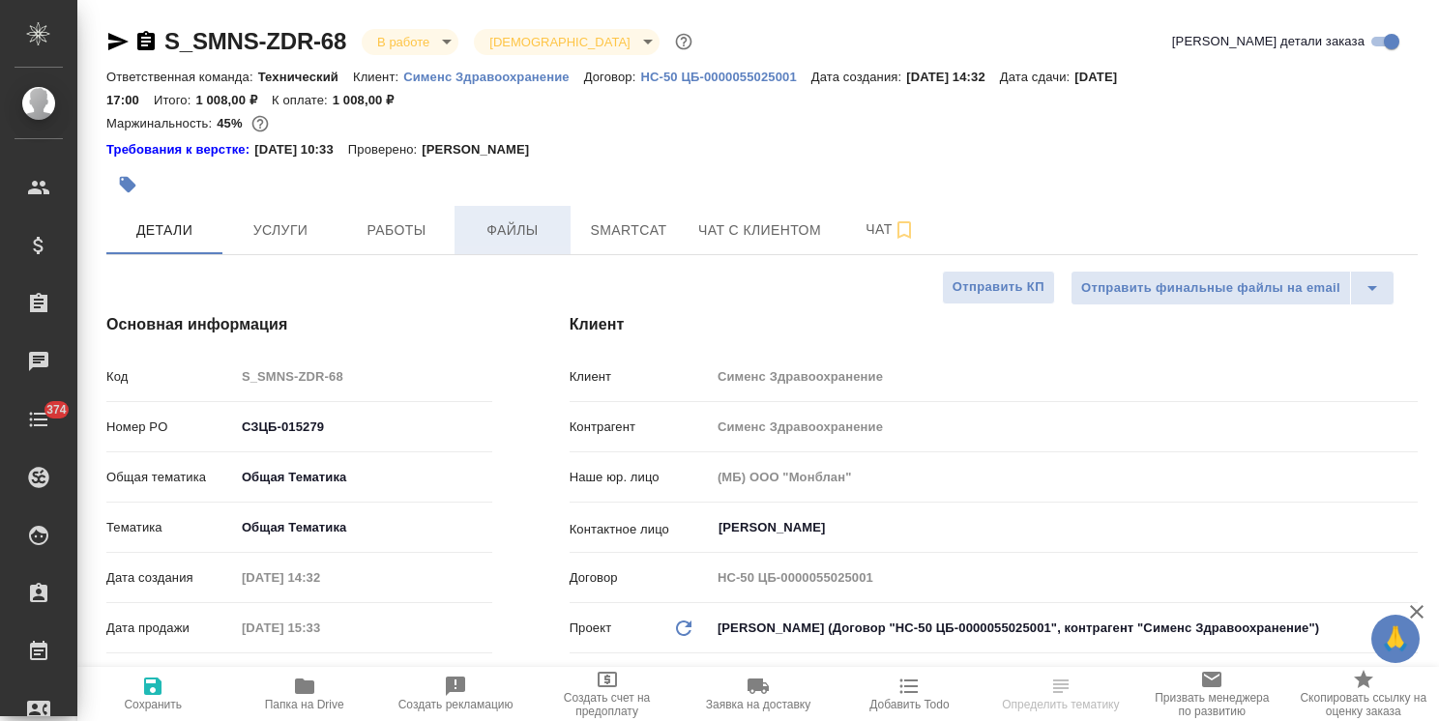
type textarea "x"
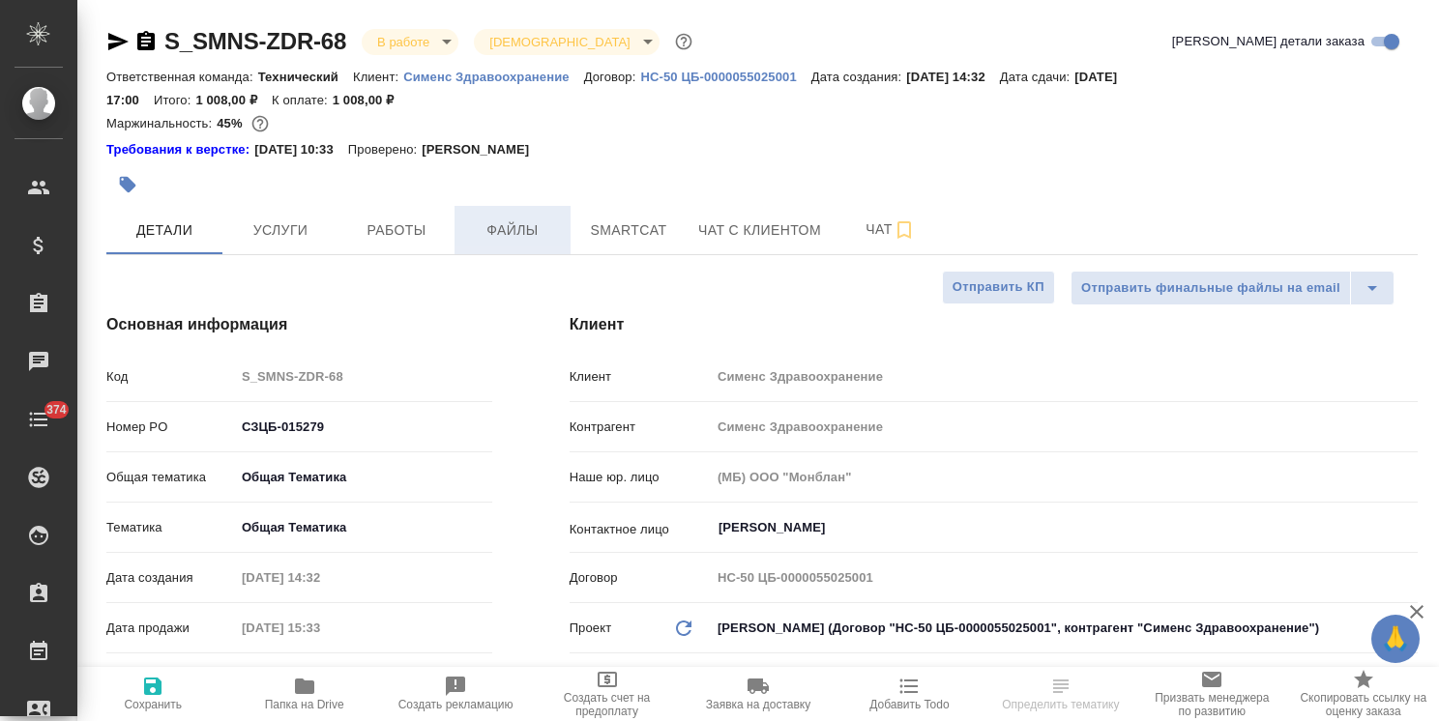
type textarea "x"
click at [524, 237] on span "Файлы" at bounding box center [512, 231] width 93 height 24
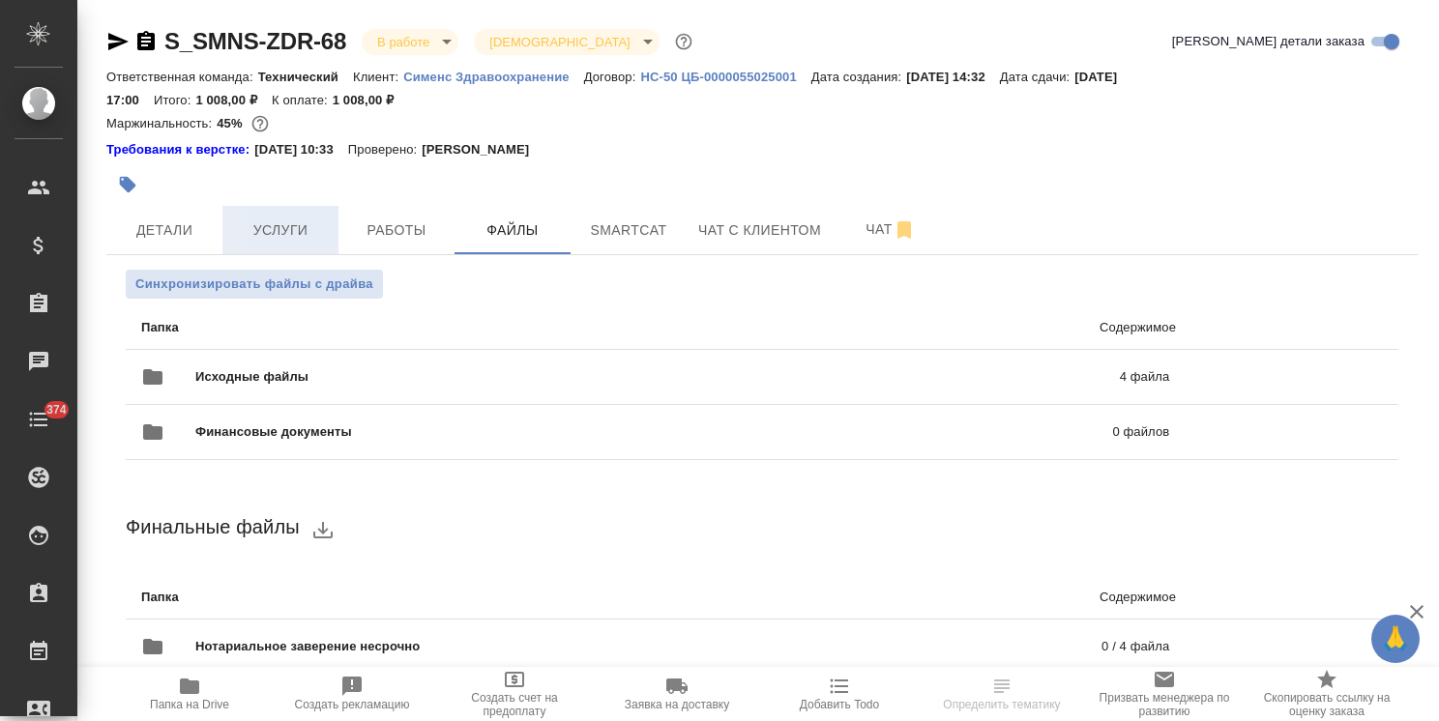
click at [300, 219] on span "Услуги" at bounding box center [280, 231] width 93 height 24
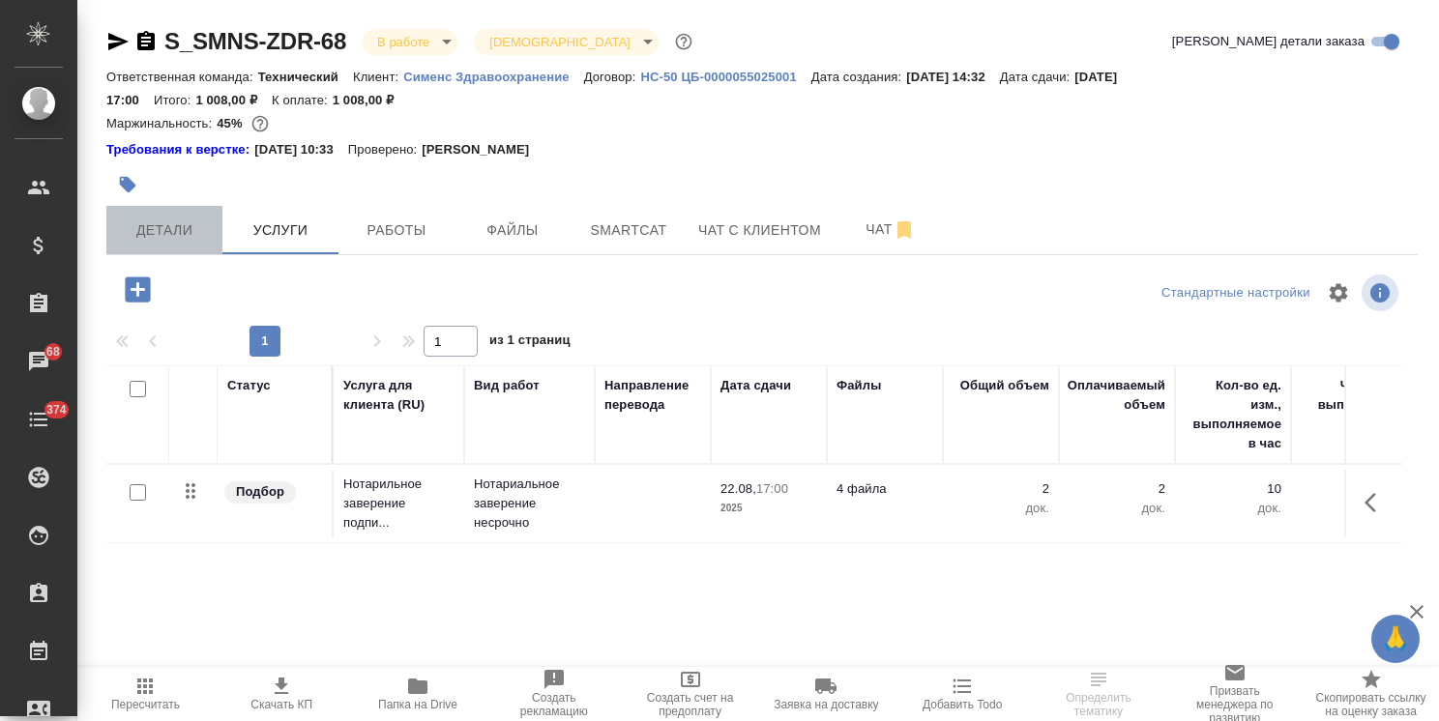
click at [148, 224] on span "Детали" at bounding box center [164, 231] width 93 height 24
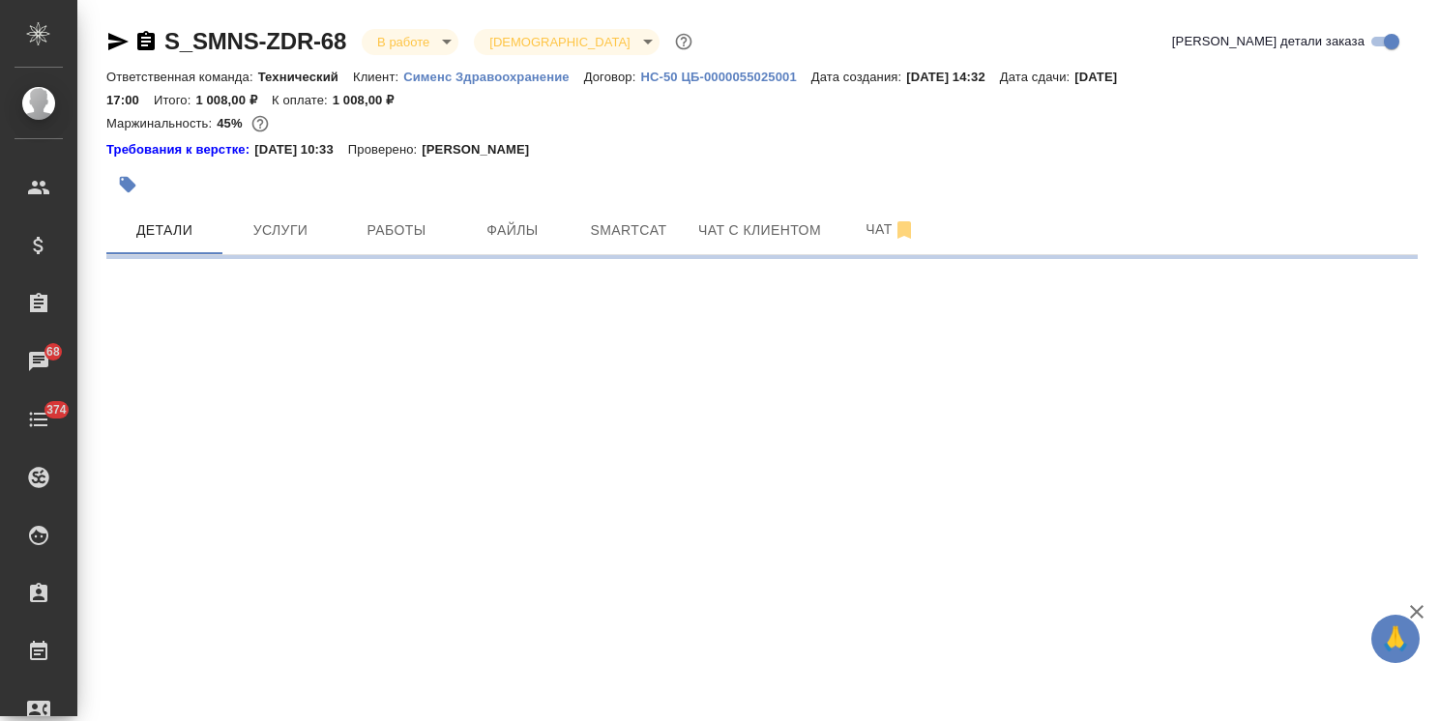
select select "RU"
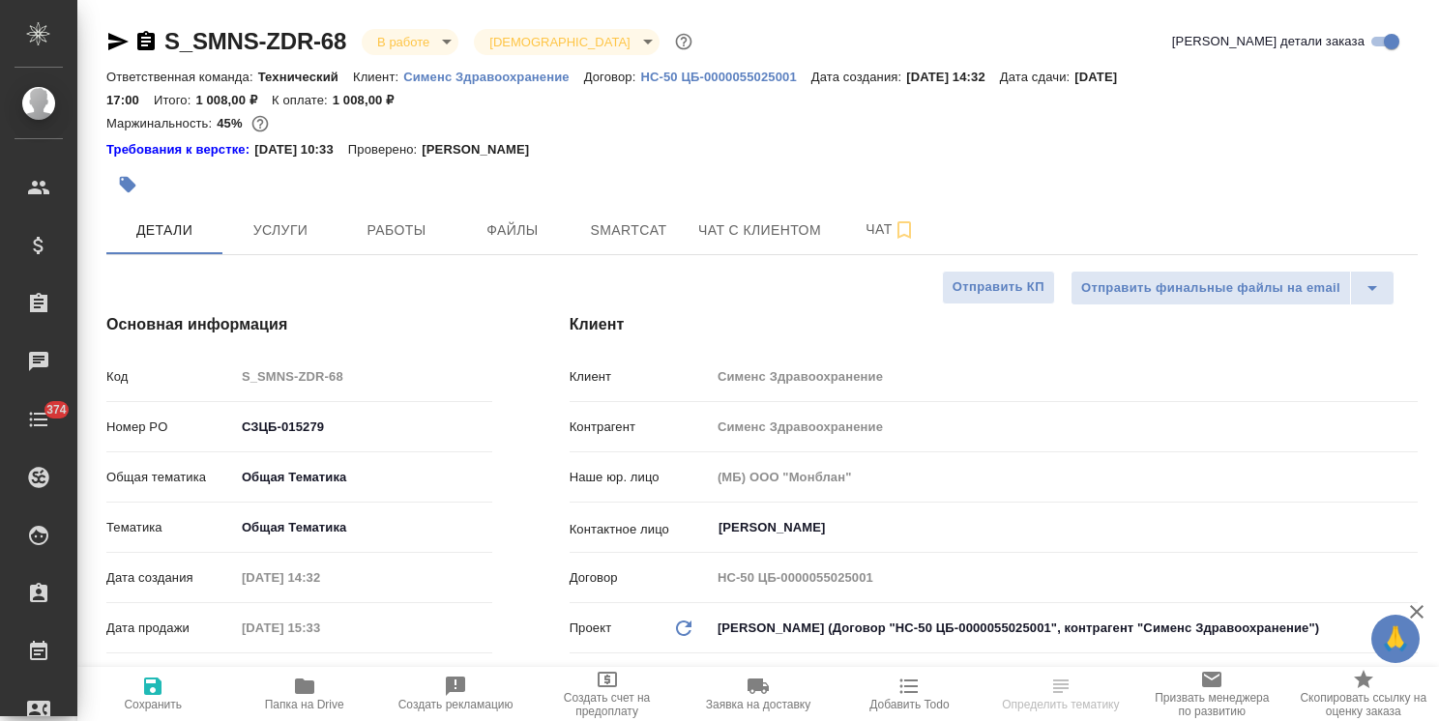
select select "RU"
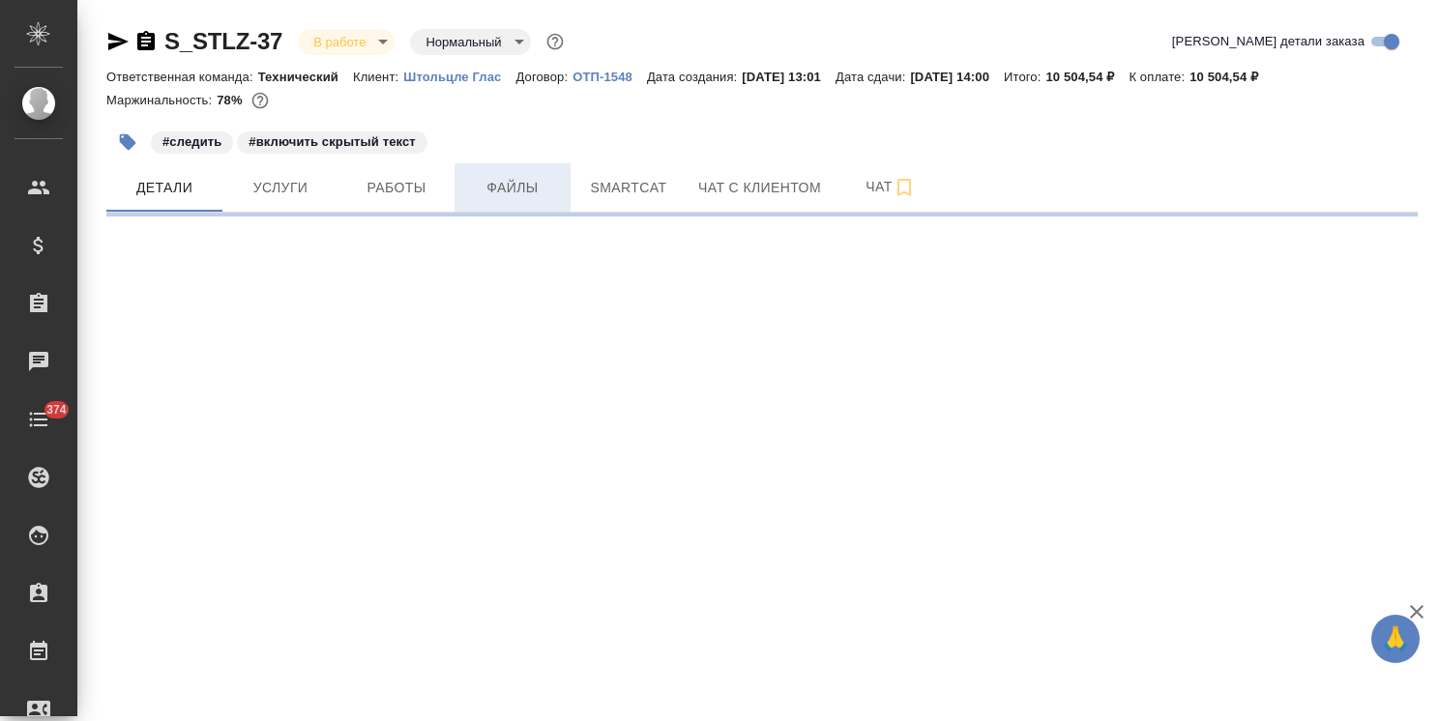
click at [505, 185] on span "Файлы" at bounding box center [512, 188] width 93 height 24
select select "RU"
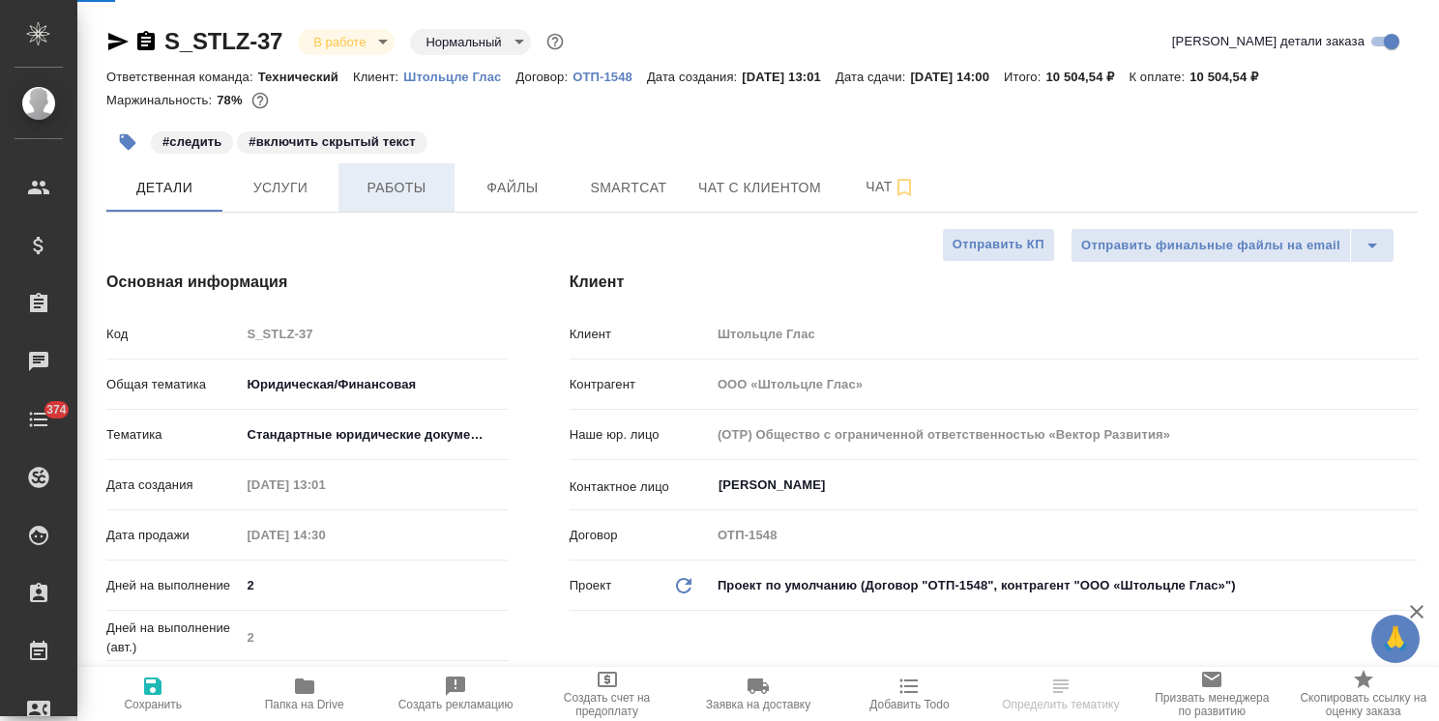
type textarea "x"
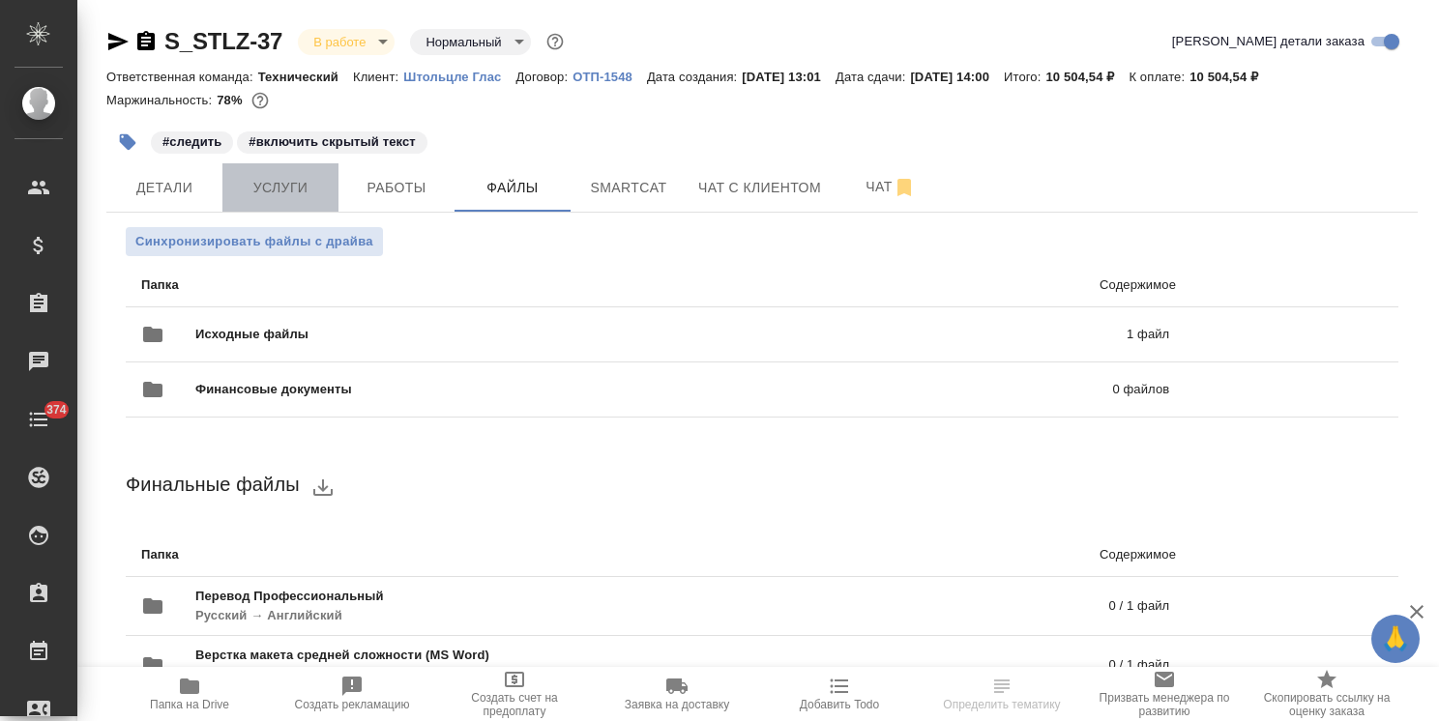
click at [272, 186] on span "Услуги" at bounding box center [280, 188] width 93 height 24
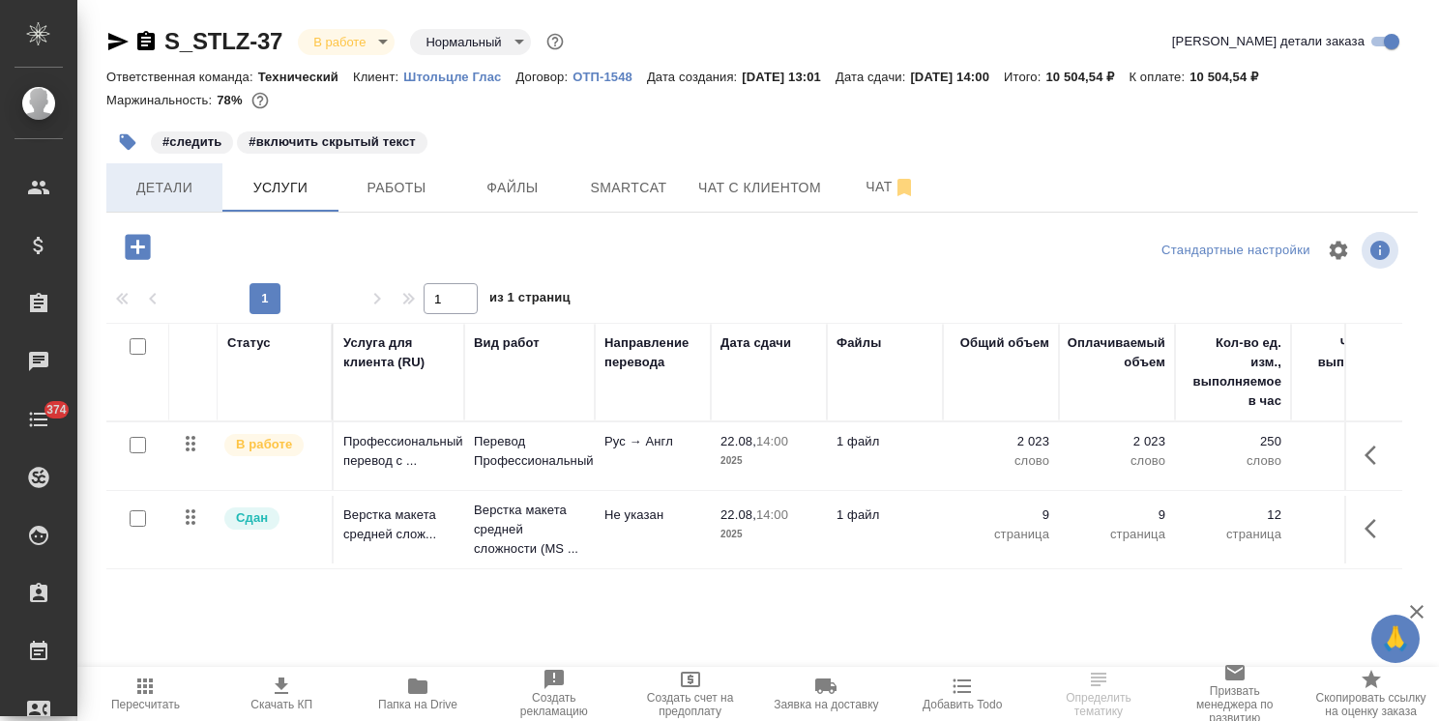
click at [184, 180] on span "Детали" at bounding box center [164, 188] width 93 height 24
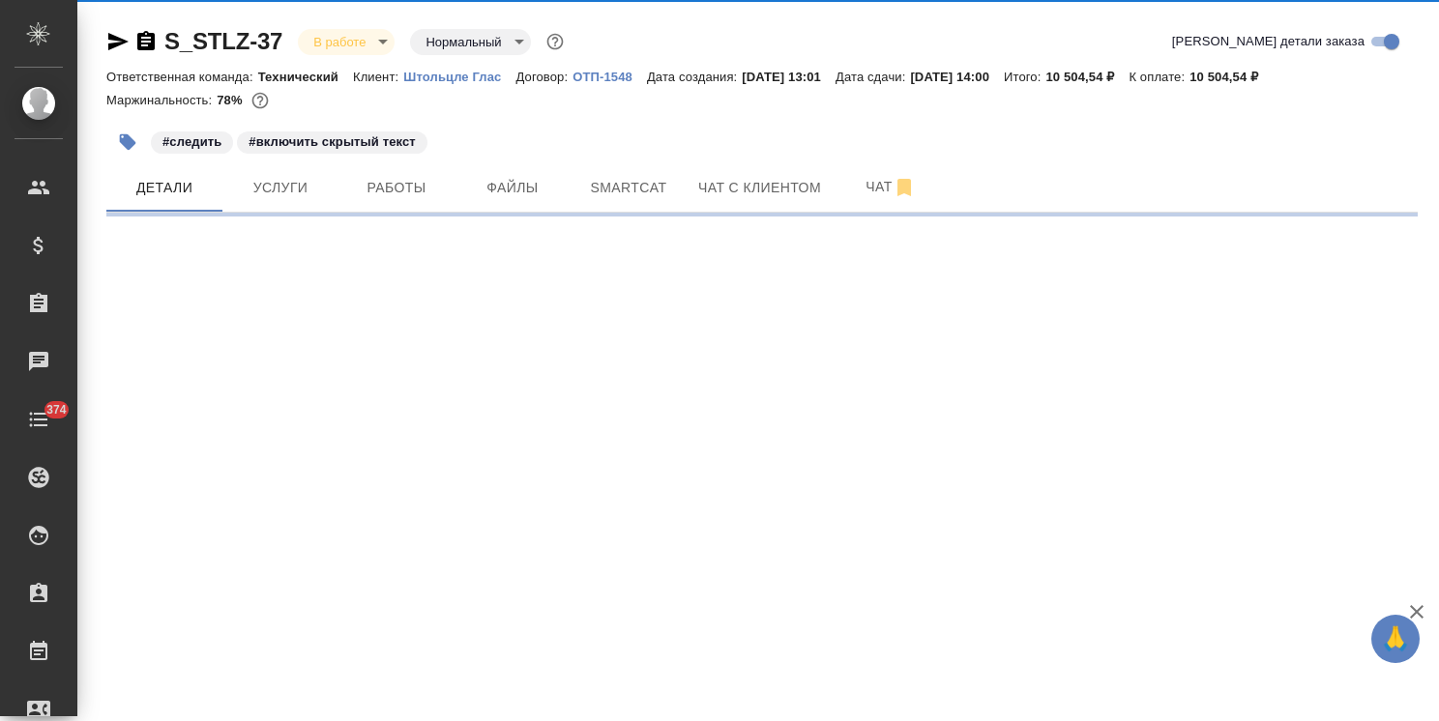
select select "RU"
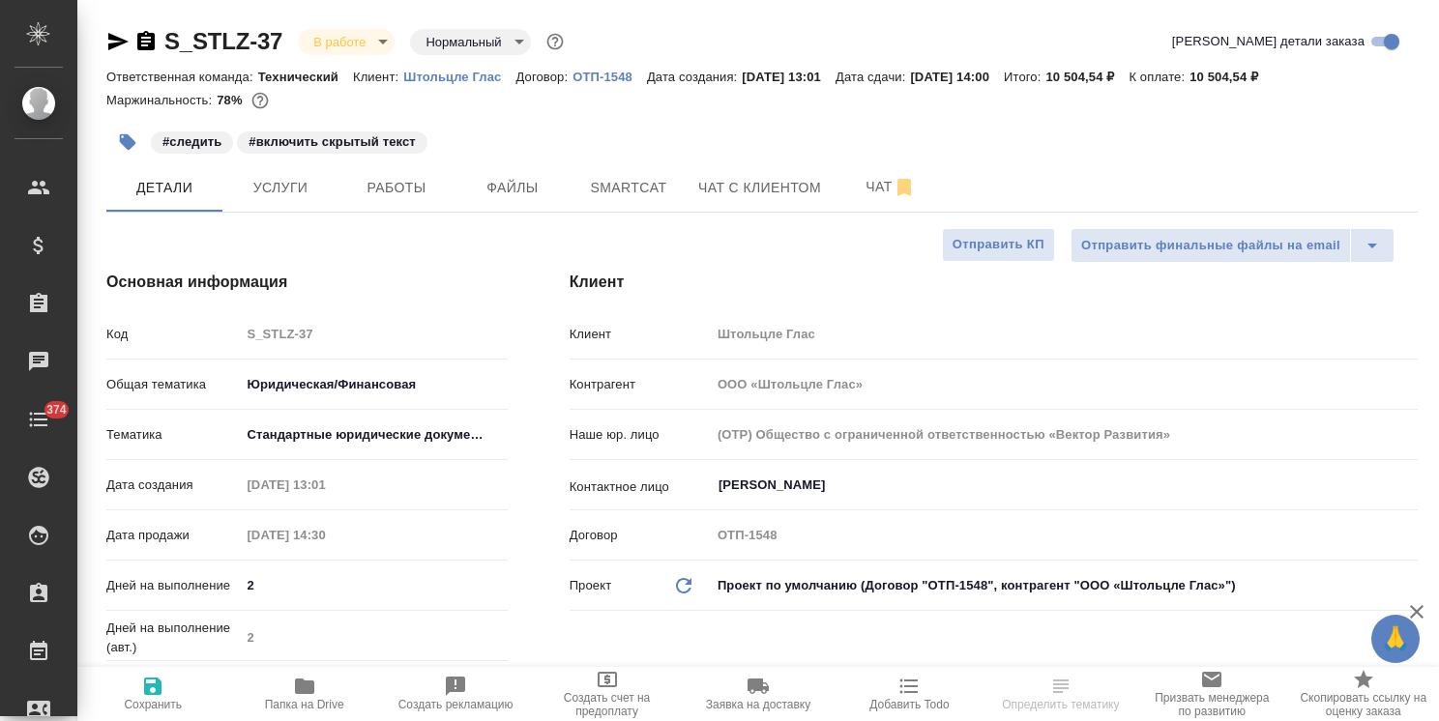
type textarea "x"
drag, startPoint x: 291, startPoint y: 26, endPoint x: 143, endPoint y: 25, distance: 147.9
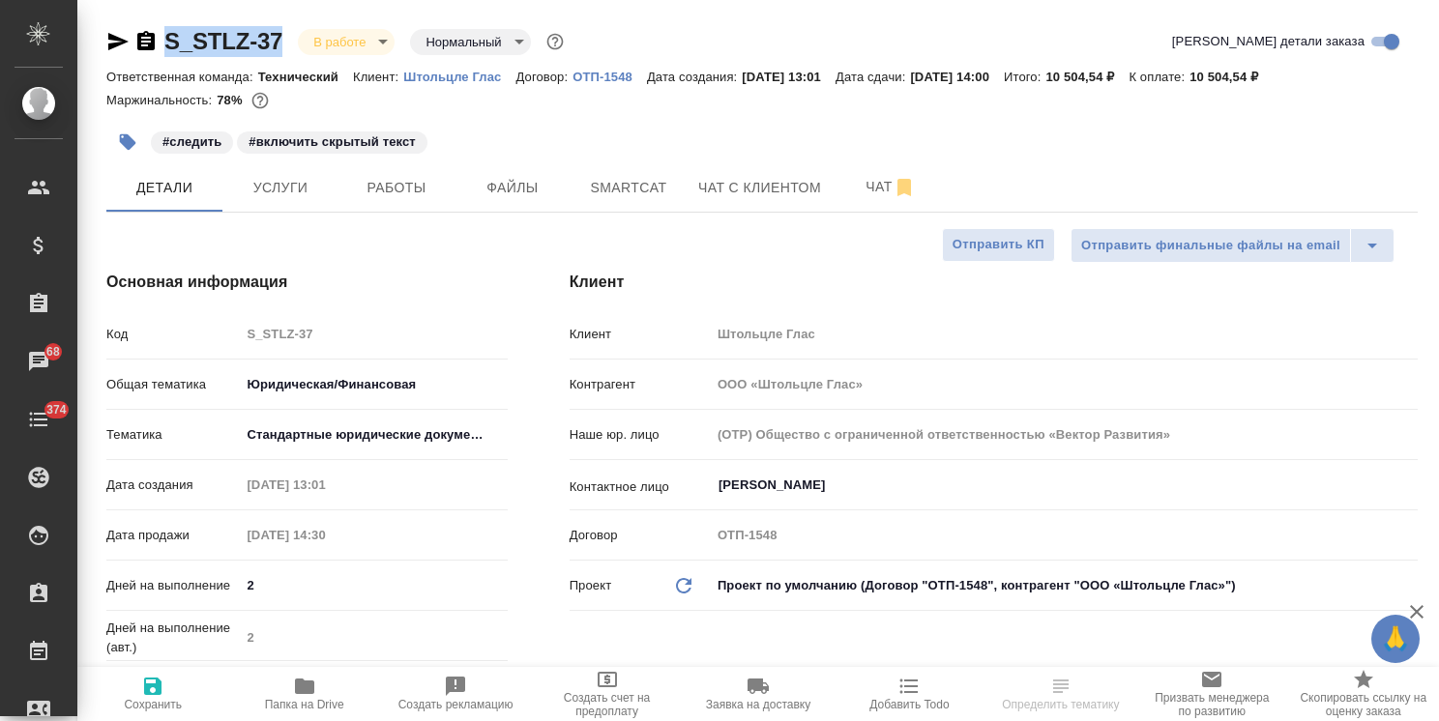
copy link "S_STLZ-37"
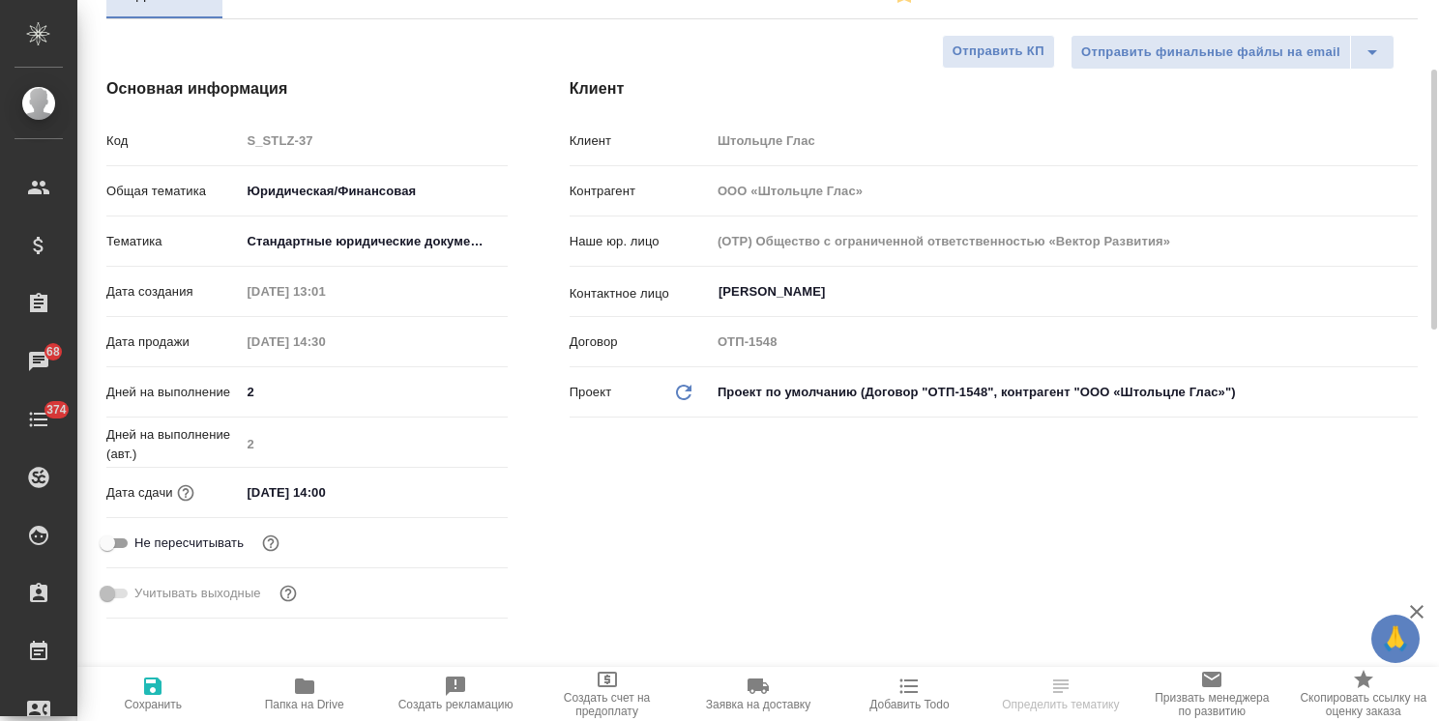
type textarea "x"
select select "RU"
type textarea "x"
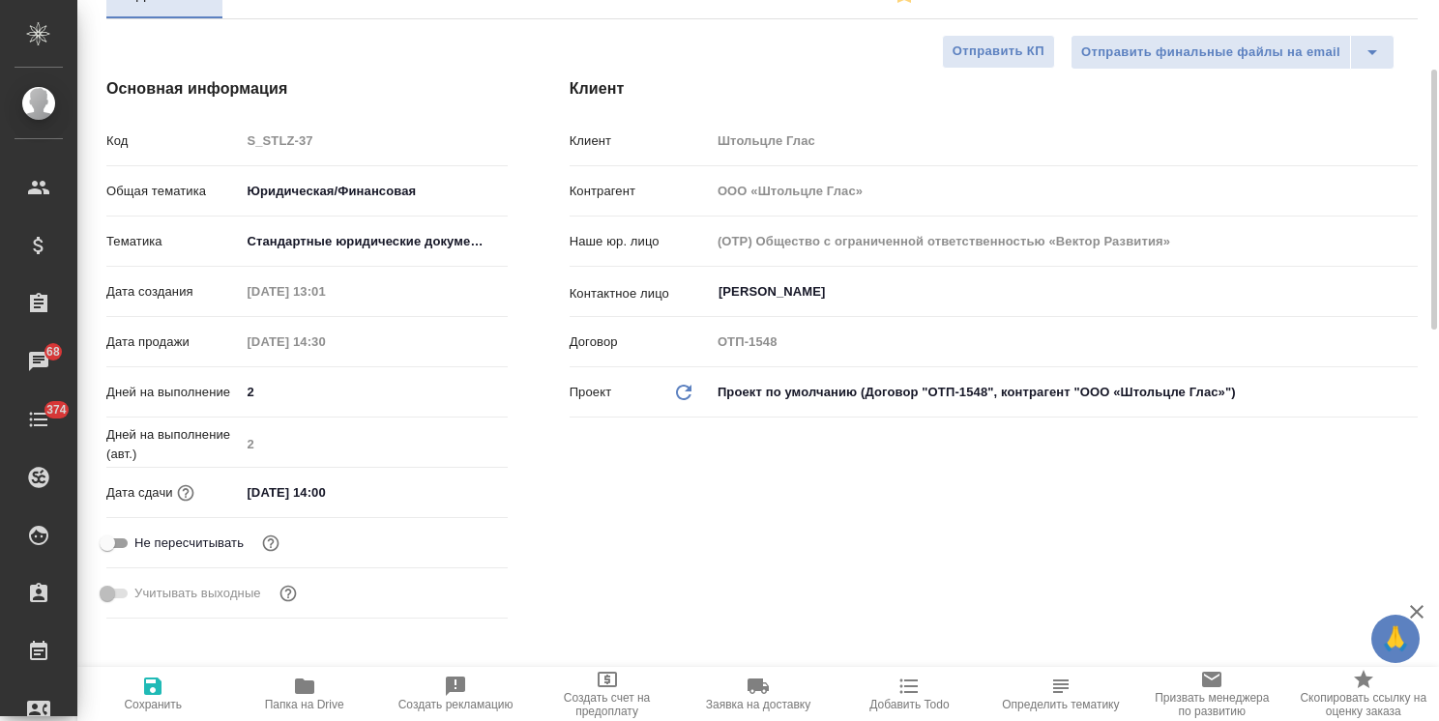
type textarea "x"
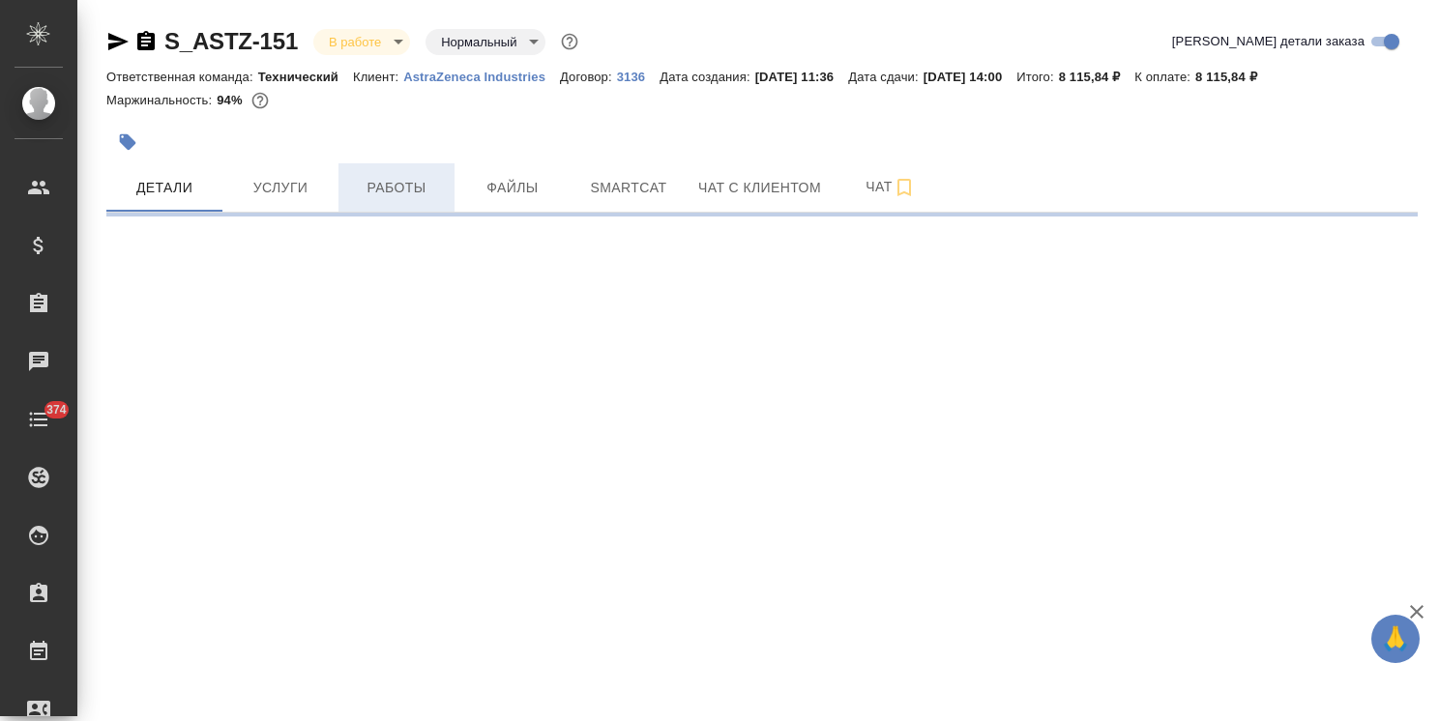
click at [506, 204] on button "Файлы" at bounding box center [512, 187] width 116 height 48
select select "RU"
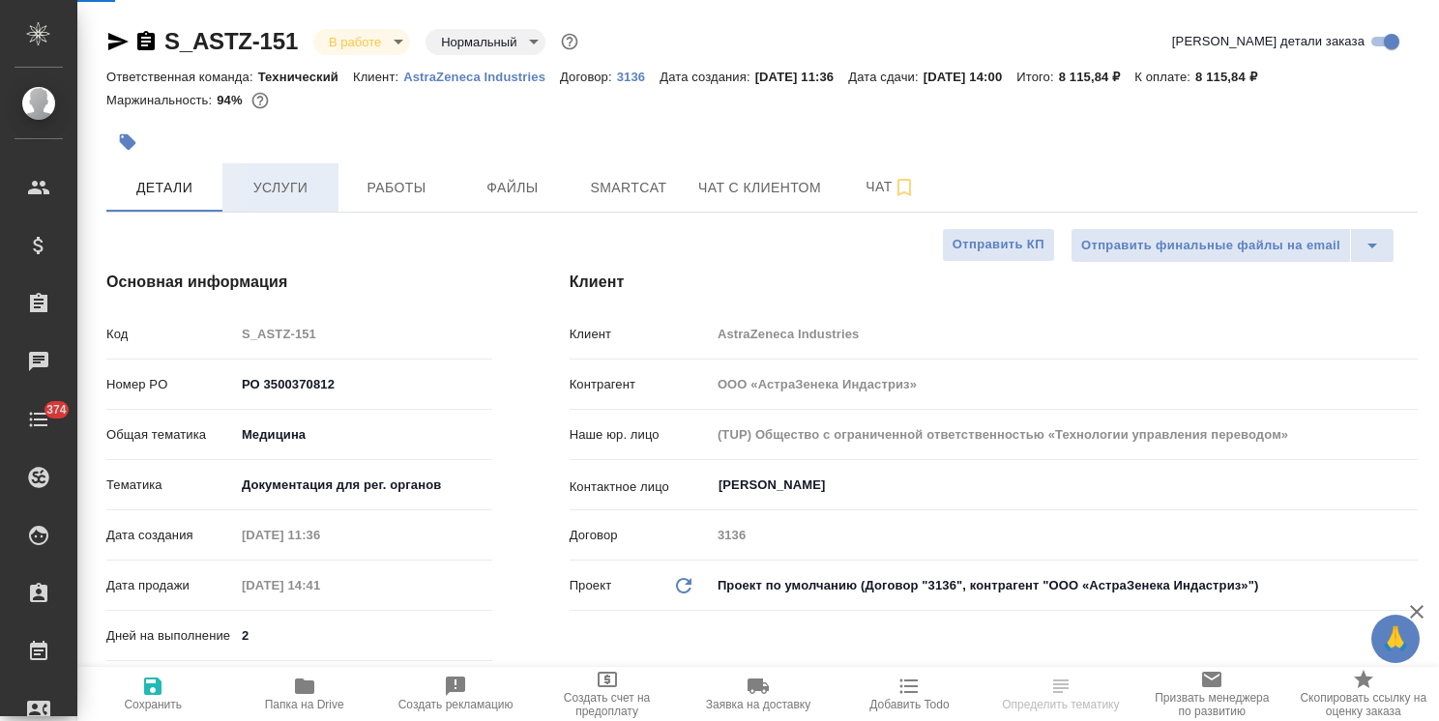
type textarea "x"
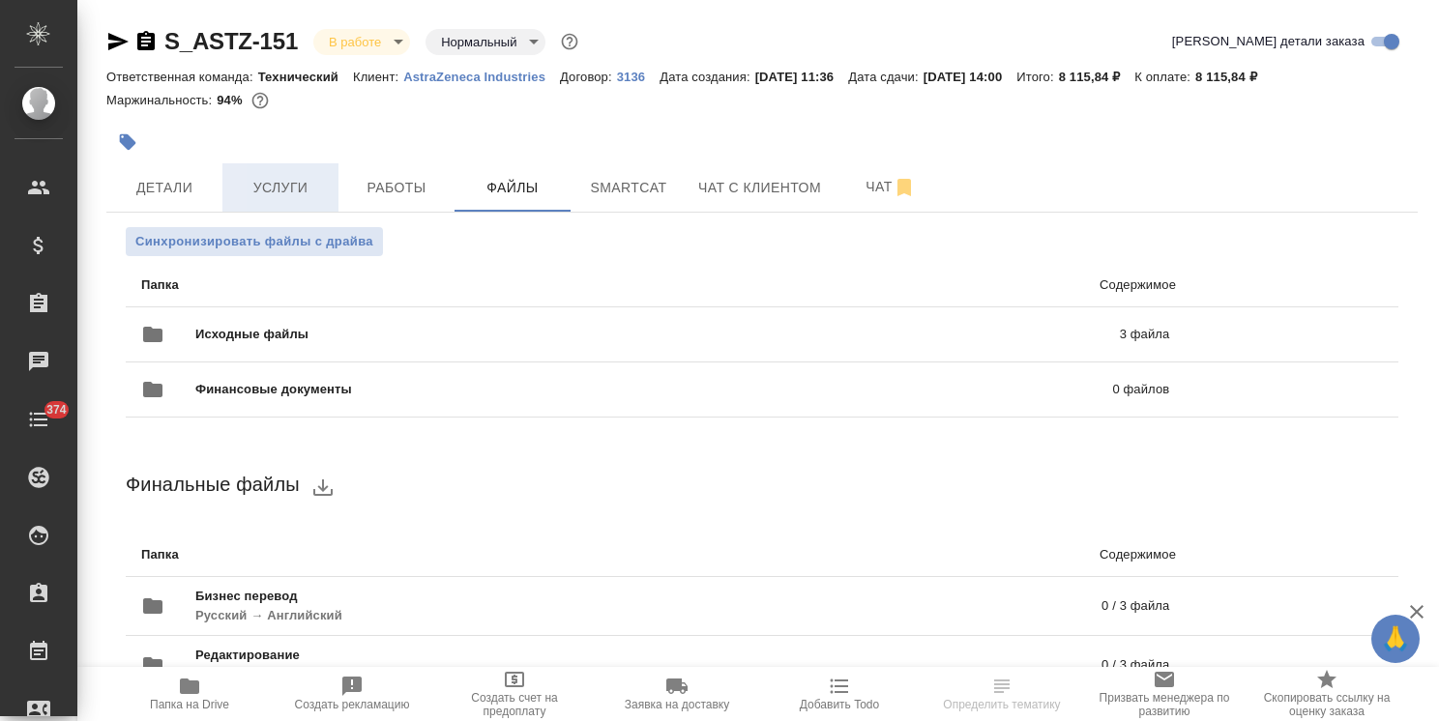
click at [284, 178] on span "Услуги" at bounding box center [280, 188] width 93 height 24
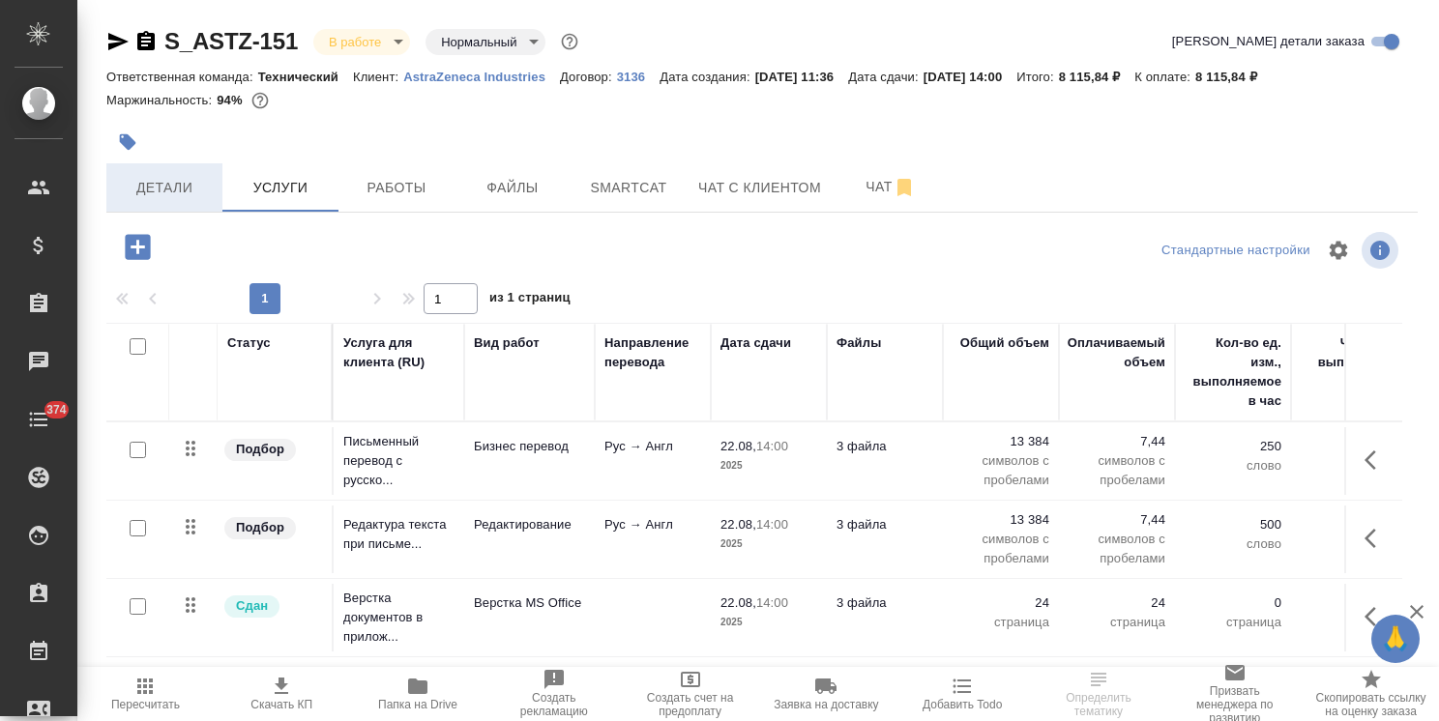
click at [186, 187] on span "Детали" at bounding box center [164, 188] width 93 height 24
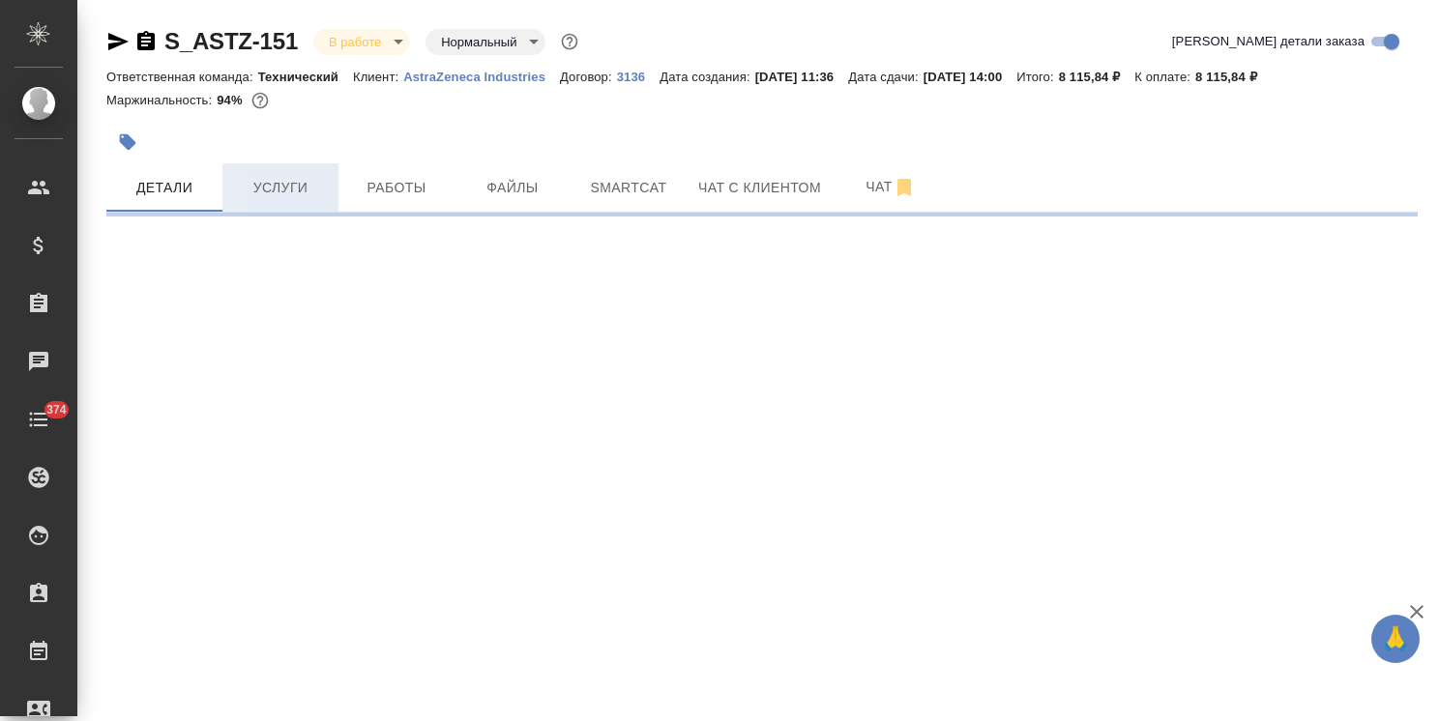
select select "RU"
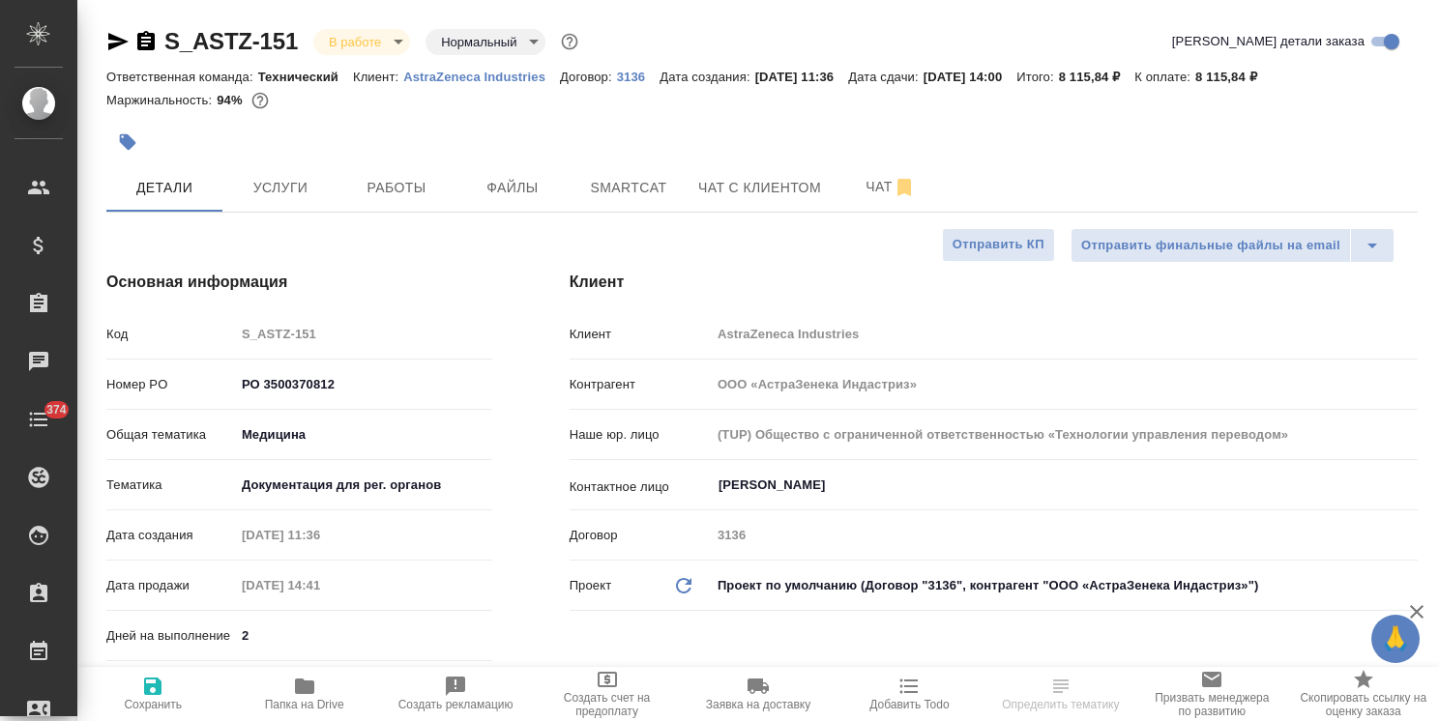
type textarea "x"
drag, startPoint x: 275, startPoint y: 24, endPoint x: 138, endPoint y: 26, distance: 136.3
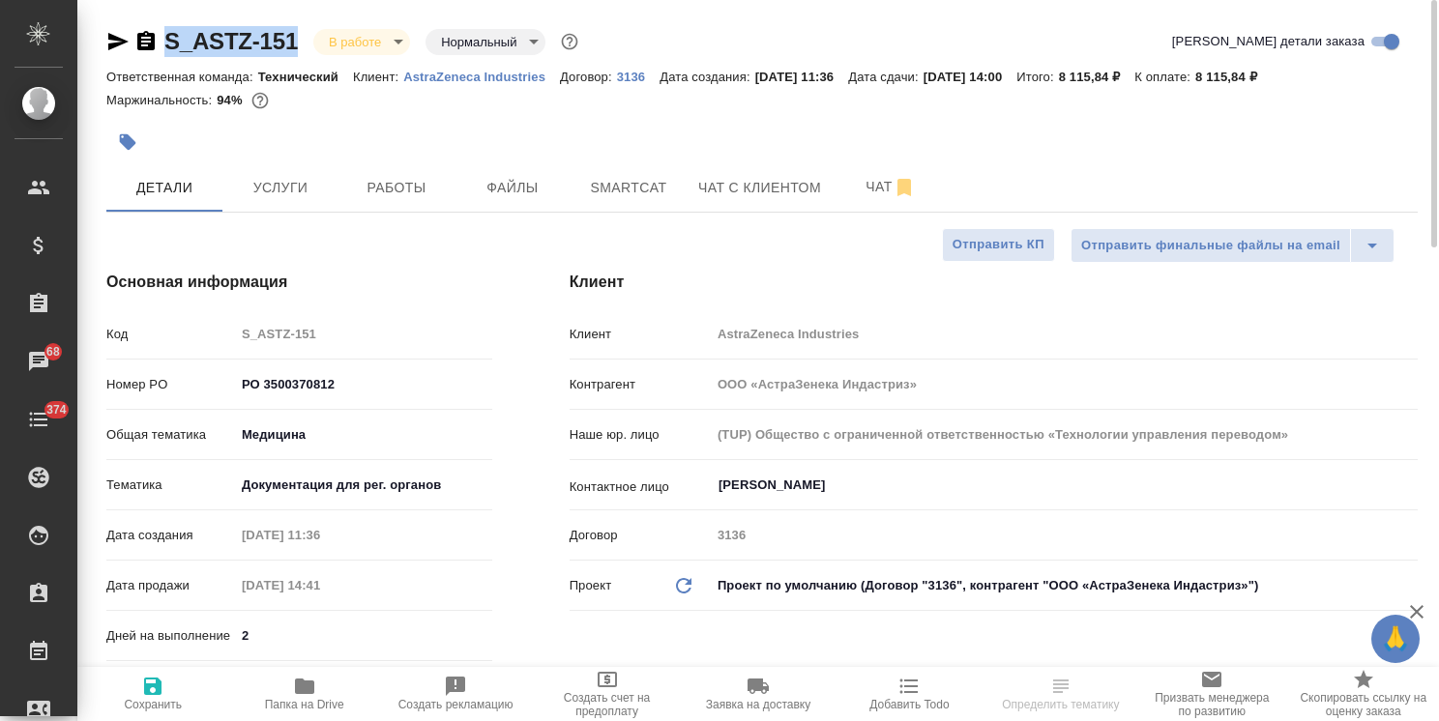
copy link "S_ASTZ-151"
select select "RU"
type textarea "x"
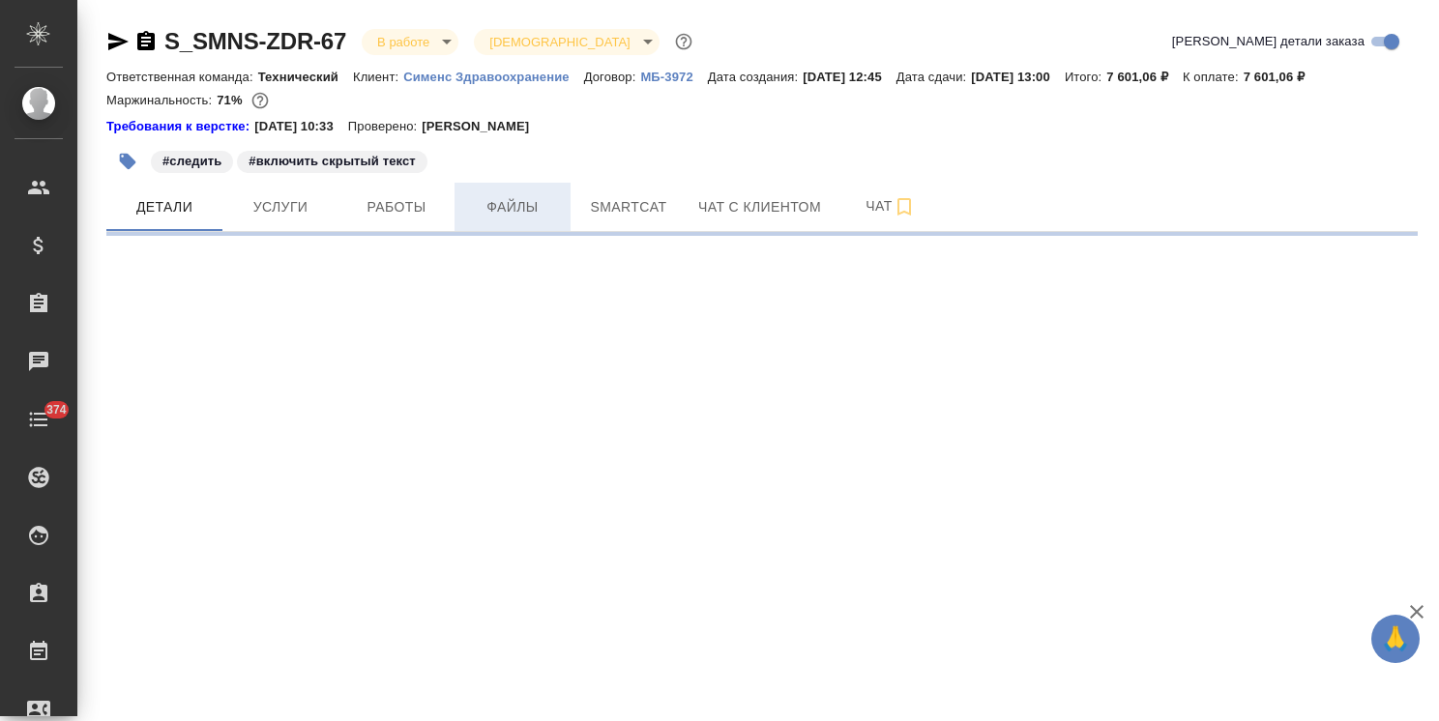
click at [541, 202] on span "Файлы" at bounding box center [512, 207] width 93 height 24
select select "RU"
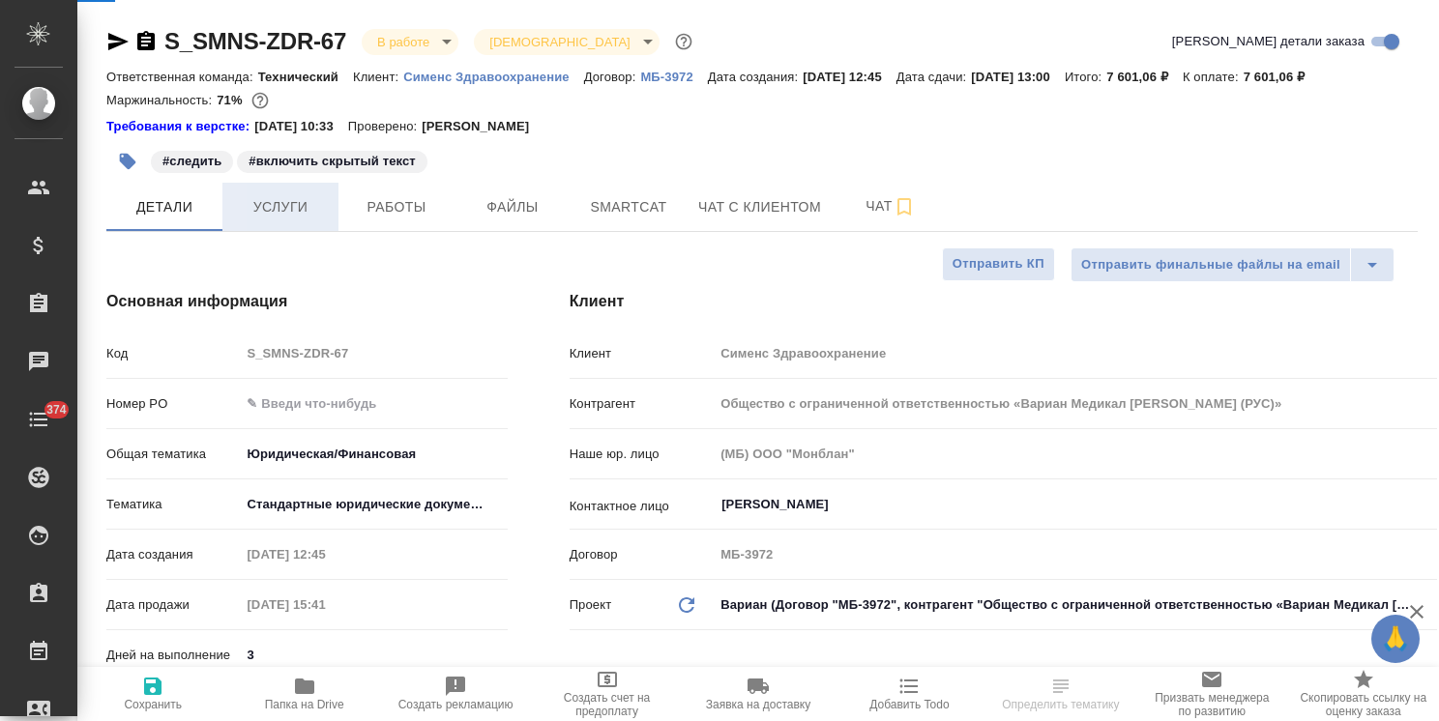
type textarea "x"
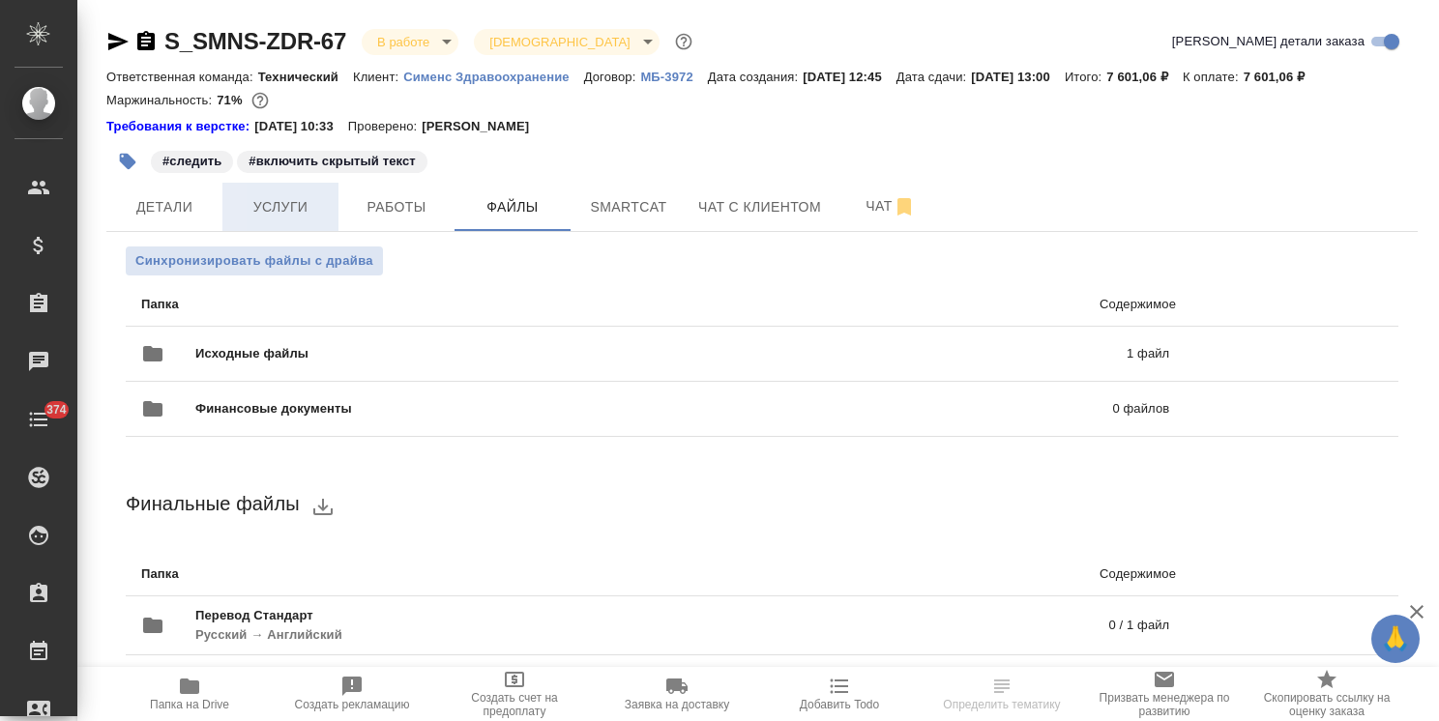
click at [291, 194] on button "Услуги" at bounding box center [280, 207] width 116 height 48
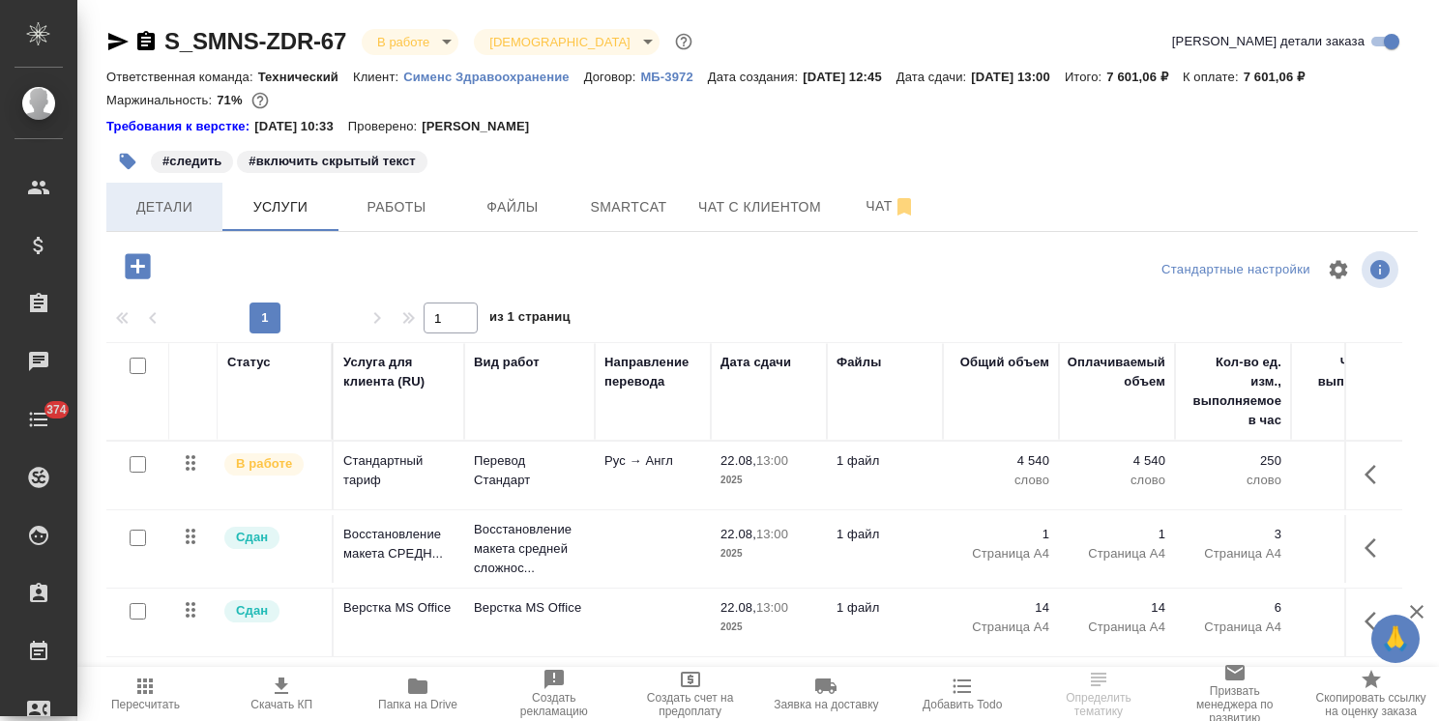
click at [167, 188] on button "Детали" at bounding box center [164, 207] width 116 height 48
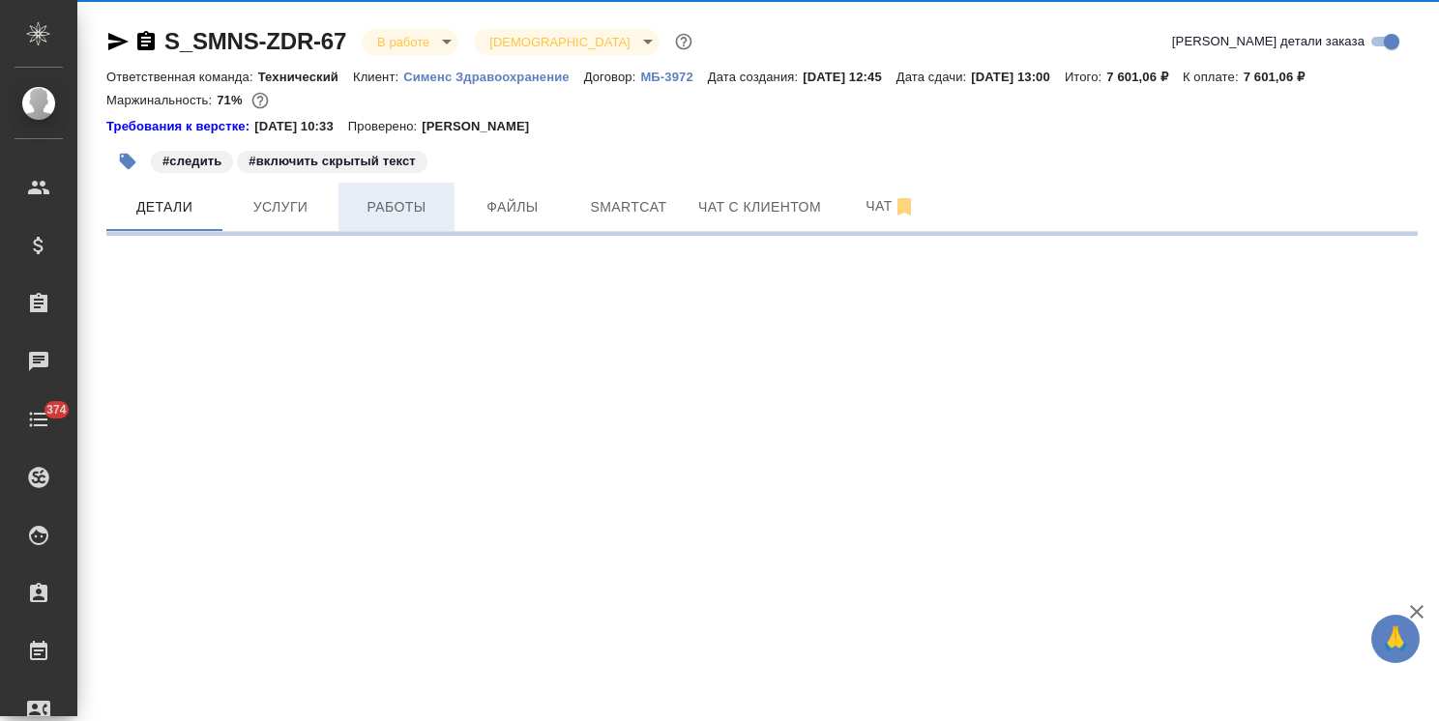
select select "RU"
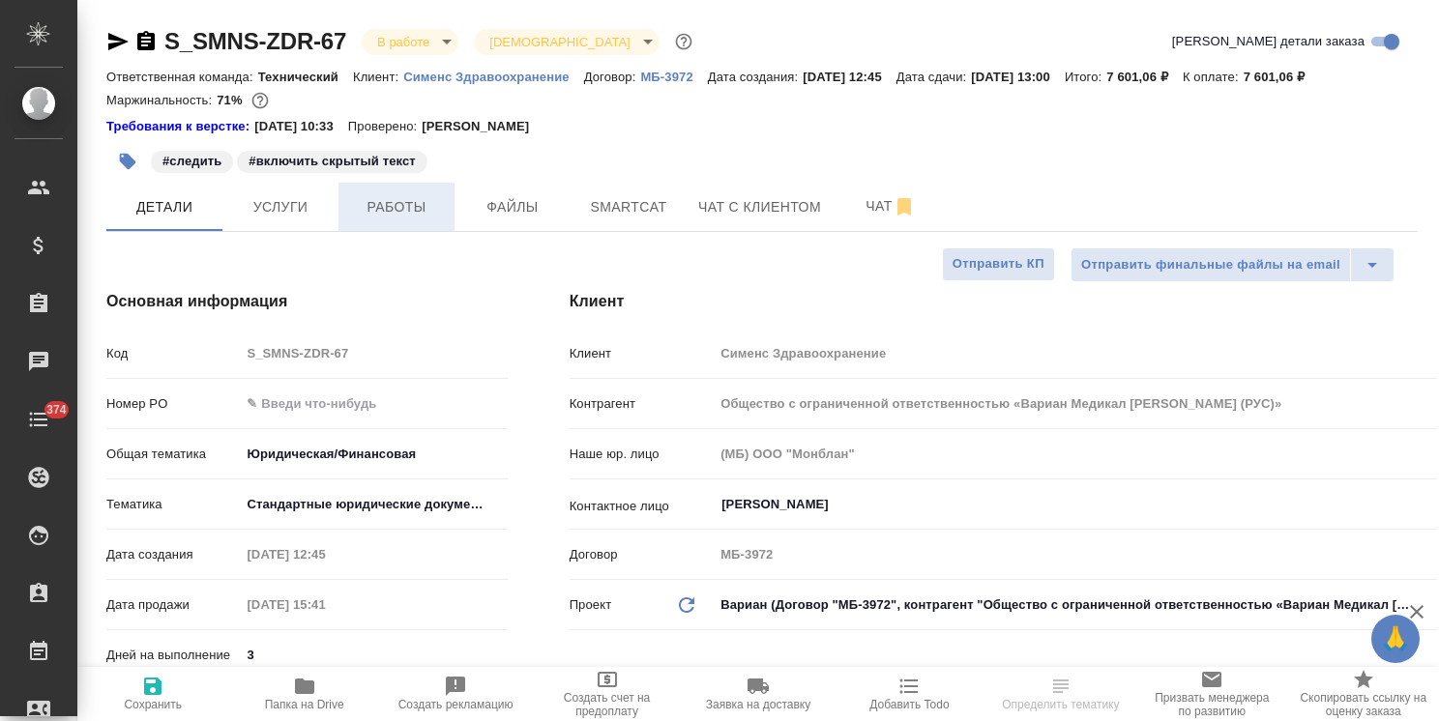
type textarea "x"
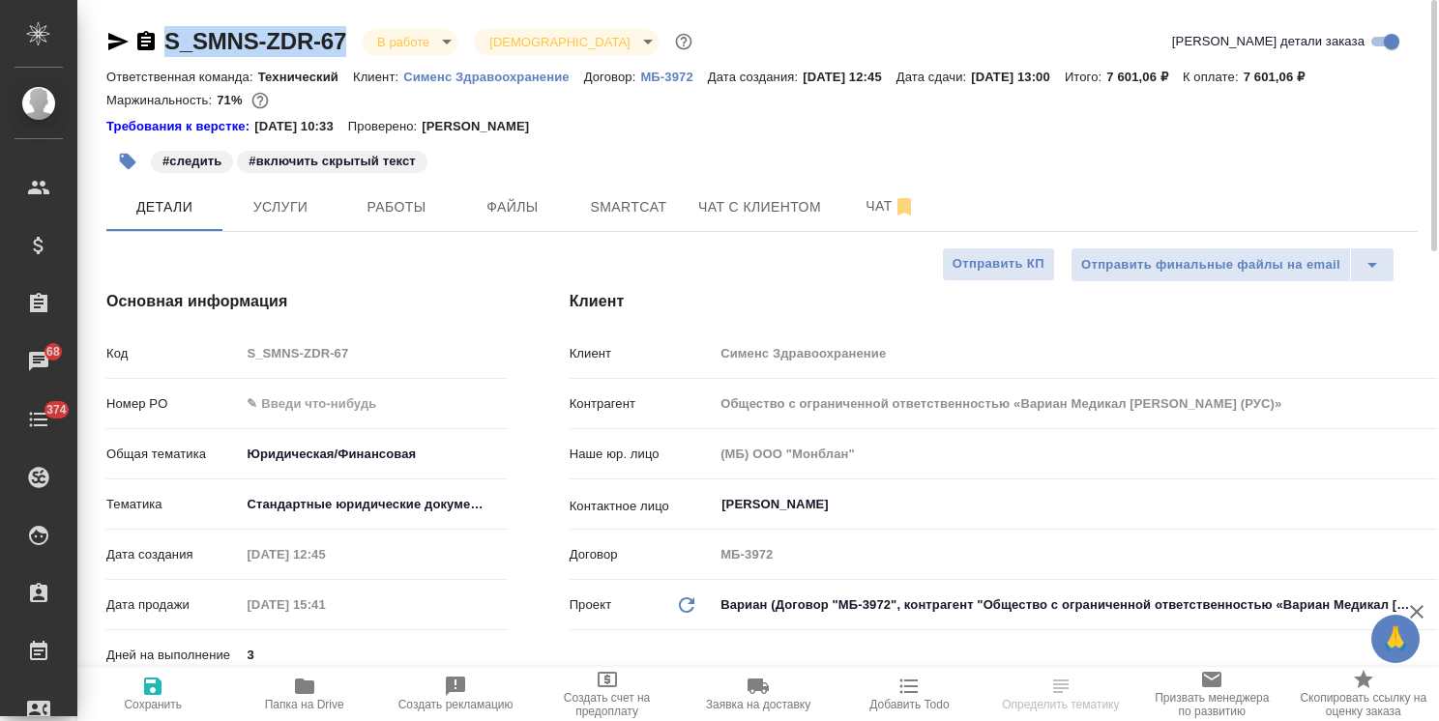
drag, startPoint x: 344, startPoint y: 20, endPoint x: 166, endPoint y: 15, distance: 178.0
copy link "S_SMNS-ZDR-67"
click at [510, 228] on button "Файлы" at bounding box center [512, 207] width 116 height 48
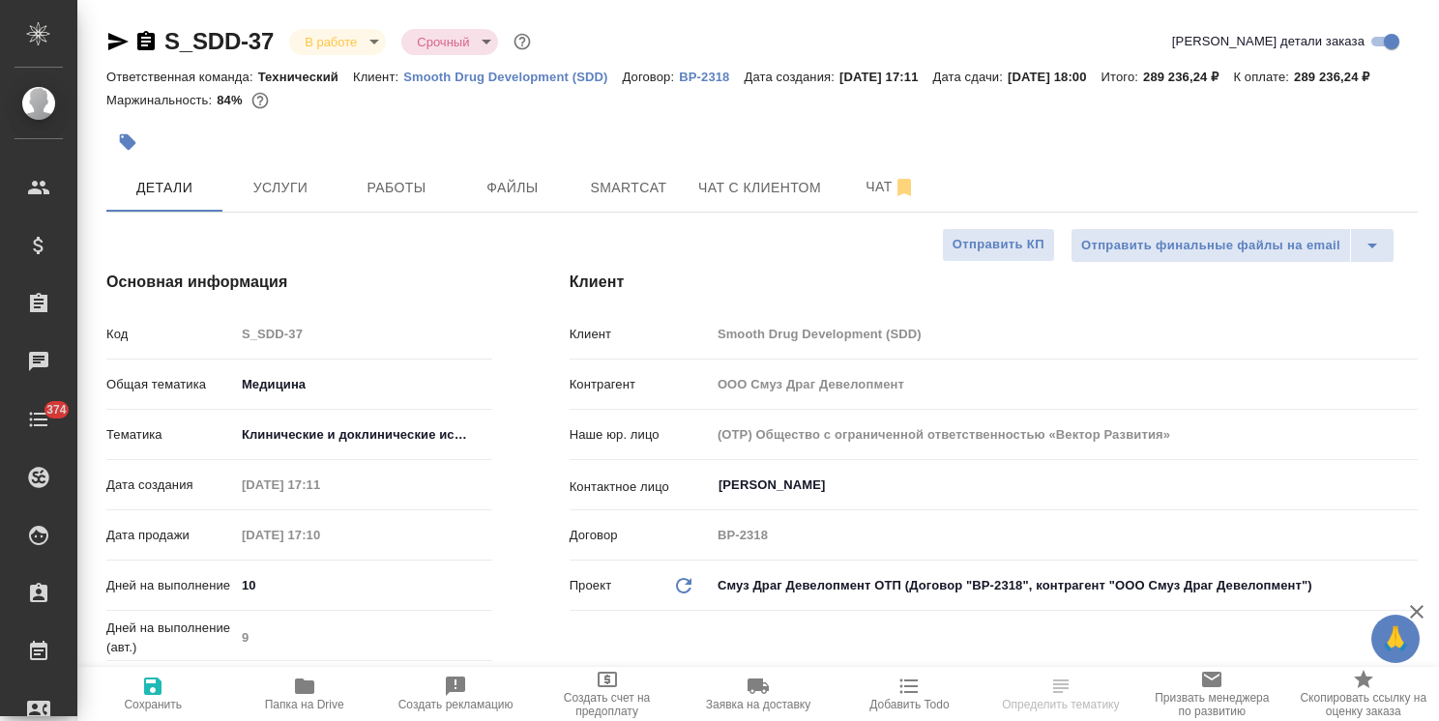
select select "RU"
type textarea "x"
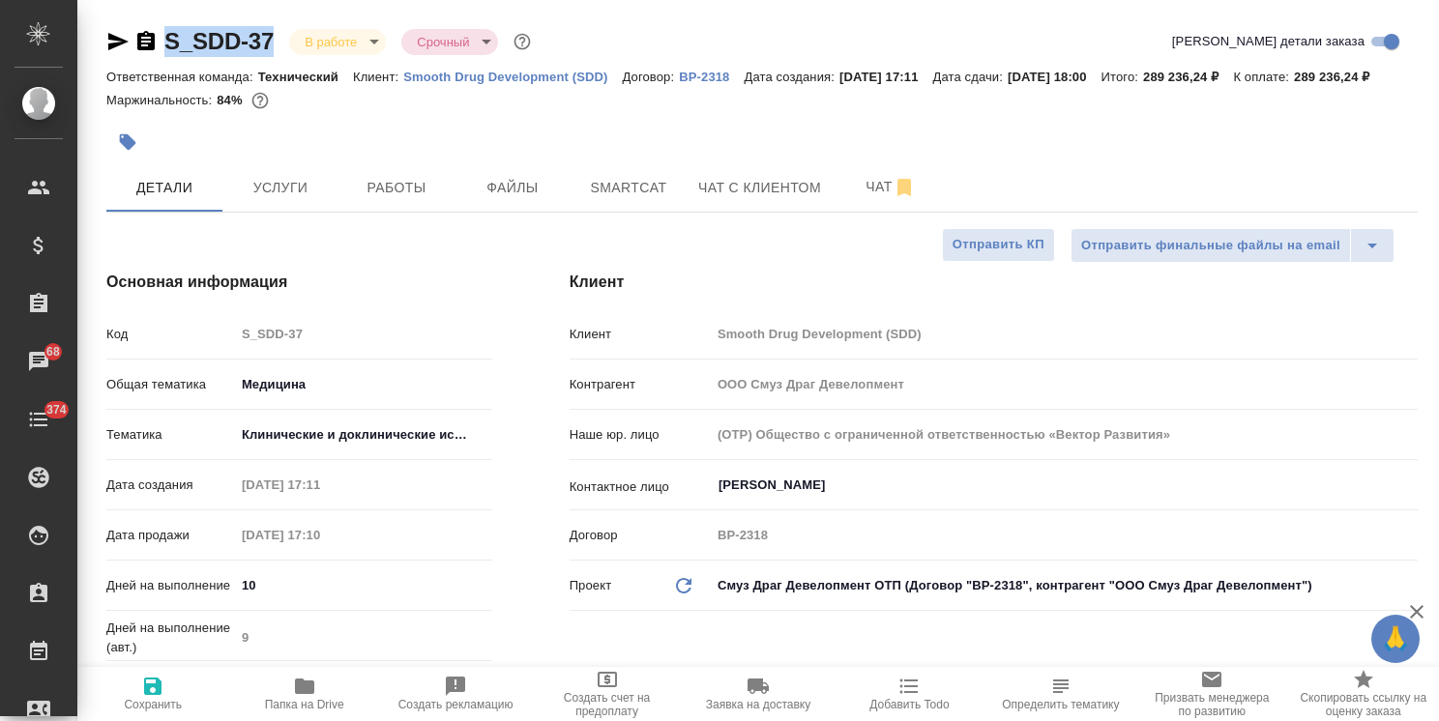
drag, startPoint x: 278, startPoint y: 20, endPoint x: 135, endPoint y: 18, distance: 143.1
copy link "S_SDD-37"
click at [523, 200] on span "Файлы" at bounding box center [512, 188] width 93 height 24
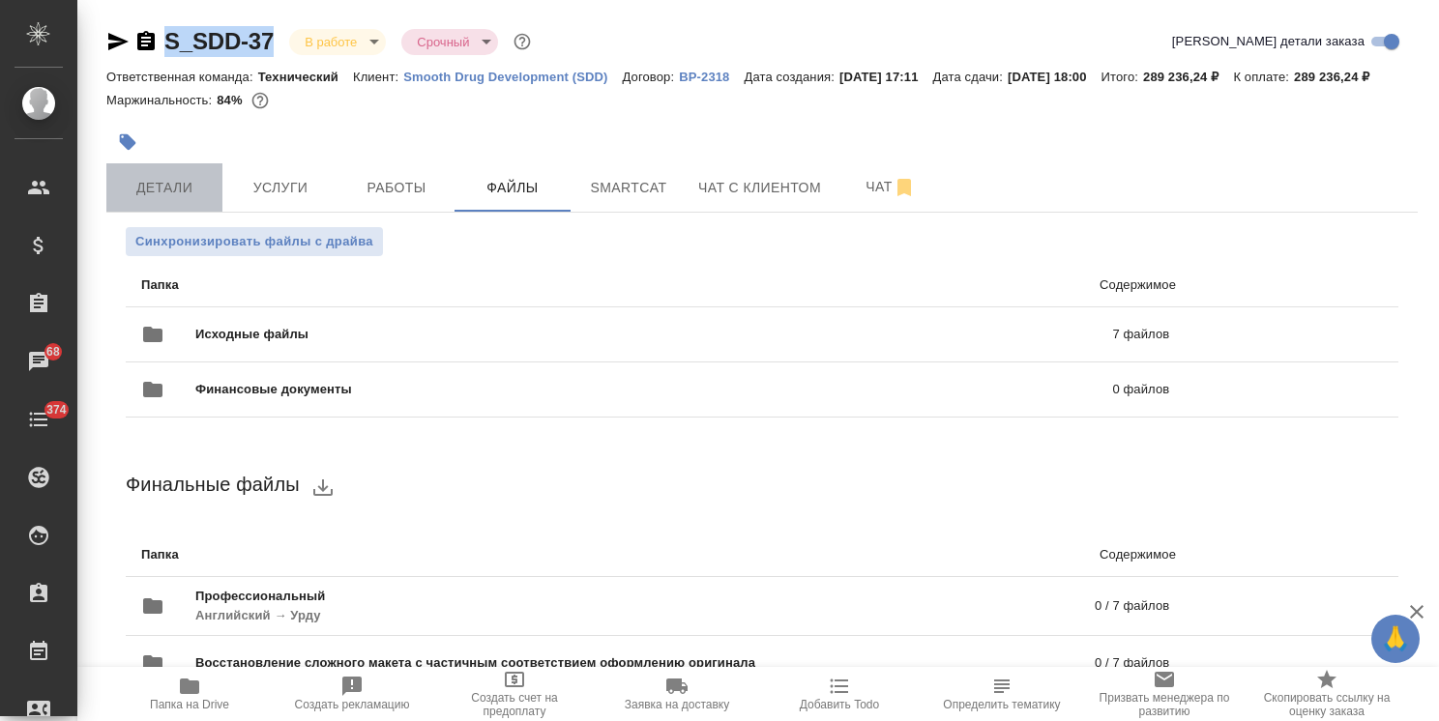
click at [201, 200] on span "Детали" at bounding box center [164, 188] width 93 height 24
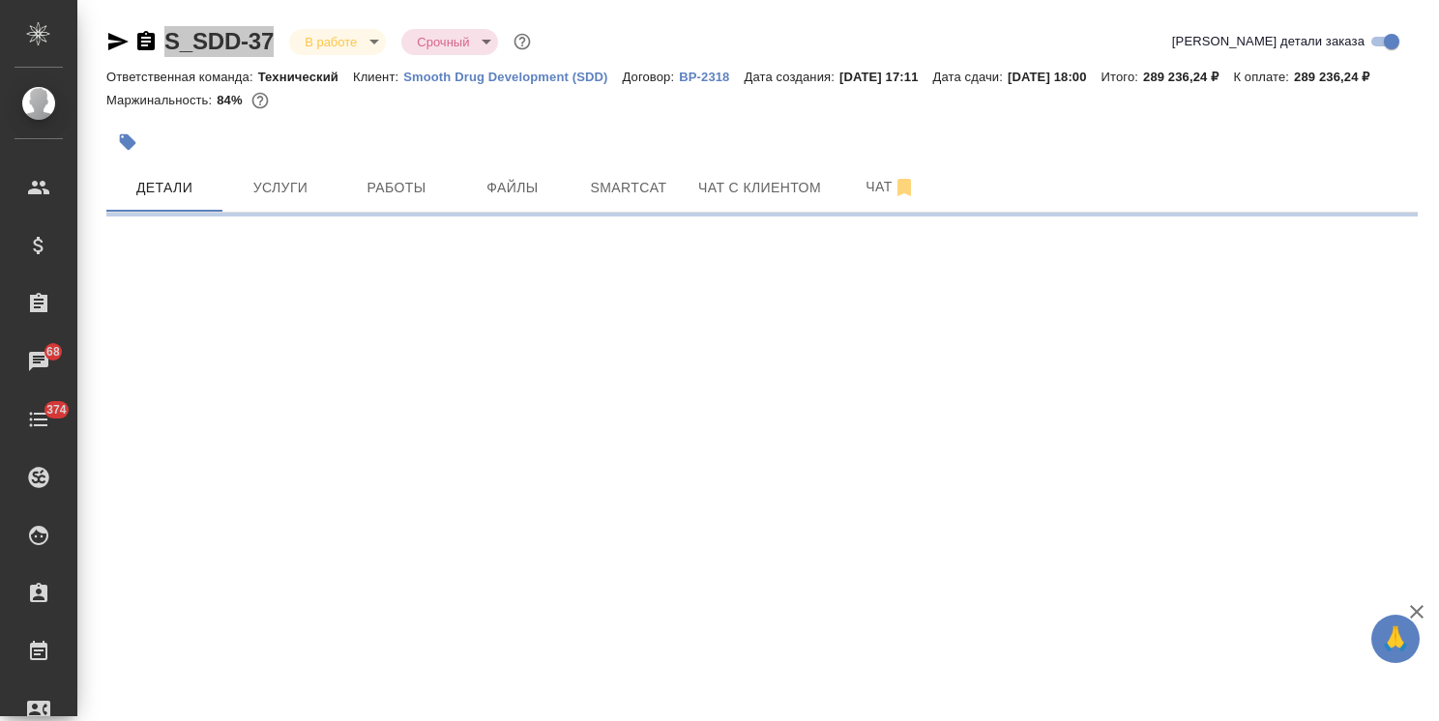
select select "RU"
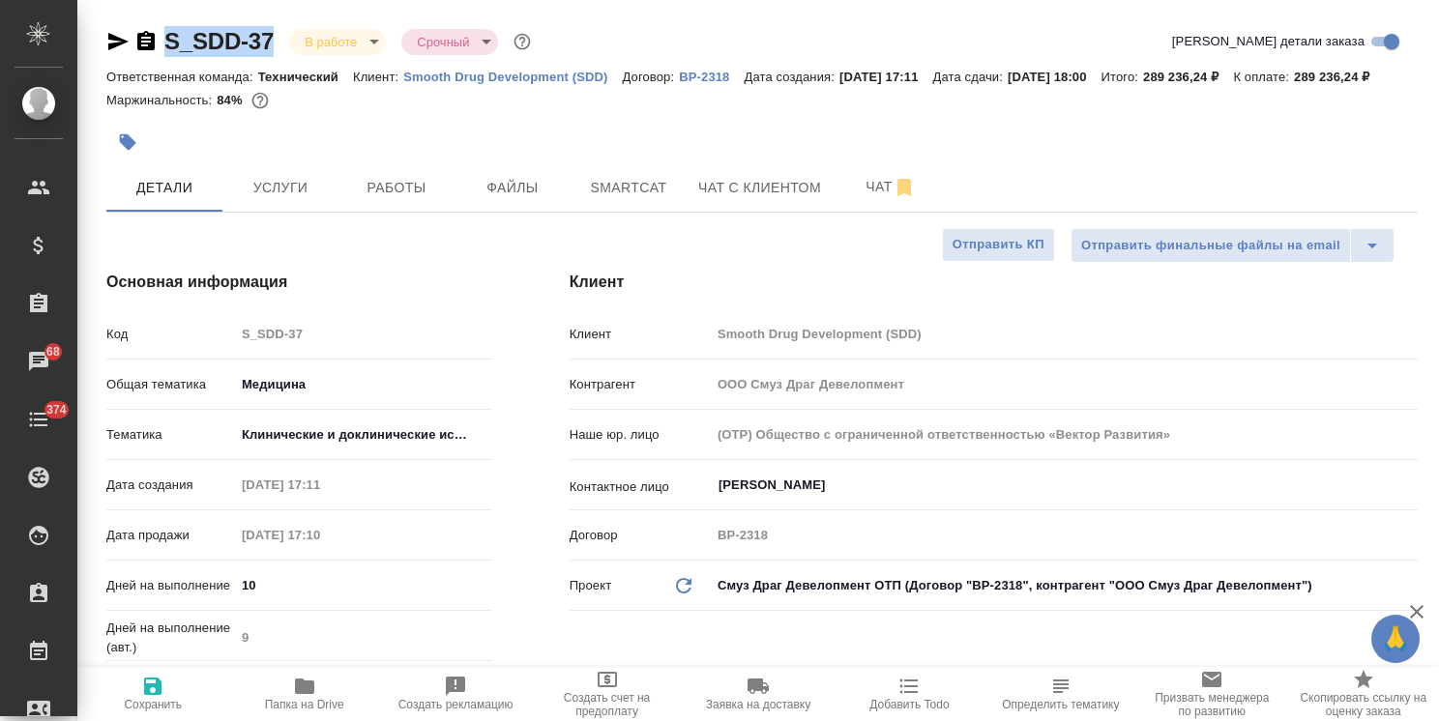
type textarea "x"
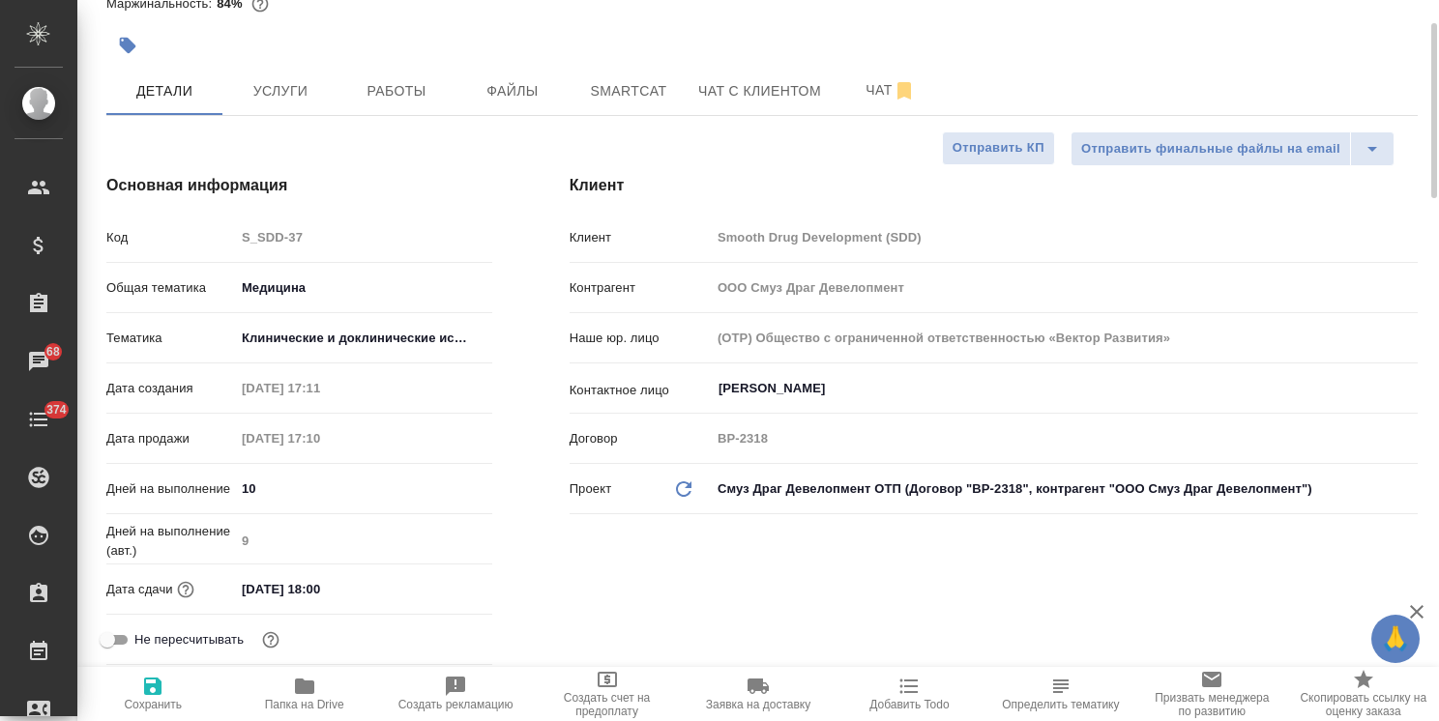
scroll to position [193, 0]
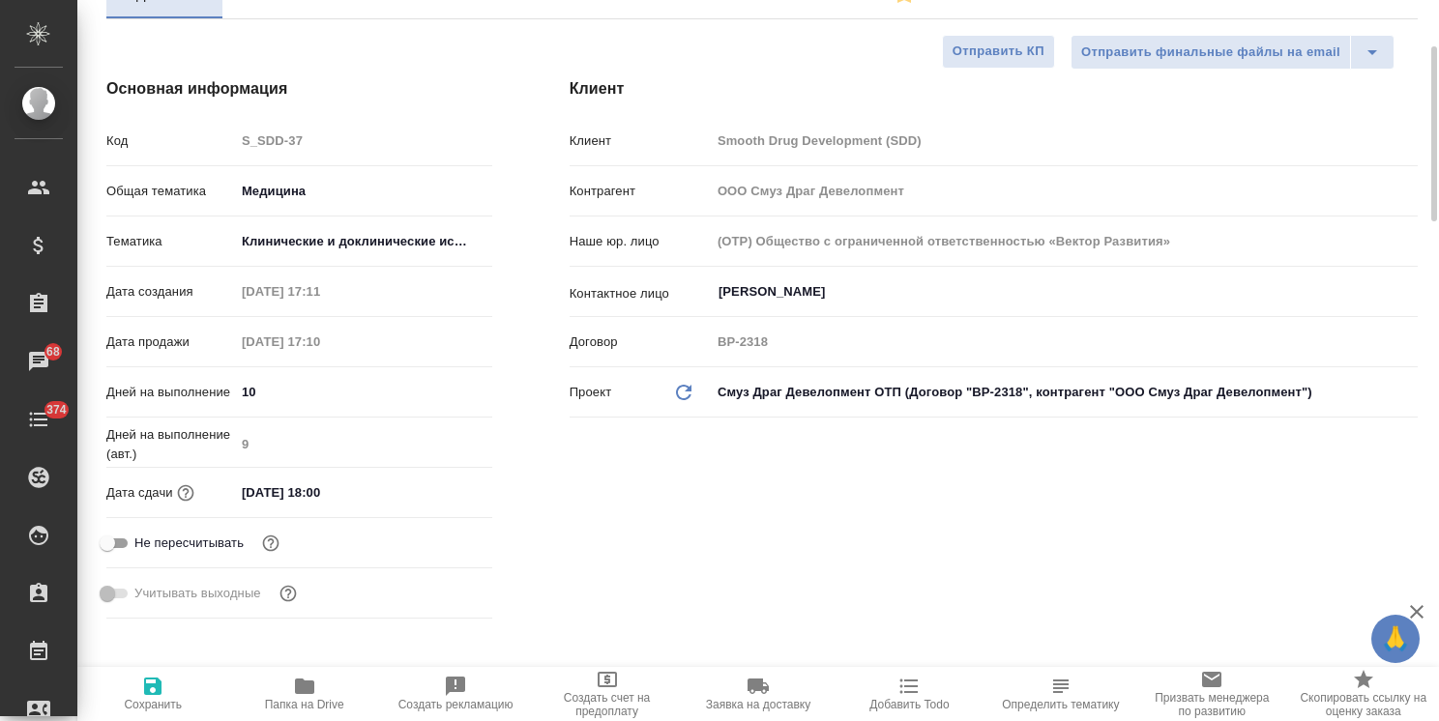
type textarea "x"
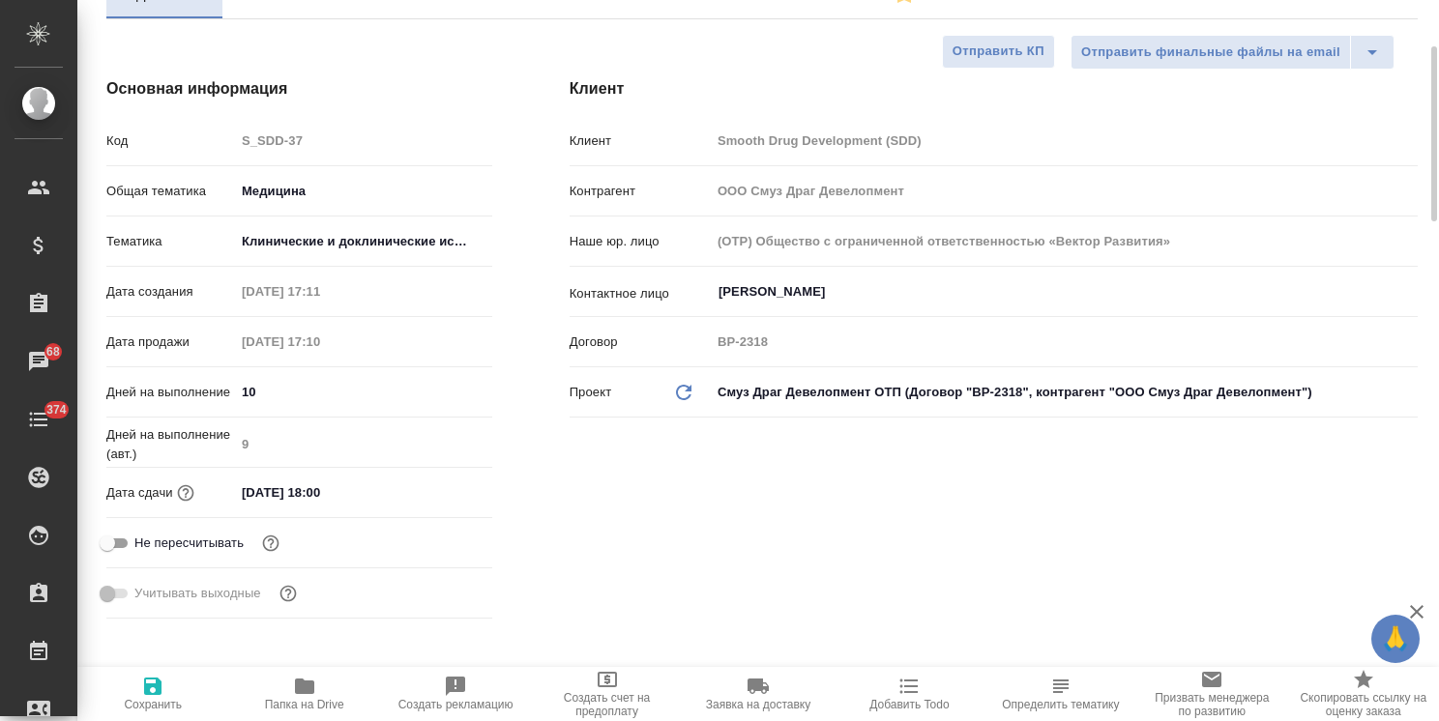
type textarea "x"
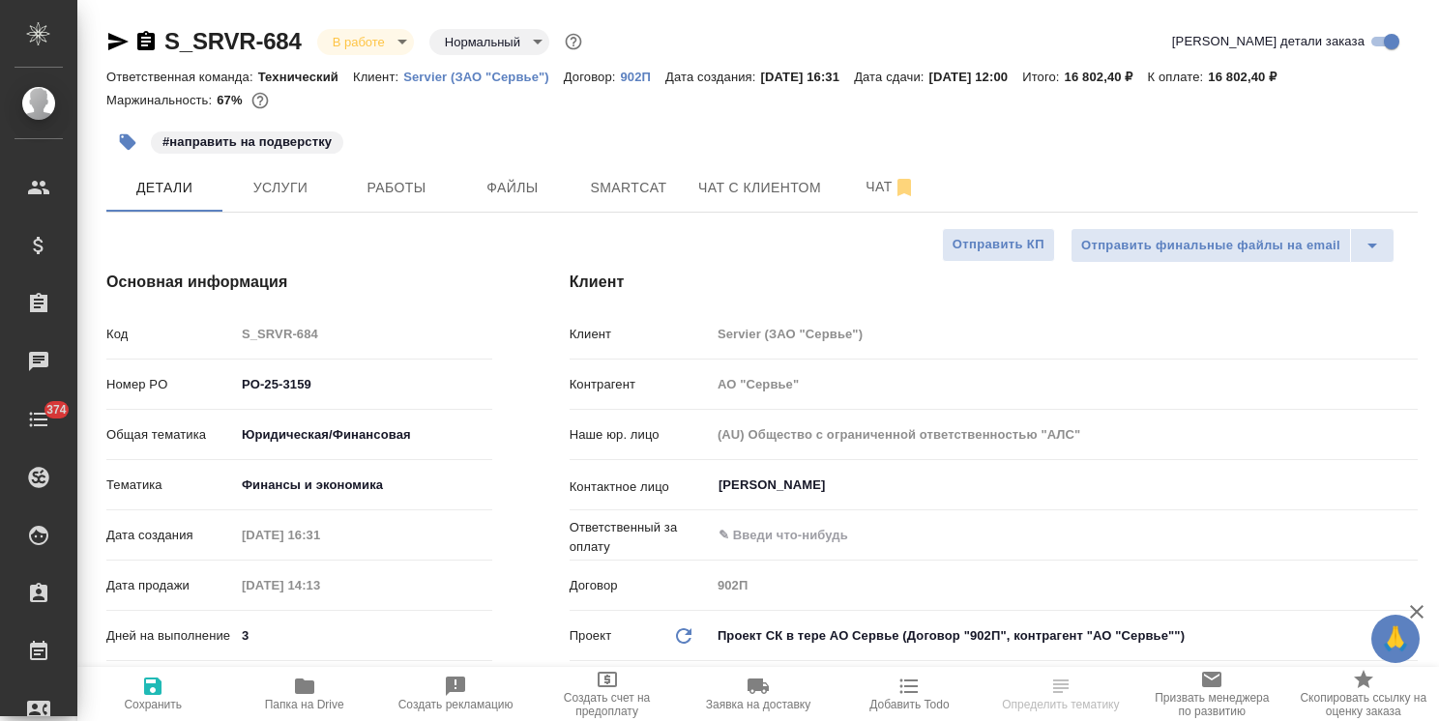
select select "RU"
type textarea "x"
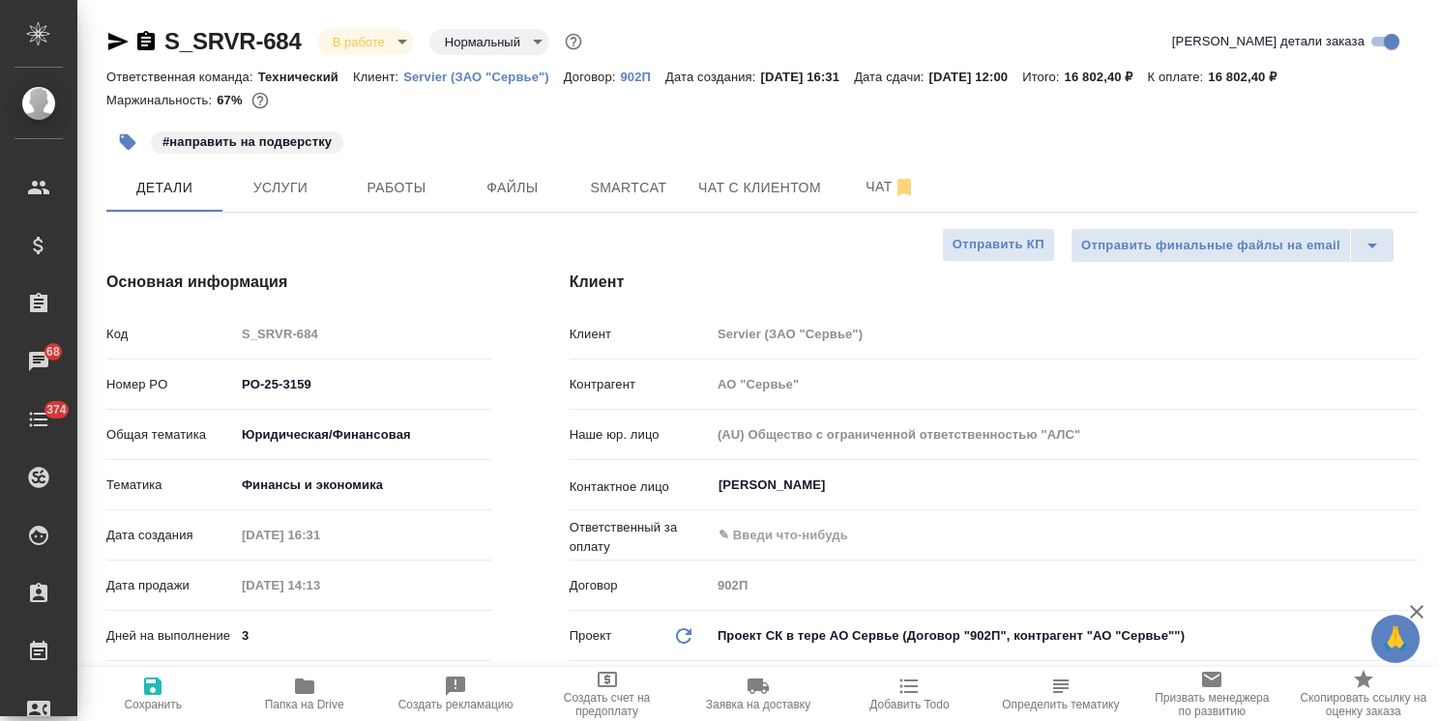
type textarea "x"
click at [515, 191] on span "Файлы" at bounding box center [512, 188] width 93 height 24
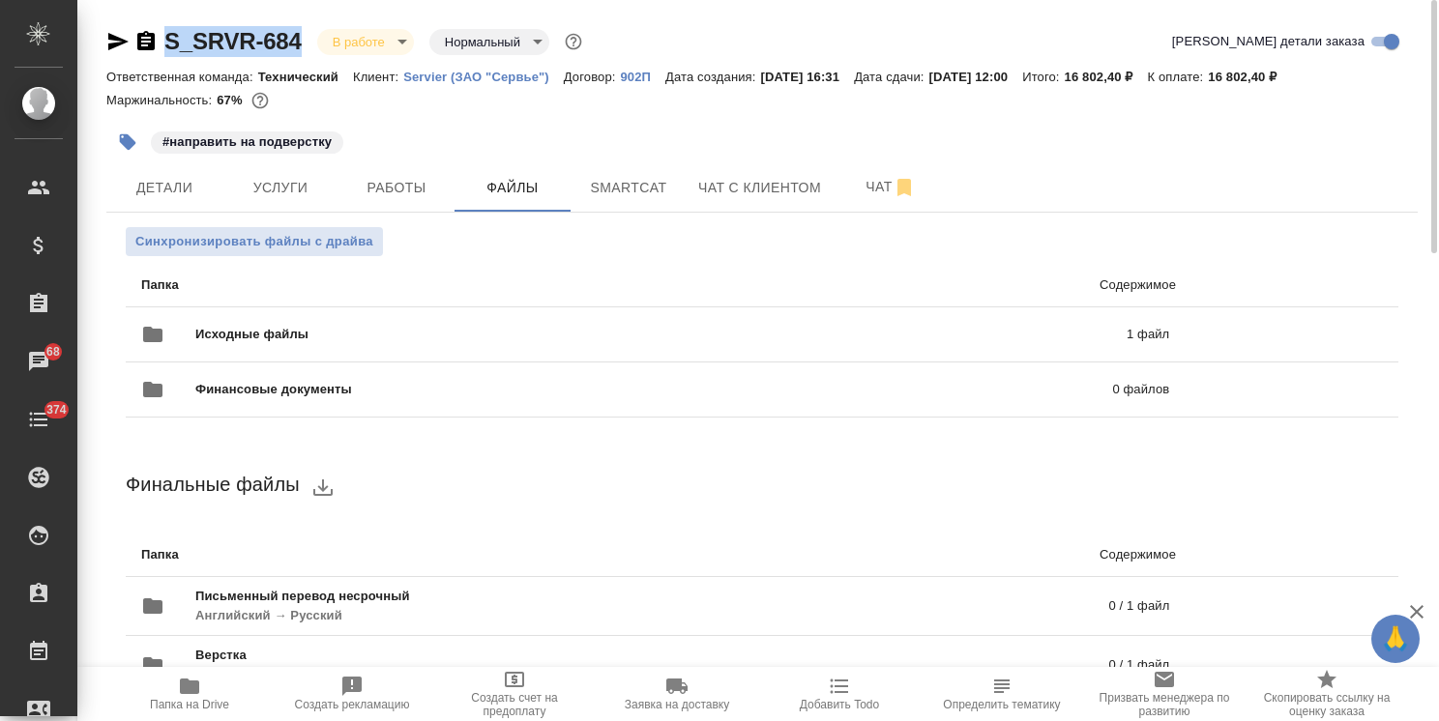
drag, startPoint x: 311, startPoint y: 25, endPoint x: 146, endPoint y: 41, distance: 166.1
click at [146, 41] on div "S_SRVR-684 В работе inProgress Нормальный normal Кратко детали заказа Ответстве…" at bounding box center [762, 383] width 1332 height 767
copy link "S_SRVR-684"
click at [288, 195] on span "Услуги" at bounding box center [280, 188] width 93 height 24
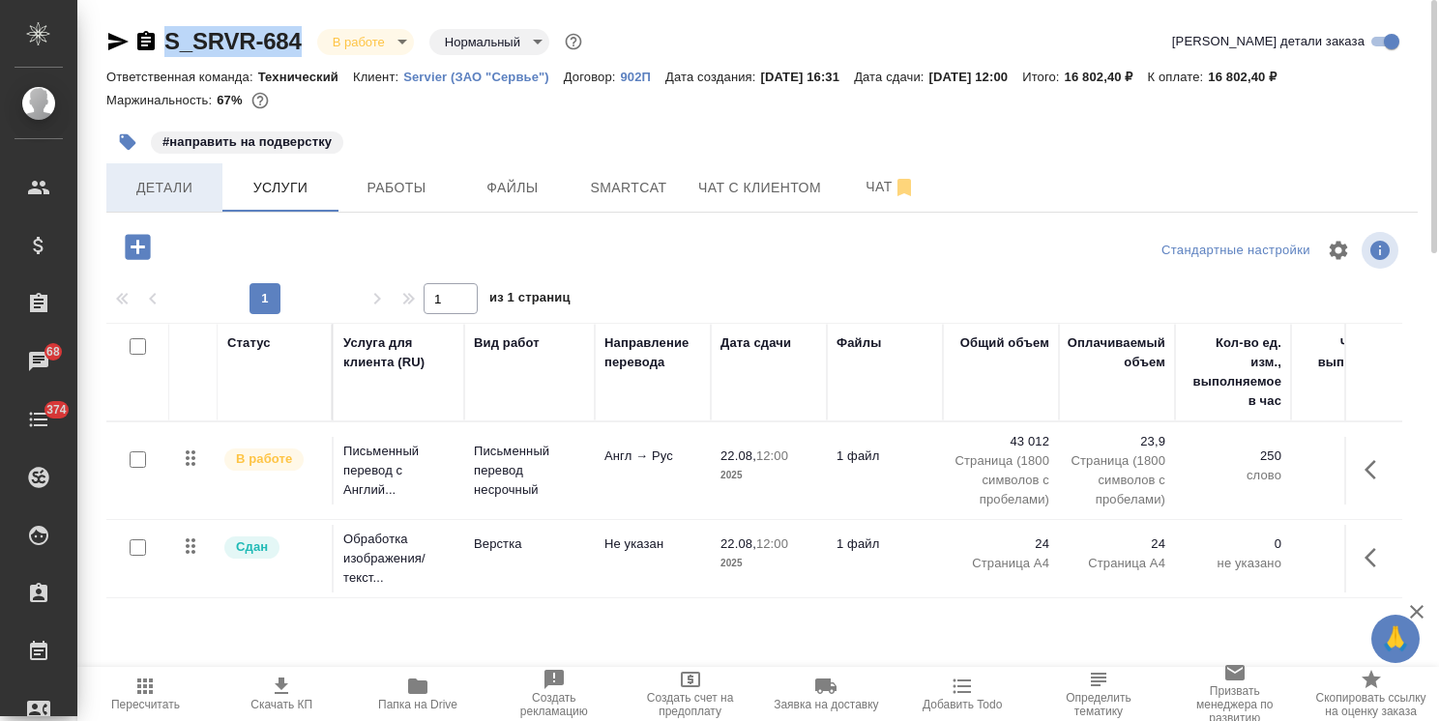
click at [176, 174] on button "Детали" at bounding box center [164, 187] width 116 height 48
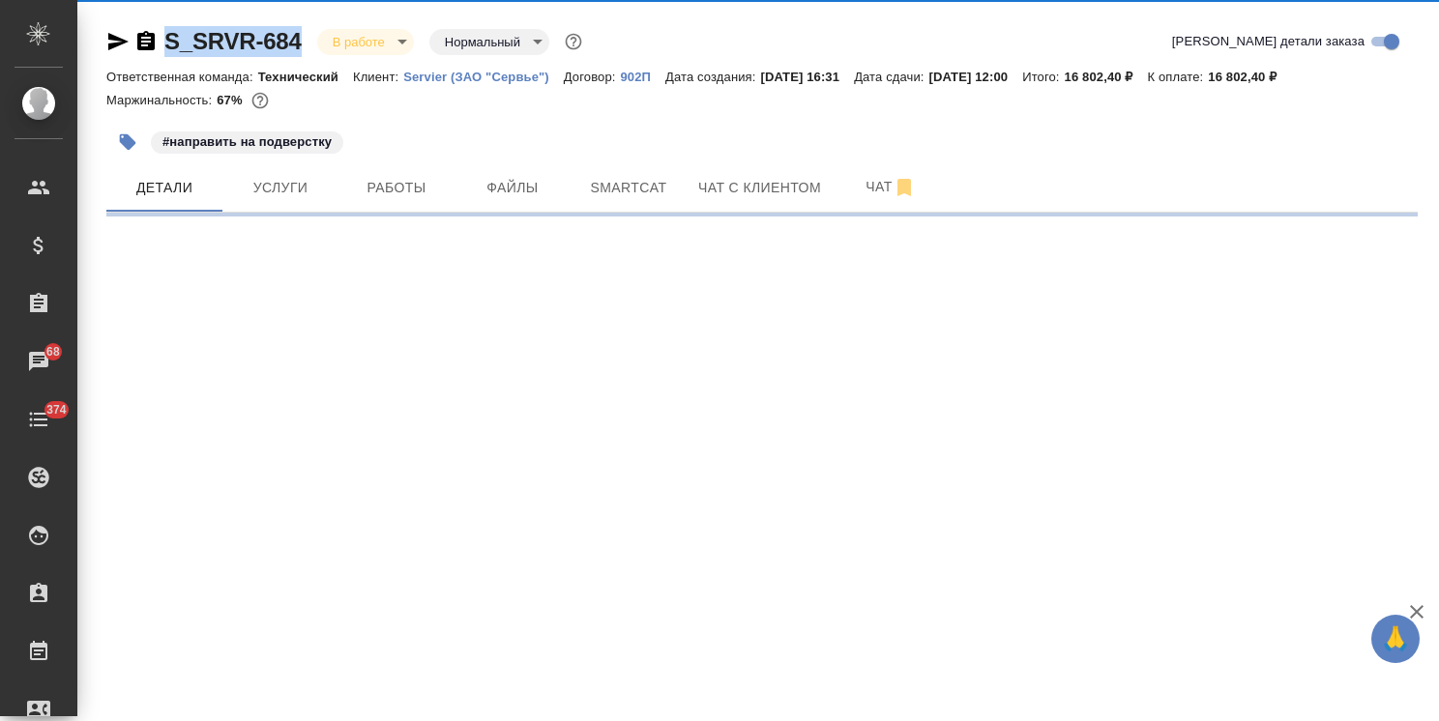
select select "RU"
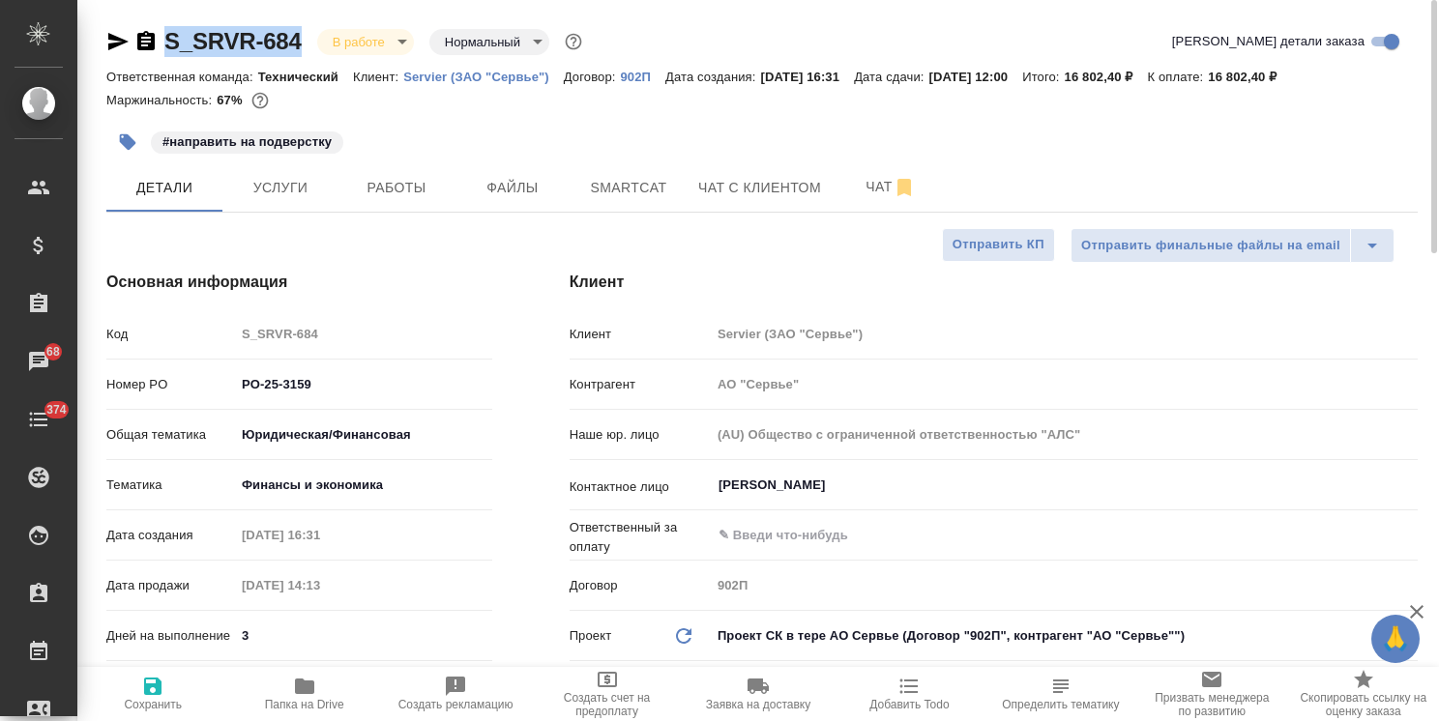
type textarea "x"
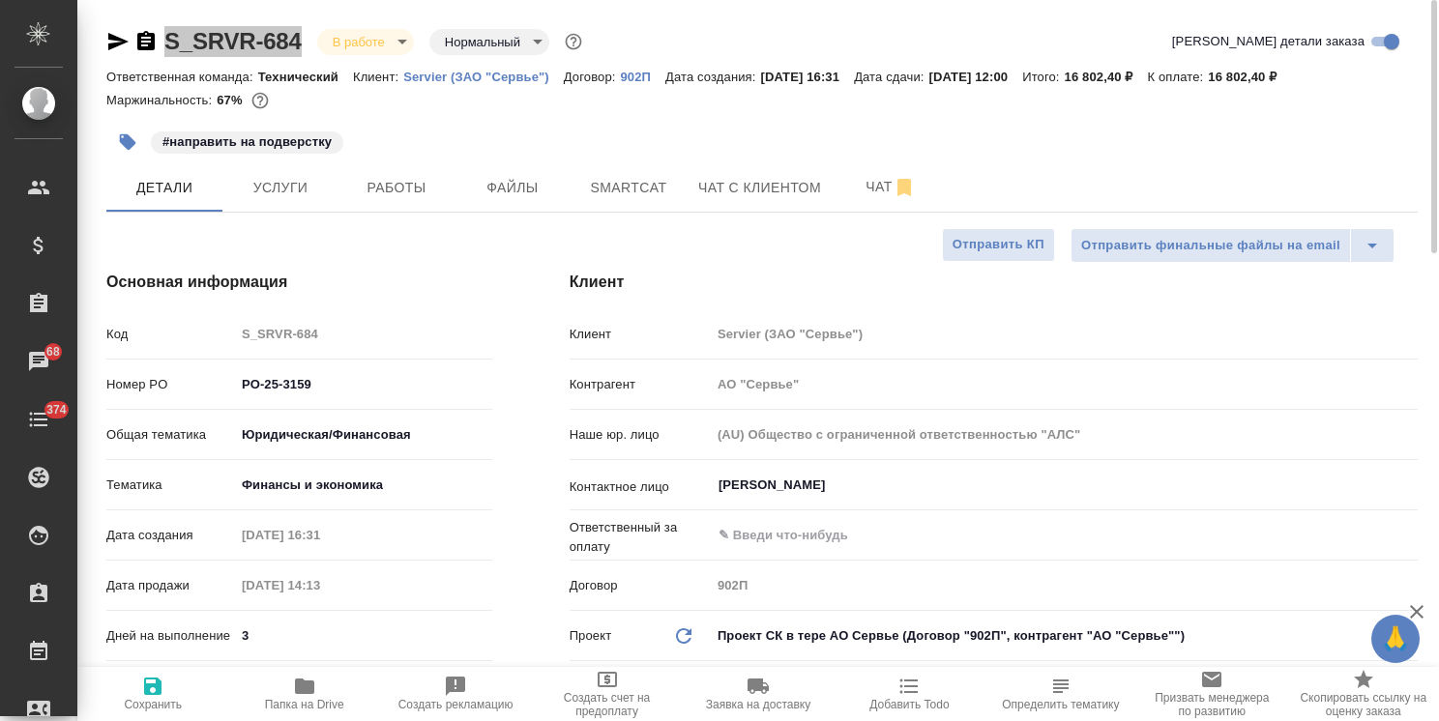
type textarea "x"
click at [522, 189] on span "Файлы" at bounding box center [512, 188] width 93 height 24
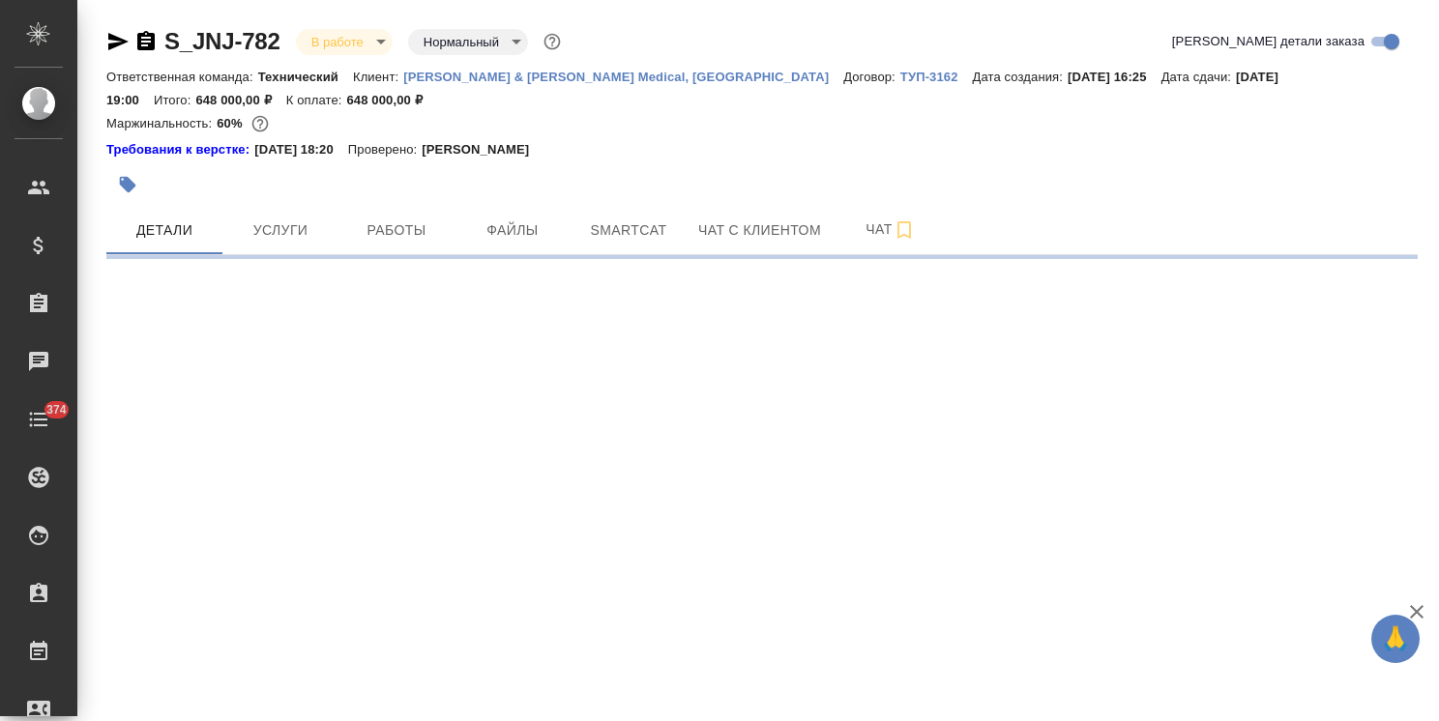
select select "RU"
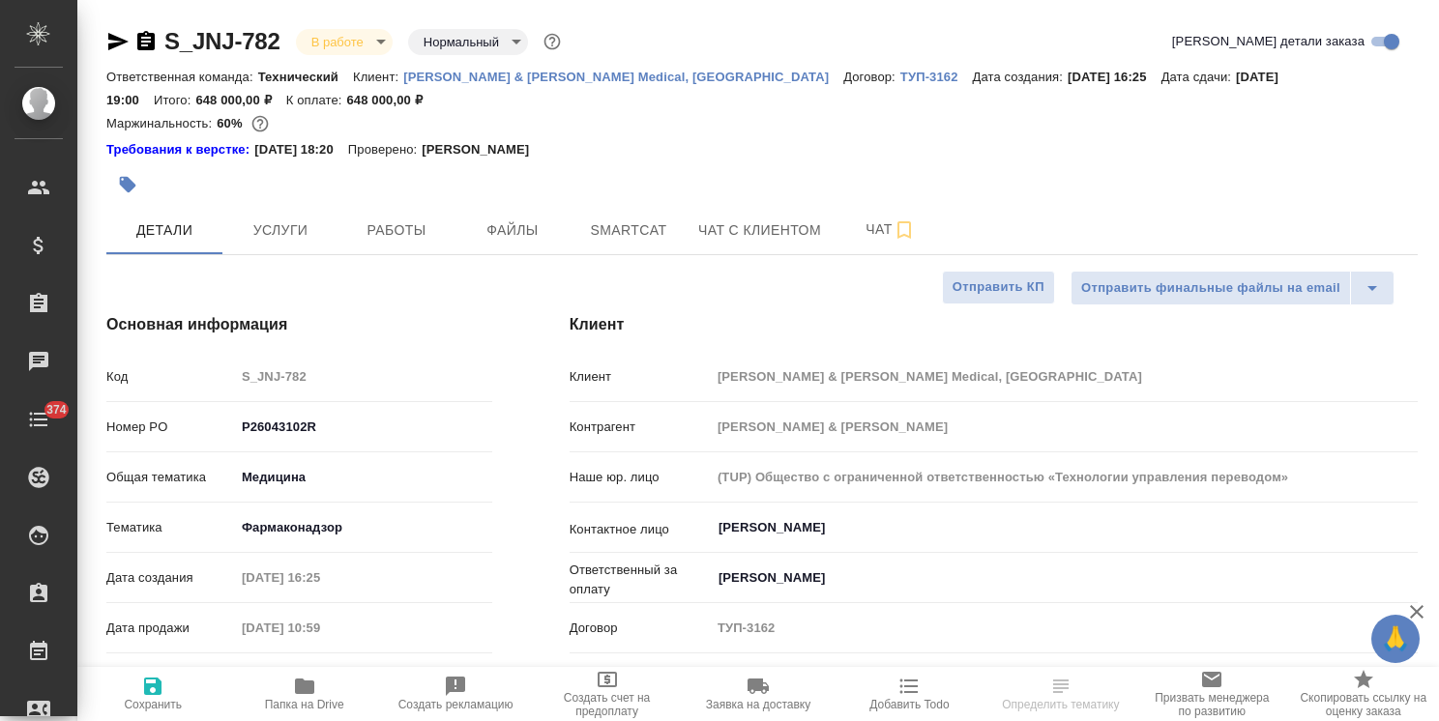
type textarea "x"
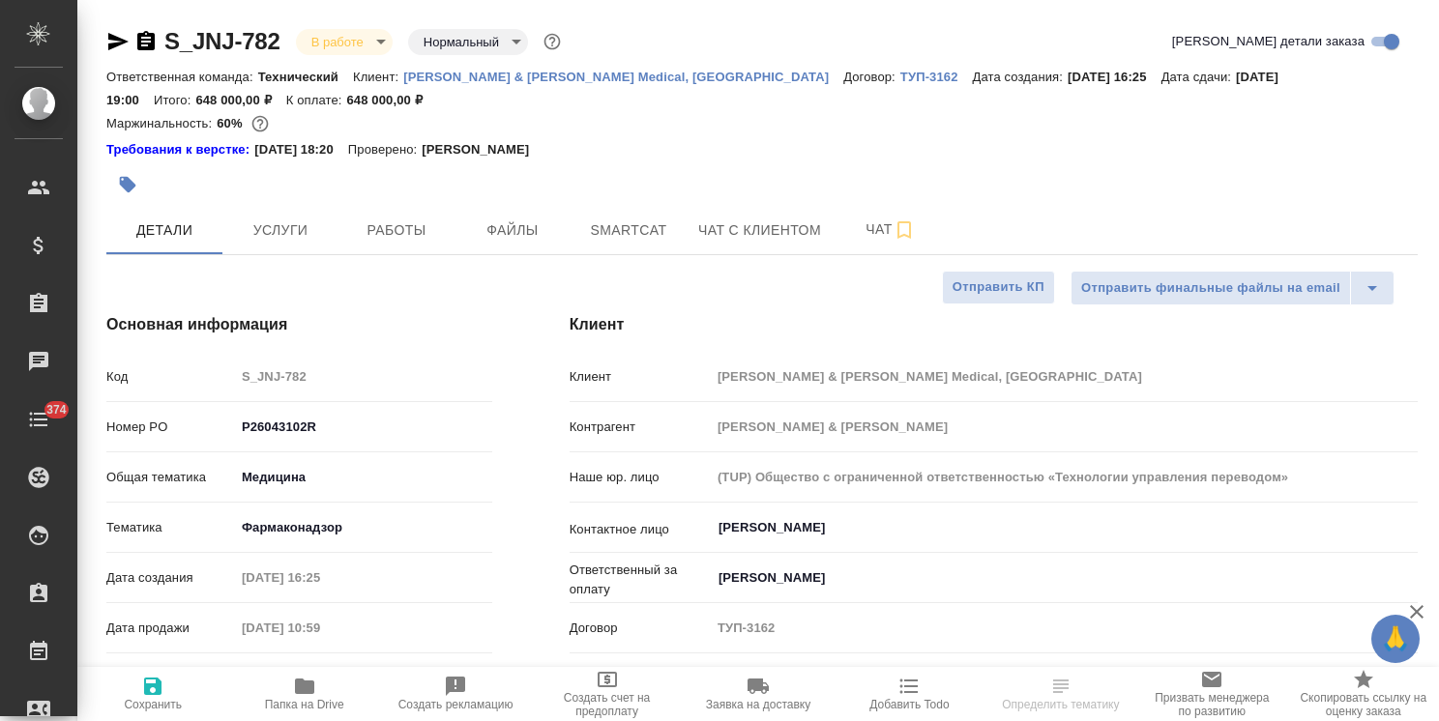
type textarea "x"
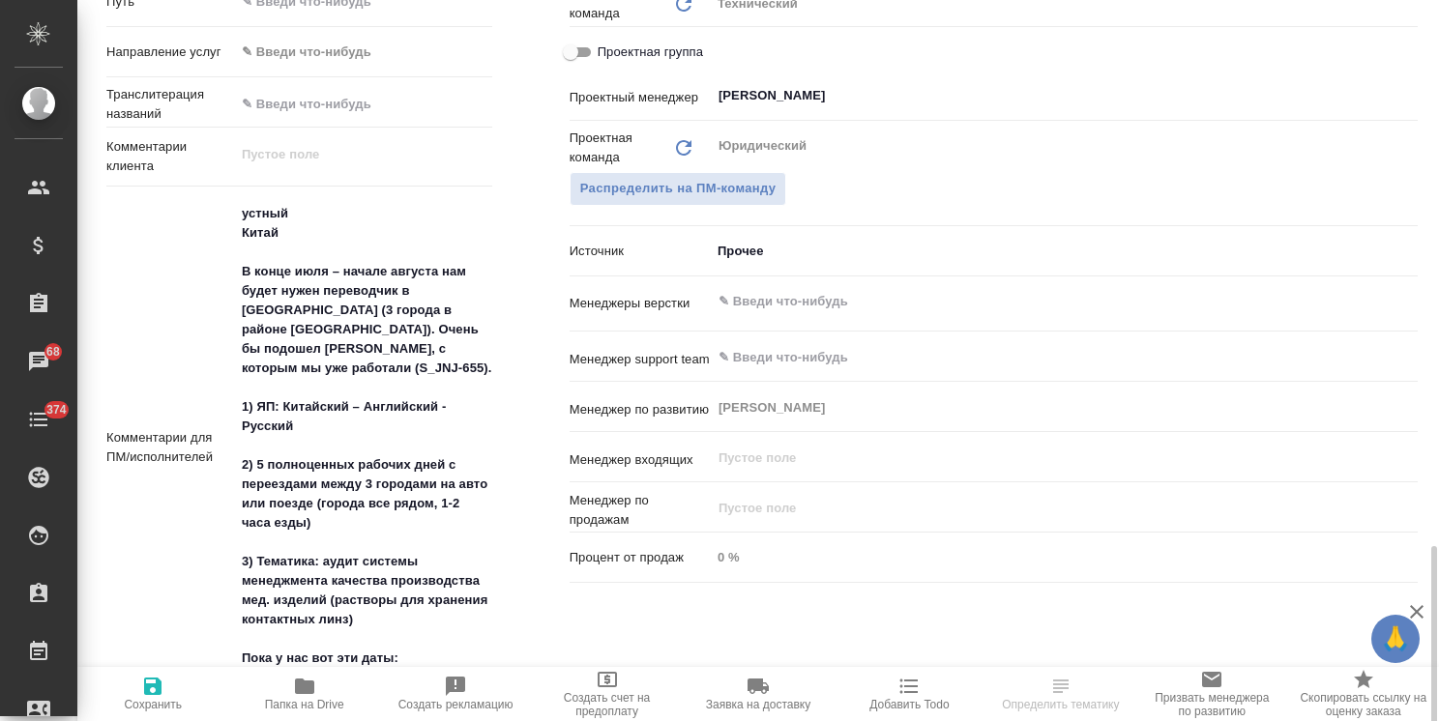
scroll to position [1354, 0]
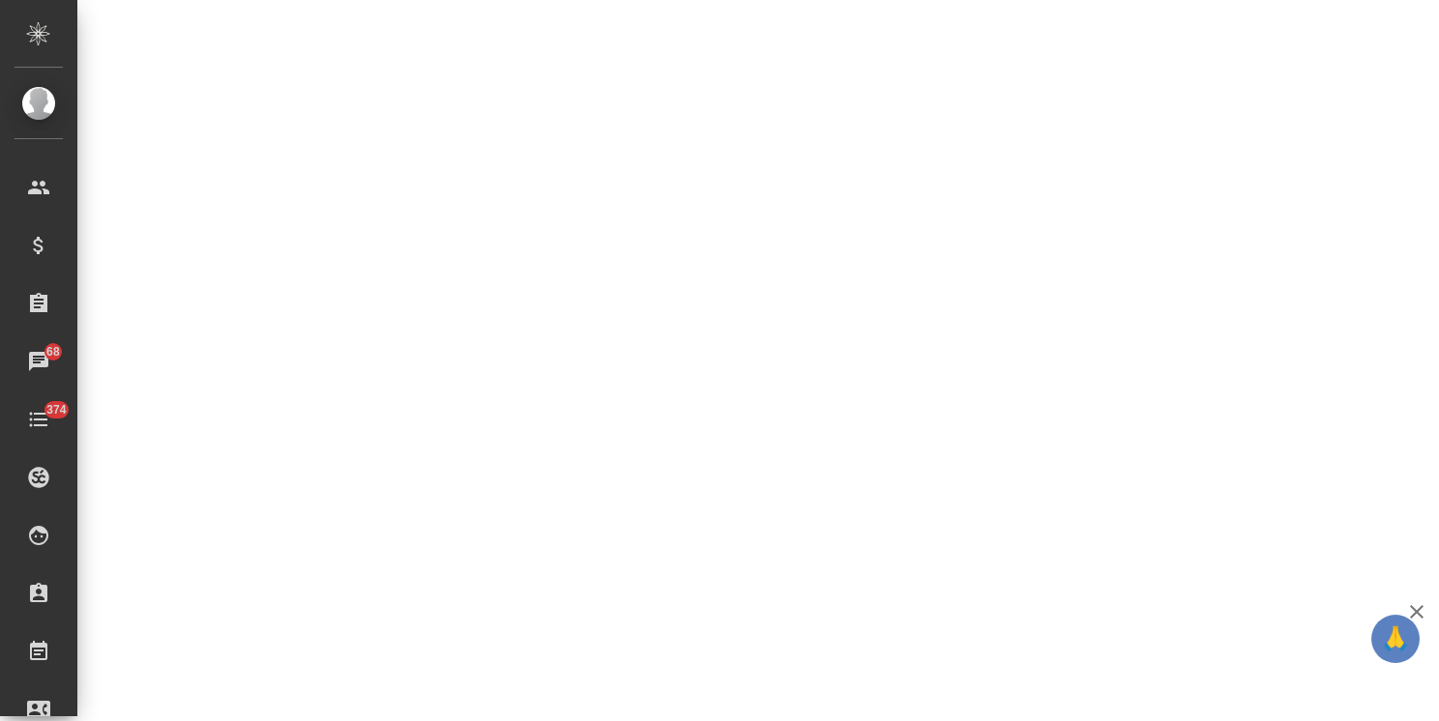
select select "RU"
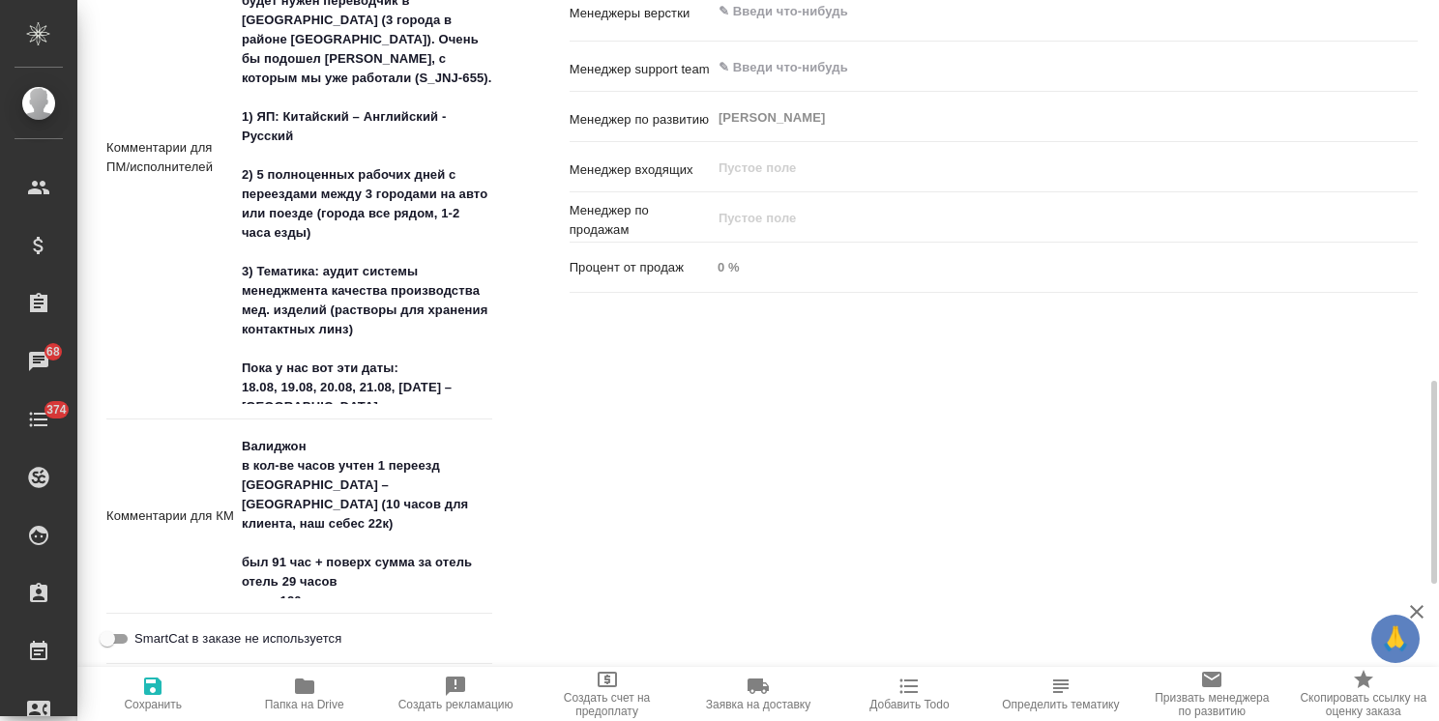
type textarea "x"
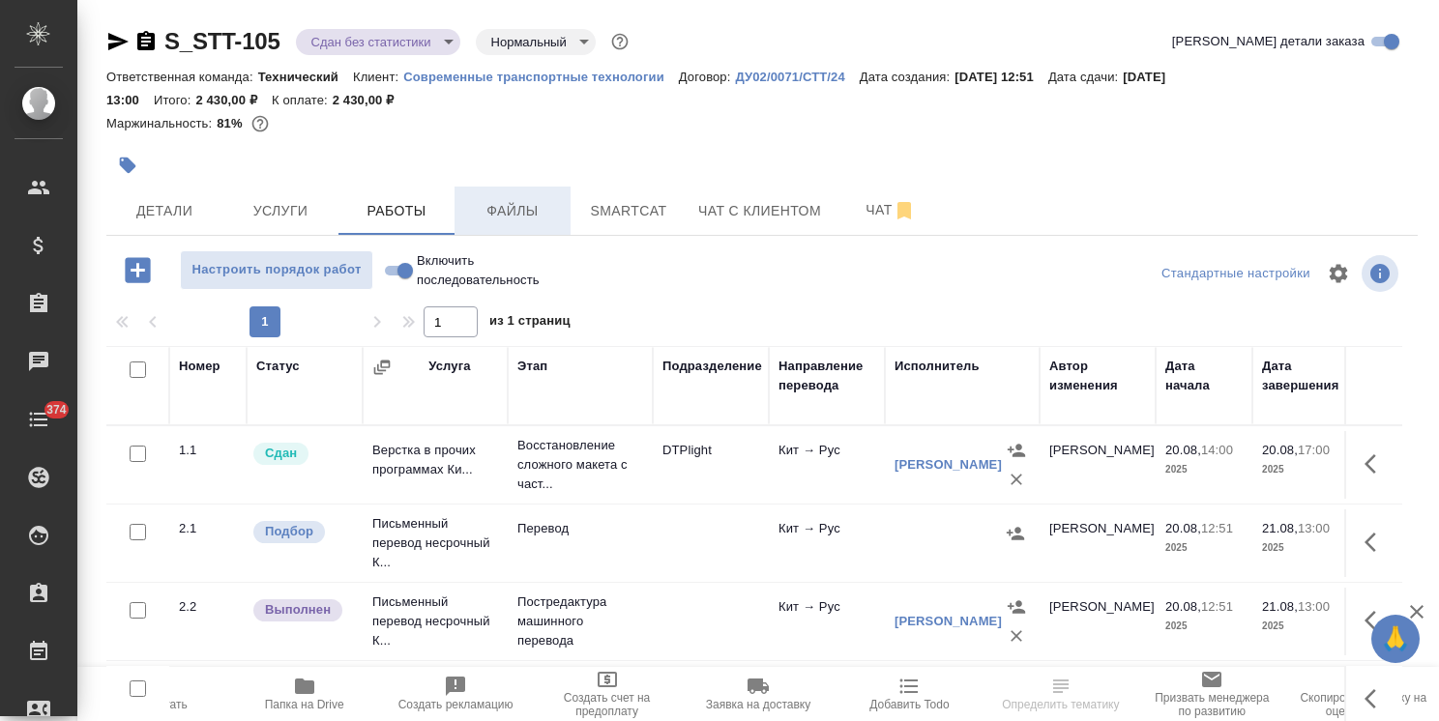
click at [508, 214] on span "Файлы" at bounding box center [512, 211] width 93 height 24
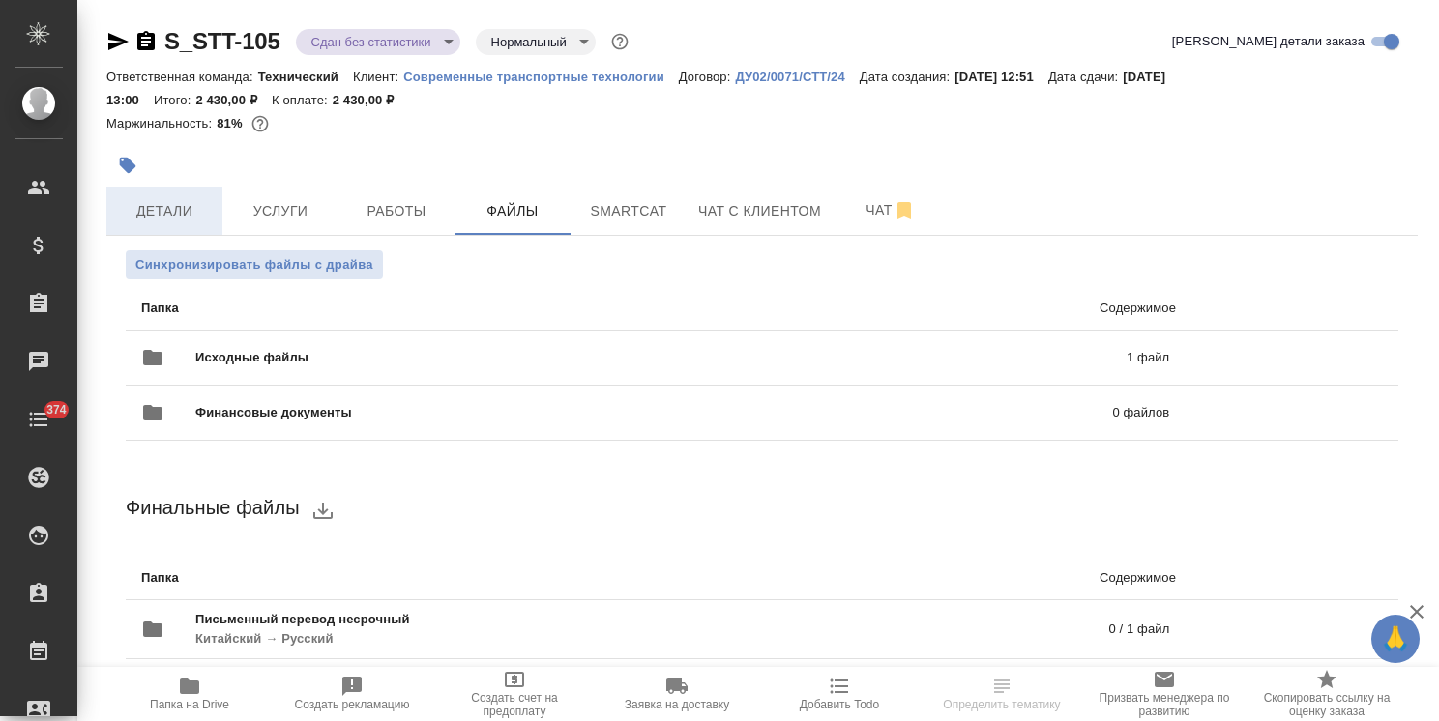
click at [139, 211] on span "Детали" at bounding box center [164, 211] width 93 height 24
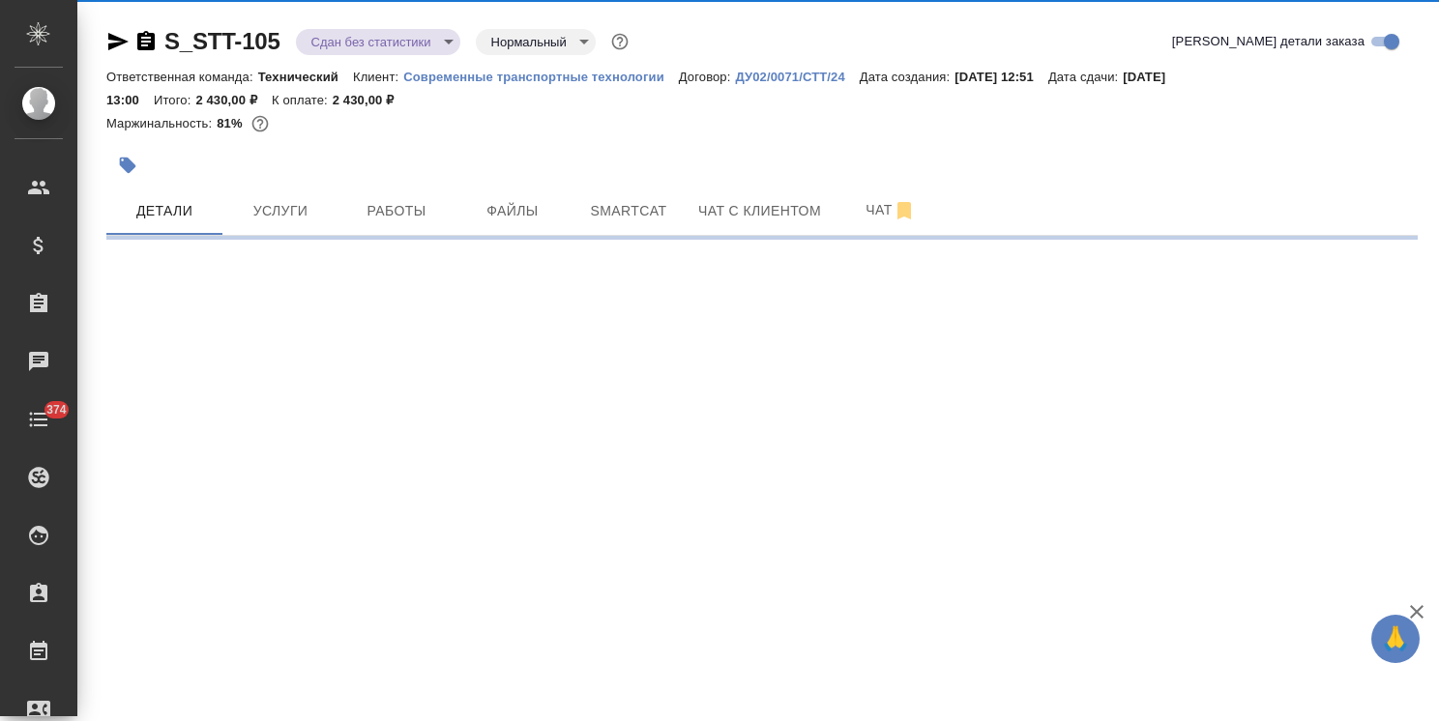
select select "RU"
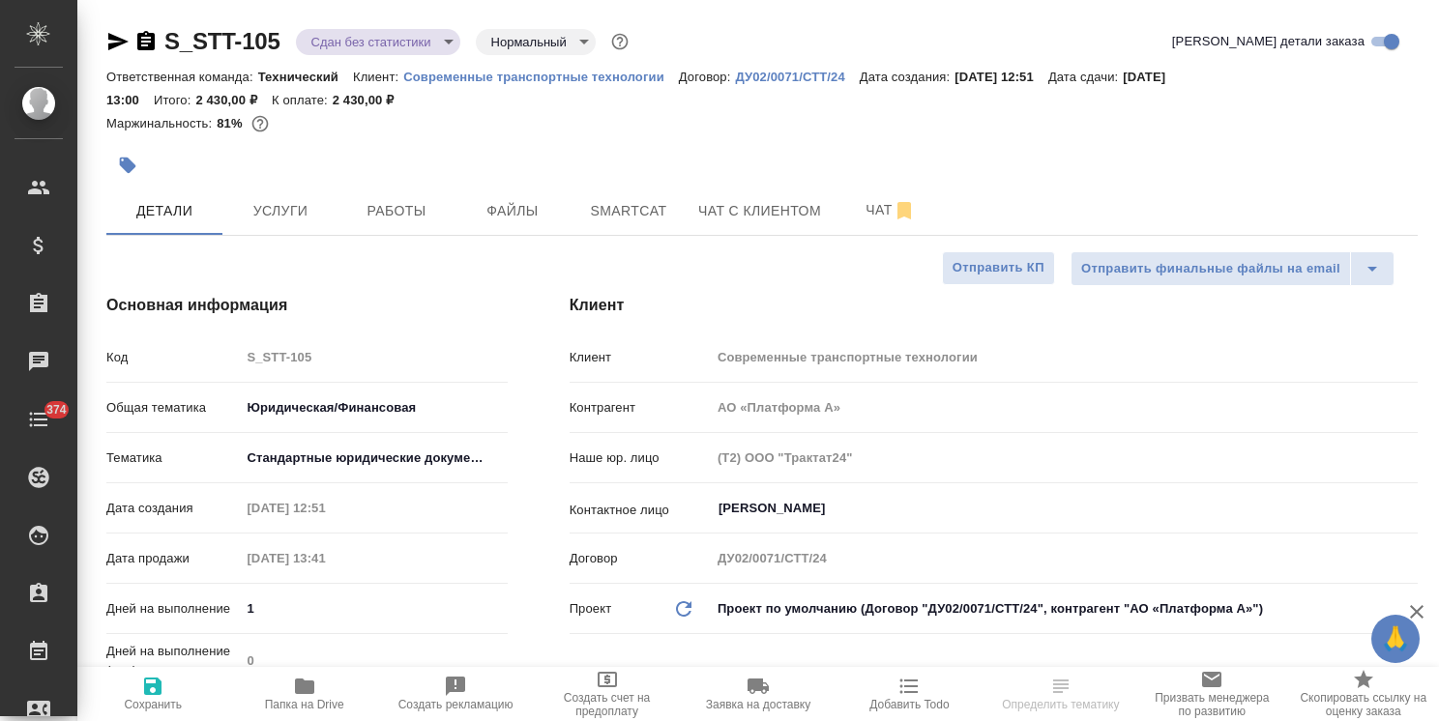
type textarea "x"
drag, startPoint x: 1431, startPoint y: 416, endPoint x: 1386, endPoint y: 159, distance: 261.0
click at [1420, 149] on div "S_STT-105 Сдан без статистики distributed Нормальный normal Кратко детали заказ…" at bounding box center [757, 360] width 1361 height 721
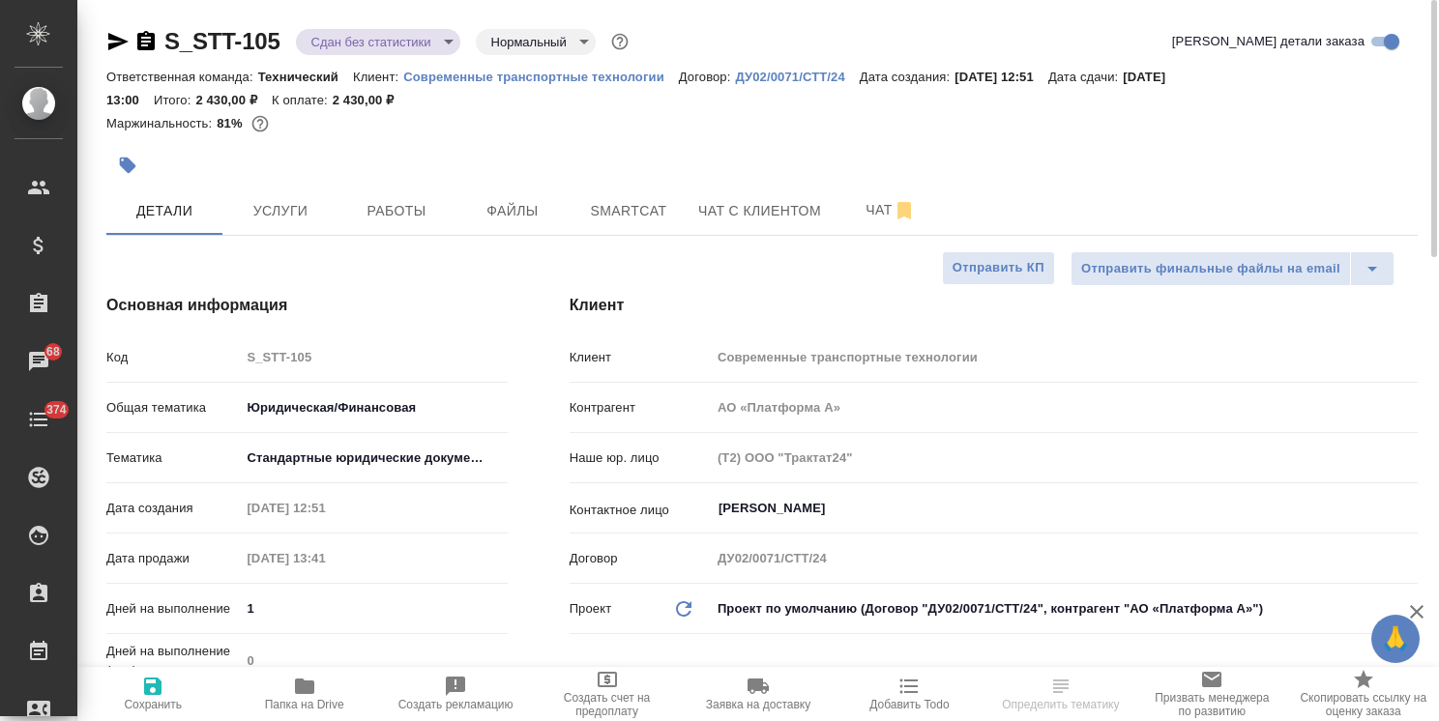
click at [319, 701] on span "Папка на Drive" at bounding box center [304, 705] width 79 height 14
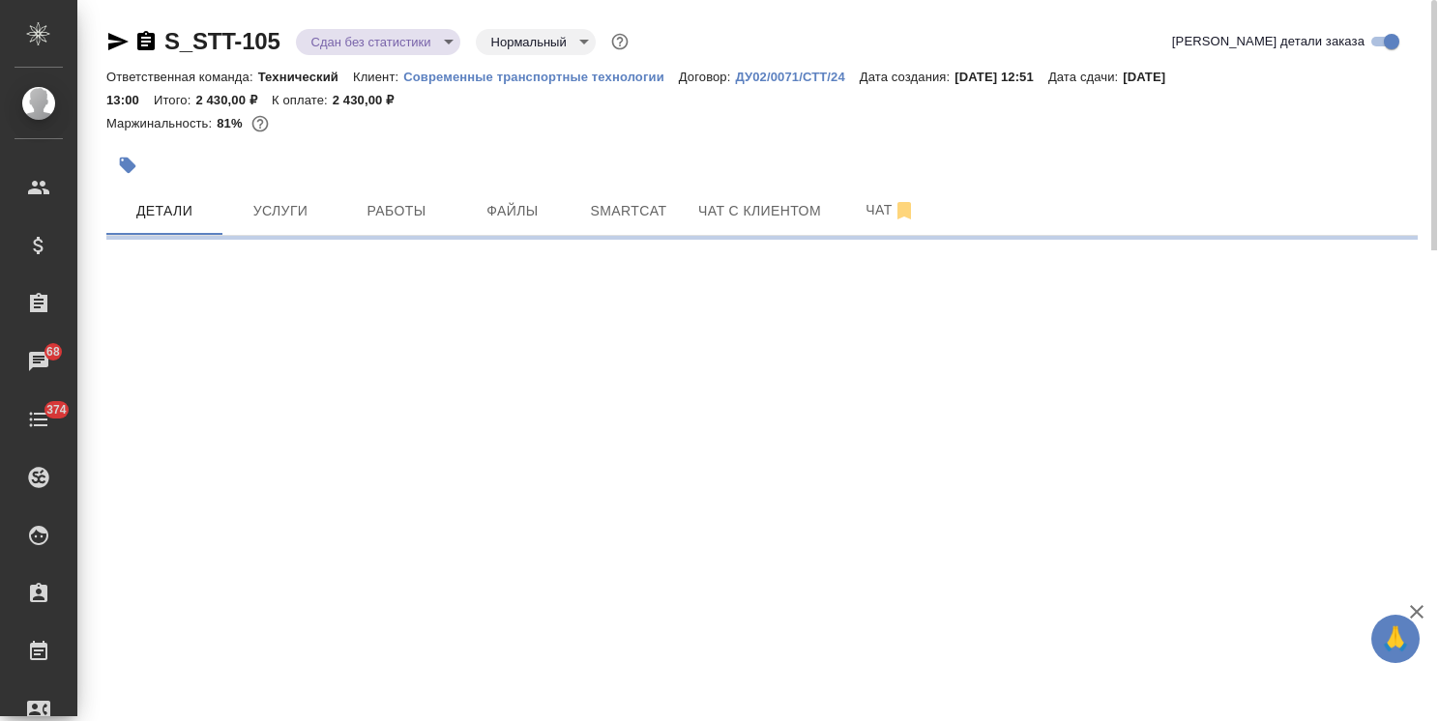
select select "RU"
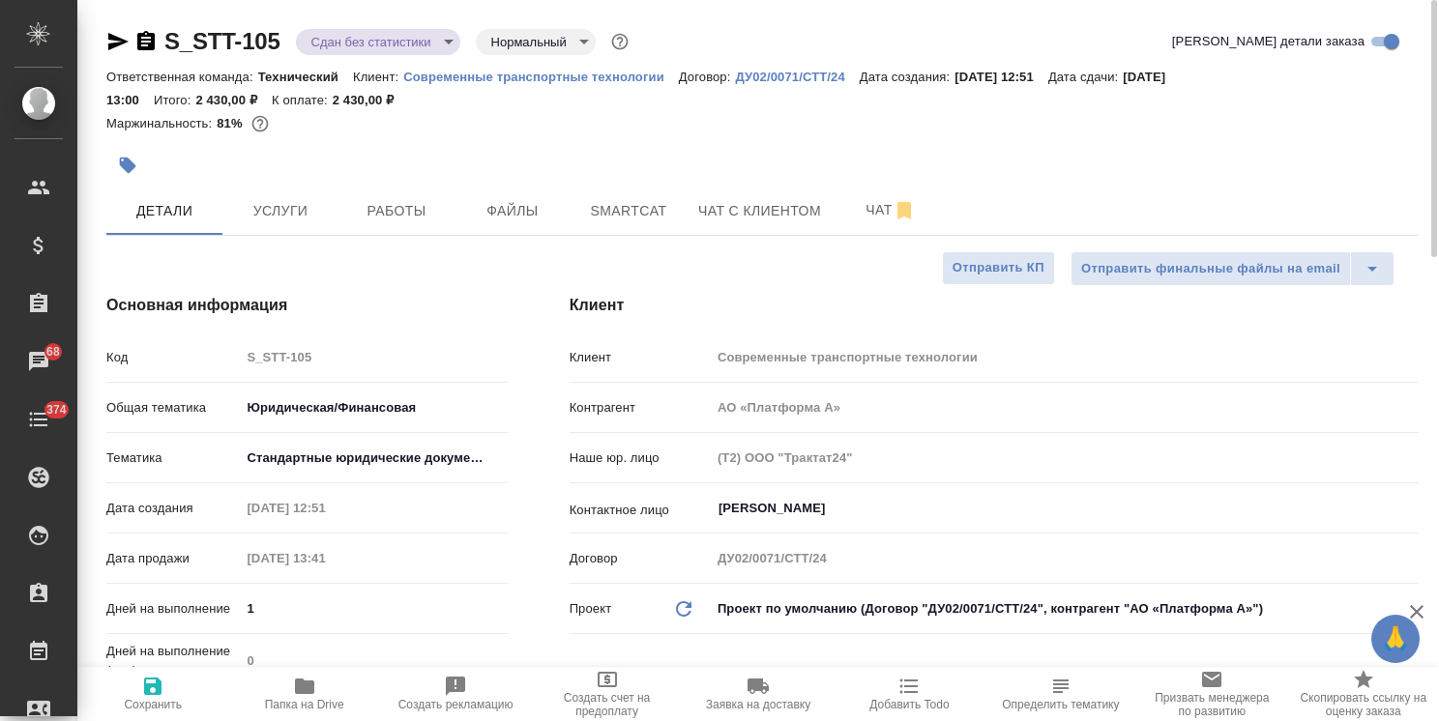
type textarea "x"
drag, startPoint x: 243, startPoint y: 23, endPoint x: 342, endPoint y: 13, distance: 100.2
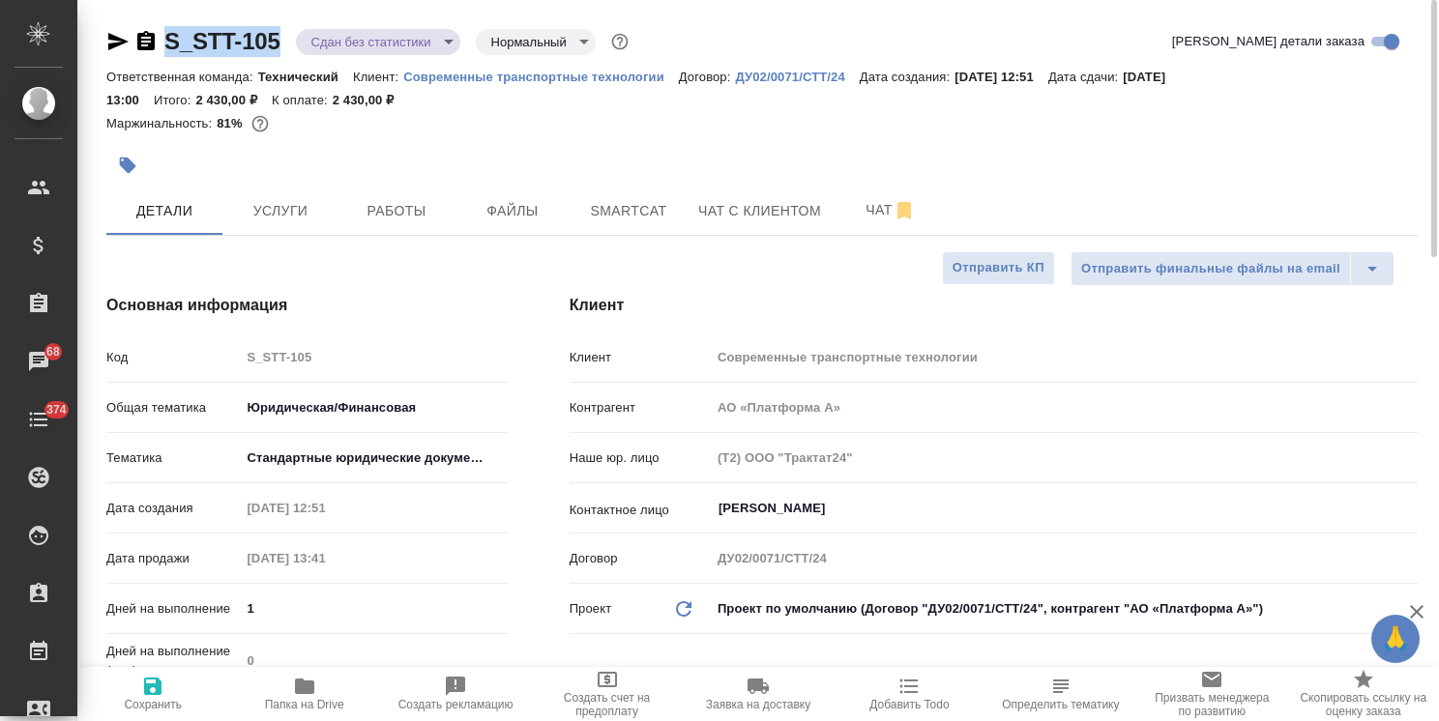
copy link "S_STT-105"
